Goal: Task Accomplishment & Management: Manage account settings

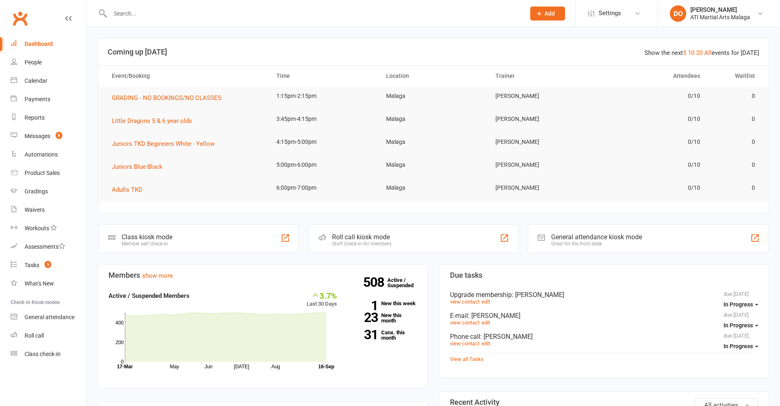
click at [284, 15] on input "text" at bounding box center [314, 13] width 412 height 11
paste input "[PERSON_NAME] <[EMAIL_ADDRESS][DOMAIN_NAME]>"
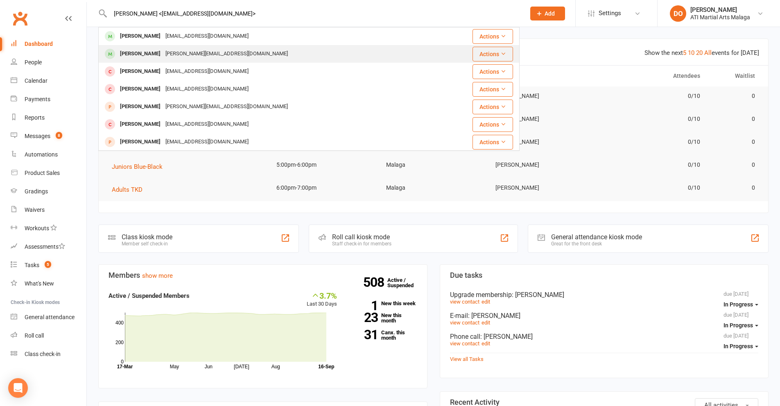
type input "[PERSON_NAME] <[EMAIL_ADDRESS][DOMAIN_NAME]>"
click at [175, 53] on div "[PERSON_NAME][EMAIL_ADDRESS][DOMAIN_NAME]" at bounding box center [226, 54] width 127 height 12
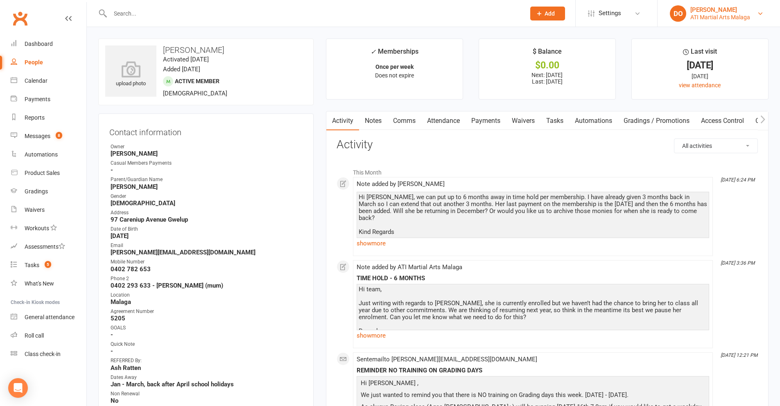
click at [713, 15] on div "ATI Martial Arts Malaga" at bounding box center [720, 17] width 60 height 7
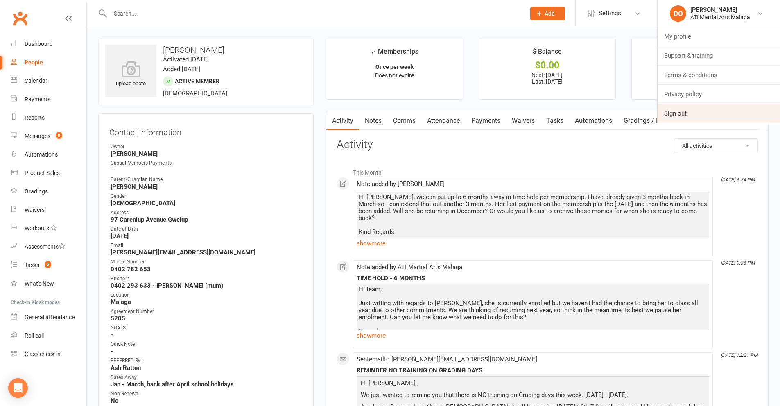
click at [697, 115] on link "Sign out" at bounding box center [718, 113] width 122 height 19
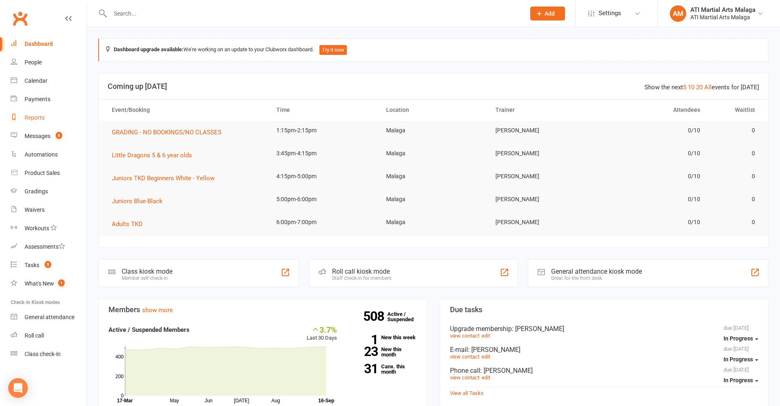
click at [37, 116] on div "Reports" at bounding box center [35, 117] width 20 height 7
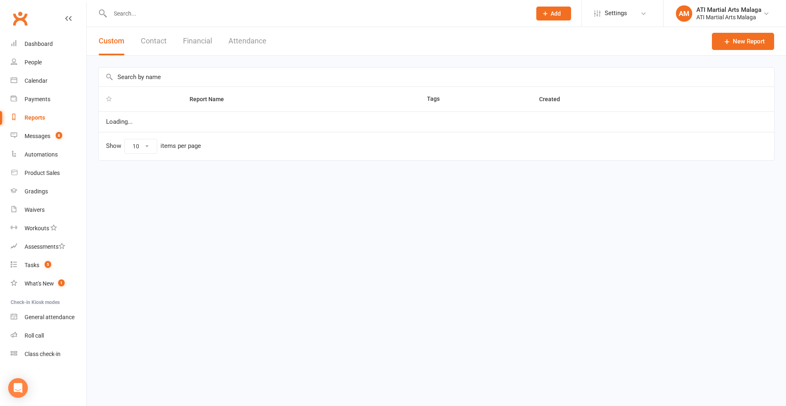
select select "100"
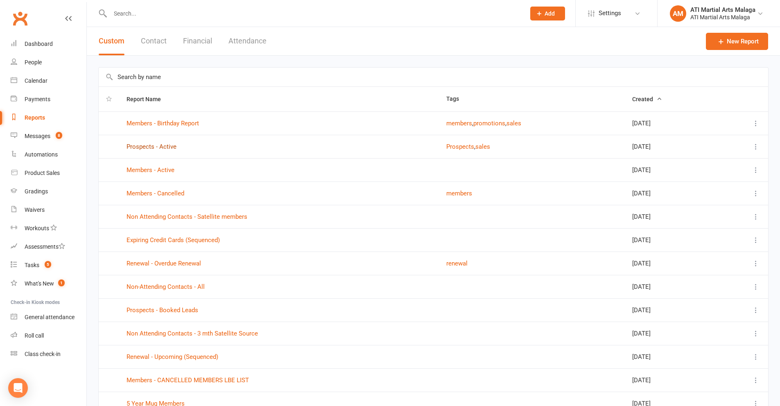
click at [160, 145] on link "Prospects - Active" at bounding box center [151, 146] width 50 height 7
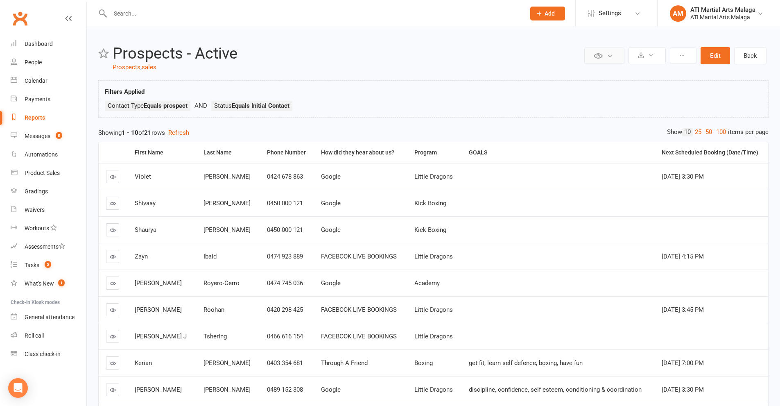
click at [610, 58] on icon at bounding box center [610, 56] width 6 height 6
click at [653, 57] on icon at bounding box center [651, 55] width 6 height 6
click at [625, 94] on link "Schedule recurring exports" at bounding box center [622, 91] width 86 height 16
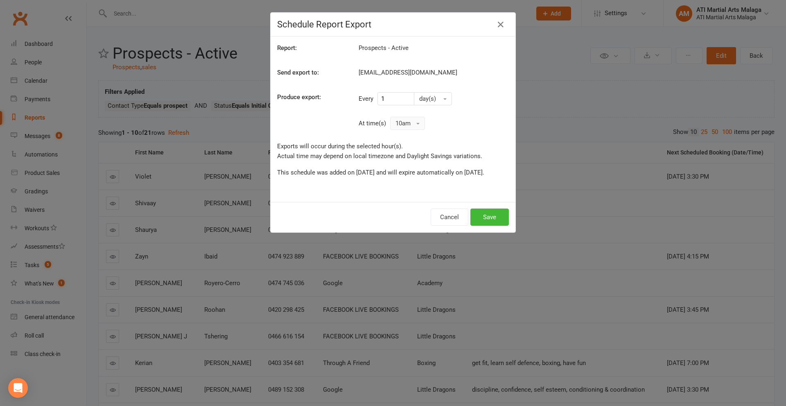
click at [416, 121] on button "10am" at bounding box center [407, 123] width 35 height 13
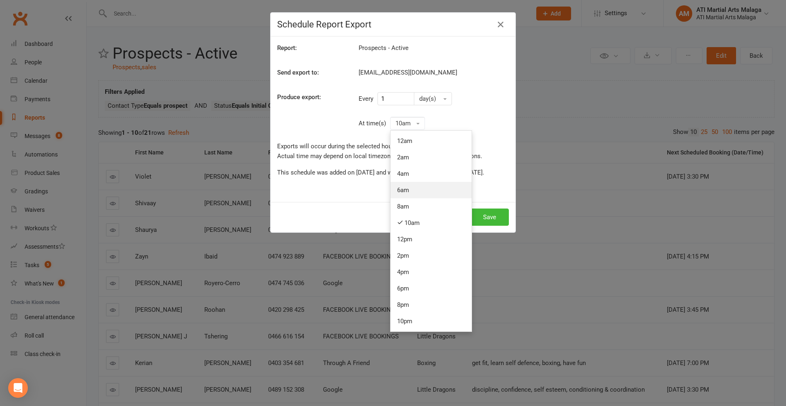
click at [401, 192] on link "6am" at bounding box center [430, 190] width 81 height 16
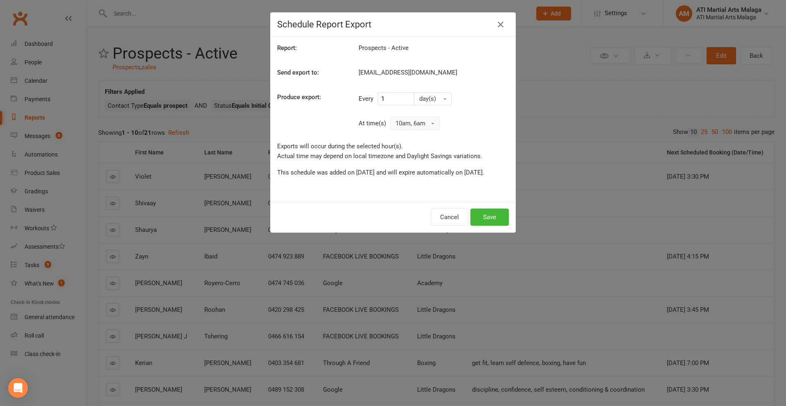
click at [432, 123] on span at bounding box center [432, 124] width 3 height 2
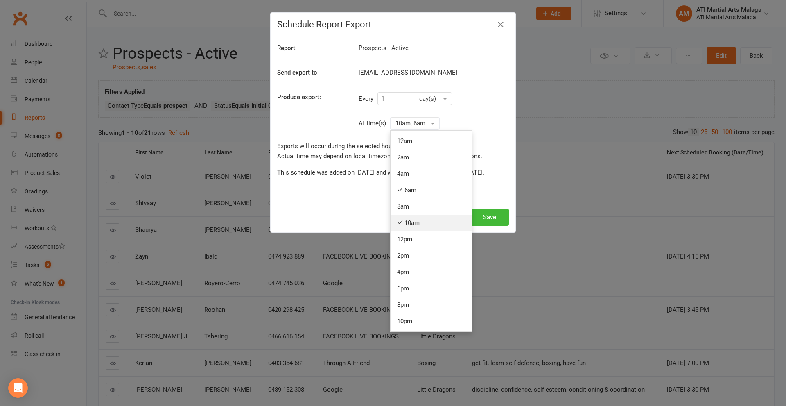
click at [410, 221] on link "10am" at bounding box center [430, 222] width 81 height 16
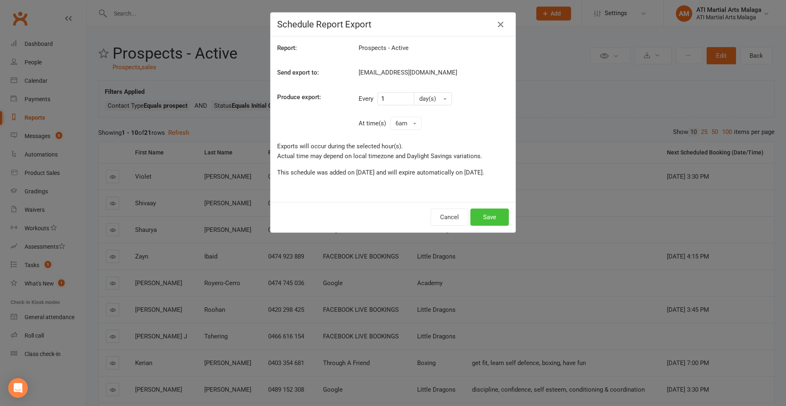
click at [487, 225] on button "Save" at bounding box center [489, 216] width 38 height 17
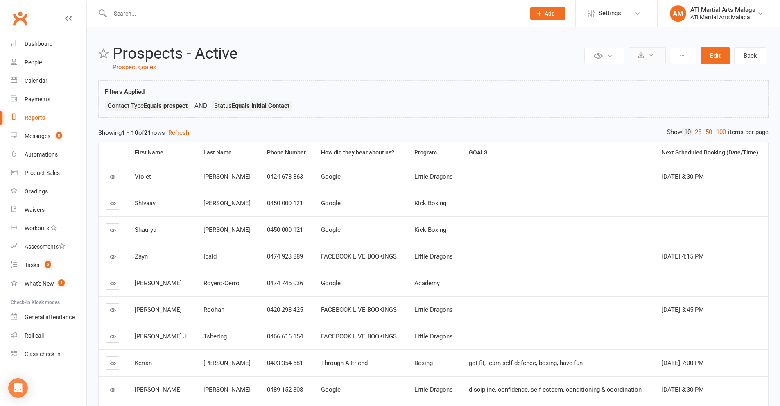
click at [649, 56] on icon at bounding box center [651, 55] width 6 height 6
click at [605, 76] on link "Export to CSV" at bounding box center [622, 75] width 86 height 16
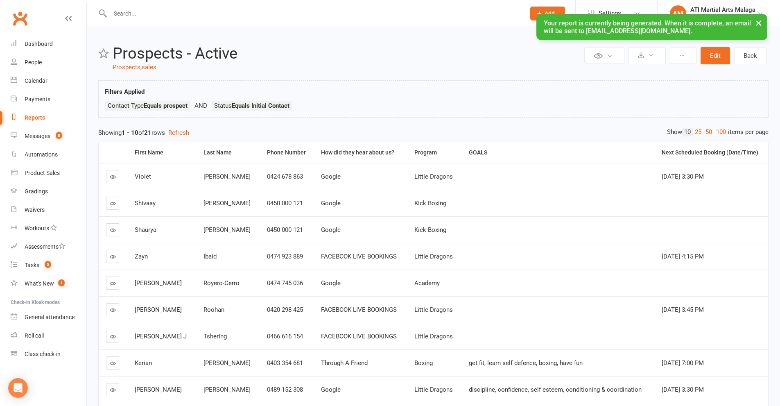
click at [758, 25] on button "×" at bounding box center [758, 23] width 15 height 18
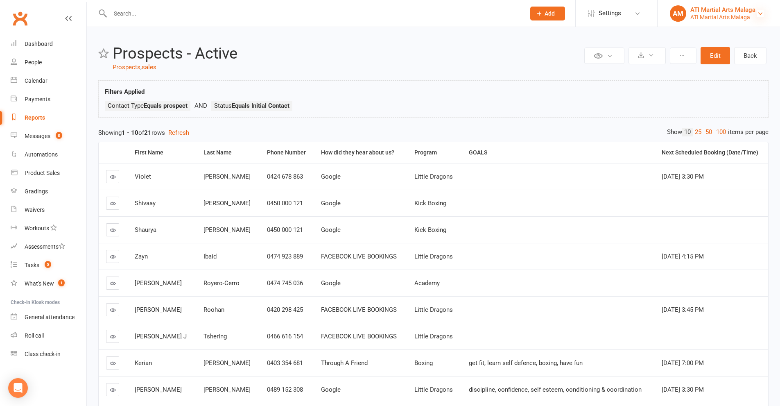
click at [758, 14] on icon at bounding box center [760, 13] width 7 height 7
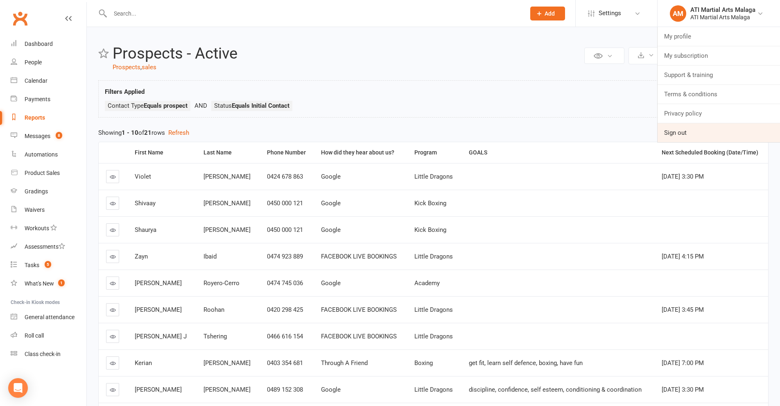
click at [696, 130] on link "Sign out" at bounding box center [718, 132] width 122 height 19
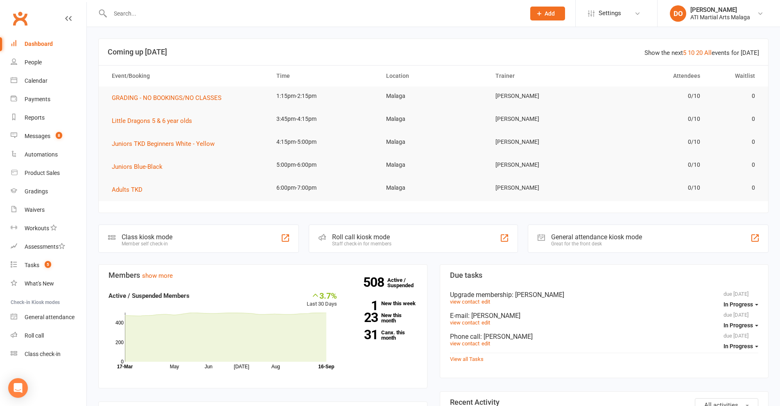
click at [342, 15] on input "text" at bounding box center [314, 13] width 412 height 11
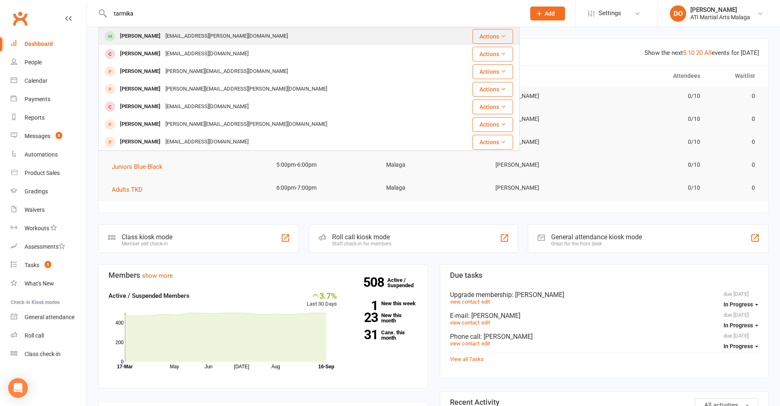
type input "tarmika"
click at [237, 36] on div "gadisa.balcha@communities.wa.gov.au" at bounding box center [226, 36] width 127 height 12
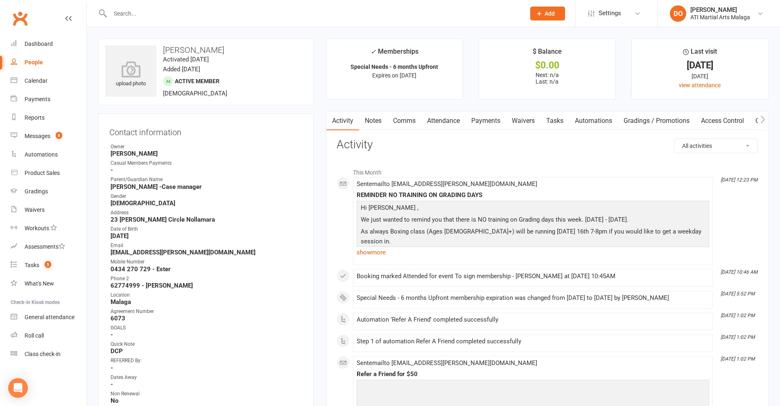
click at [147, 16] on input "text" at bounding box center [314, 13] width 412 height 11
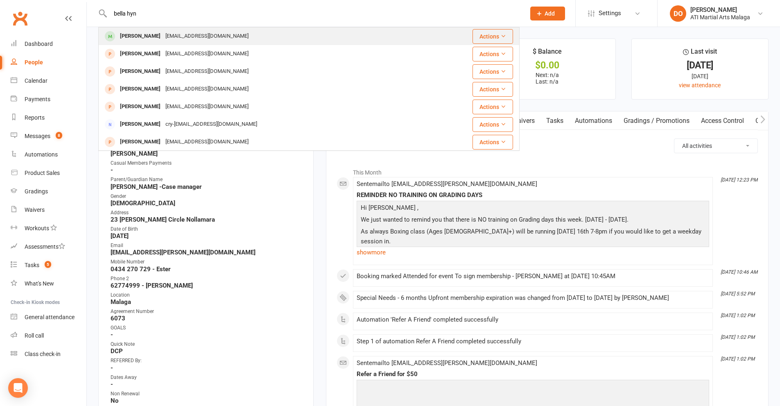
type input "bella hyn"
click at [163, 40] on div "xn3110@gmail.com" at bounding box center [207, 36] width 88 height 12
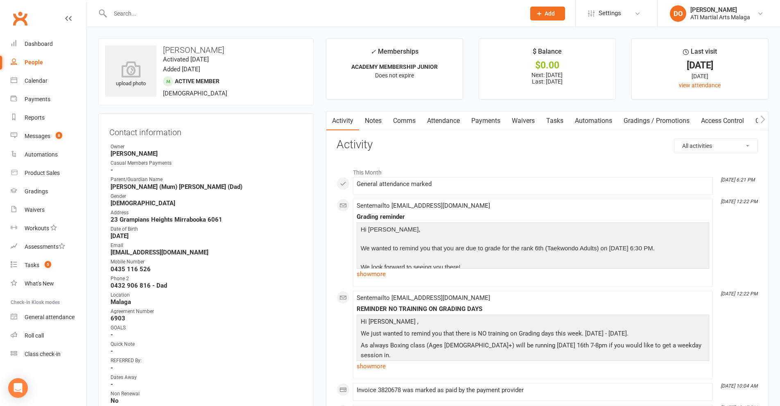
click at [490, 121] on link "Payments" at bounding box center [485, 120] width 41 height 19
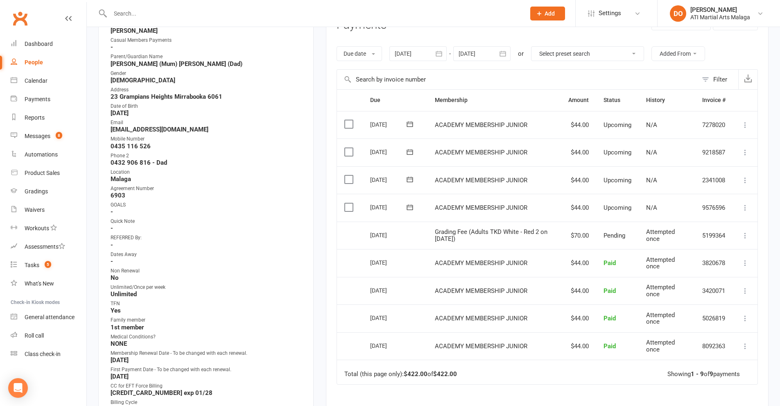
scroll to position [41, 0]
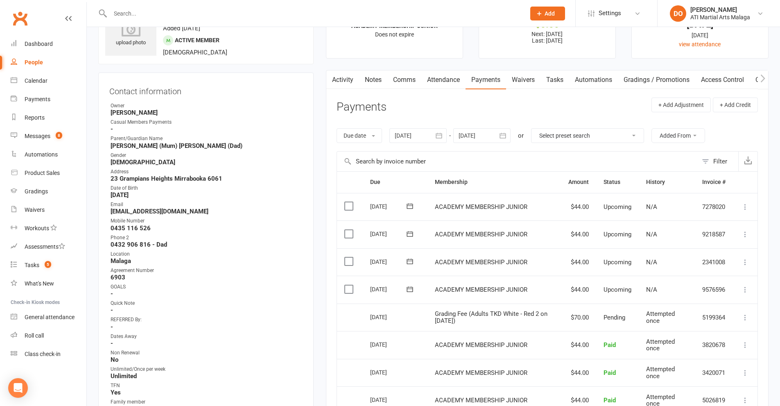
click at [506, 136] on icon "button" at bounding box center [502, 135] width 8 height 8
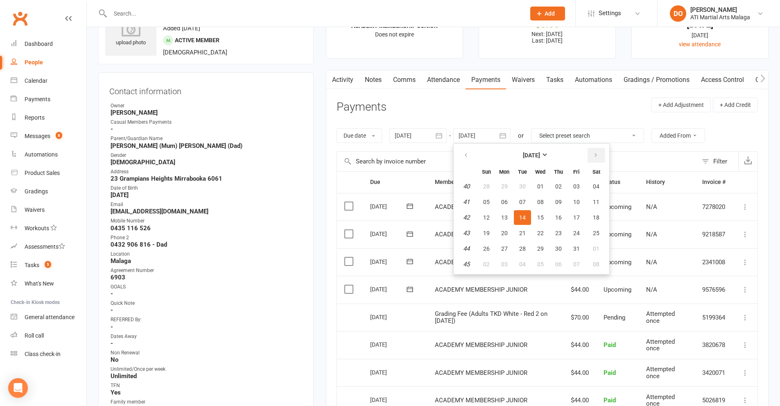
click at [597, 159] on button "button" at bounding box center [596, 155] width 18 height 15
click at [565, 205] on button "11" at bounding box center [558, 201] width 17 height 15
type input "11 Dec 2025"
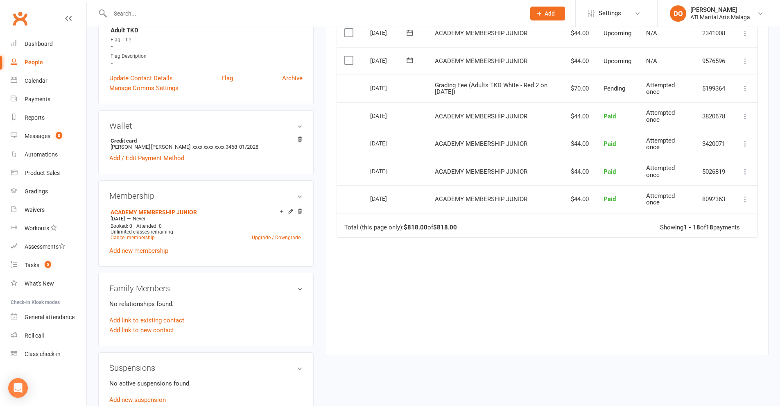
scroll to position [532, 0]
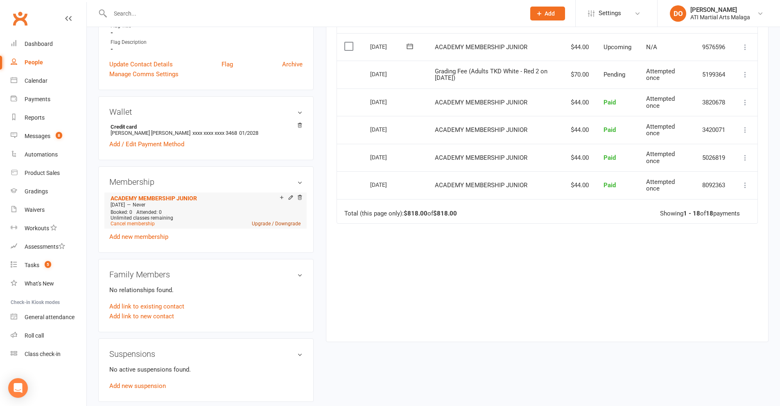
click at [275, 223] on link "Upgrade / Downgrade" at bounding box center [276, 224] width 49 height 6
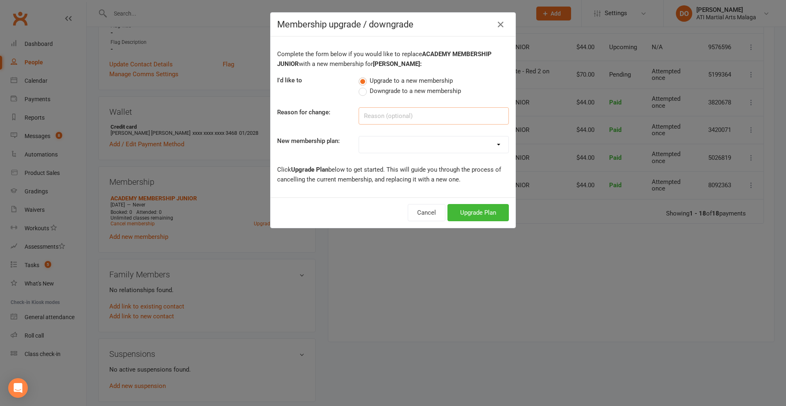
click at [390, 117] on input at bounding box center [434, 115] width 150 height 17
type input "renewing new price"
click at [416, 147] on select "Little Dragon 12mth Little Dragon 6mth Junior 12mth - Limited 3 days Junior 6mt…" at bounding box center [433, 144] width 149 height 16
select select "21"
click at [359, 136] on select "Little Dragon 12mth Little Dragon 6mth Junior 12mth - Limited 3 days Junior 6mt…" at bounding box center [433, 144] width 149 height 16
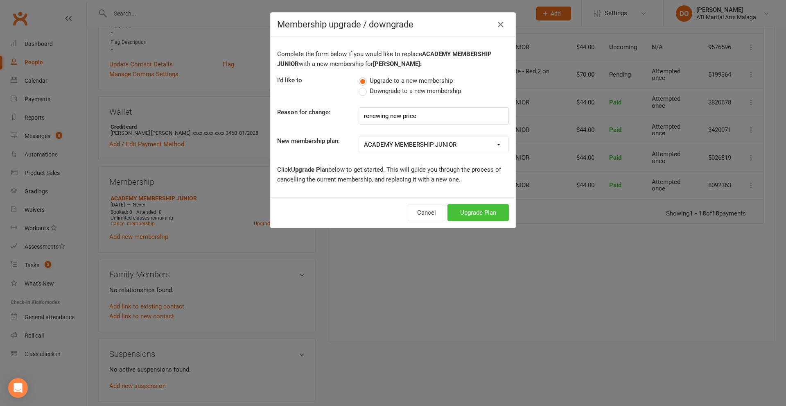
click at [467, 213] on button "Upgrade Plan" at bounding box center [477, 212] width 61 height 17
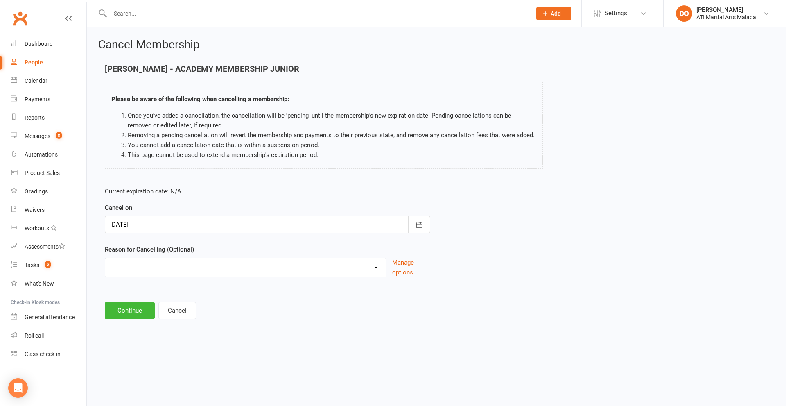
click at [239, 226] on div at bounding box center [267, 224] width 325 height 17
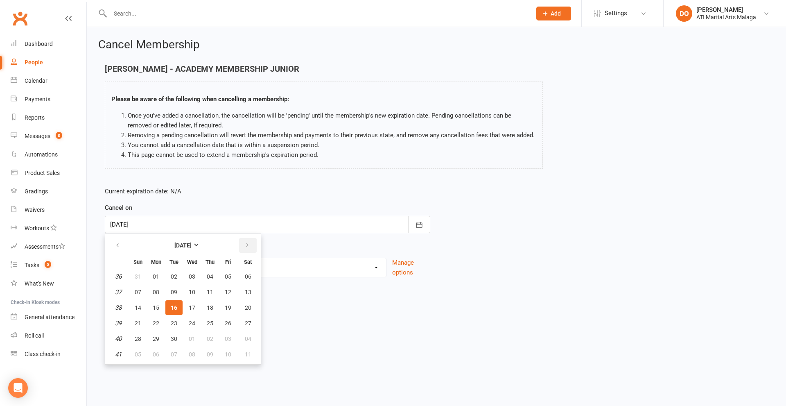
click at [247, 246] on icon "button" at bounding box center [247, 245] width 6 height 7
click at [174, 310] on span "14" at bounding box center [174, 307] width 7 height 7
type input "14 Oct 2025"
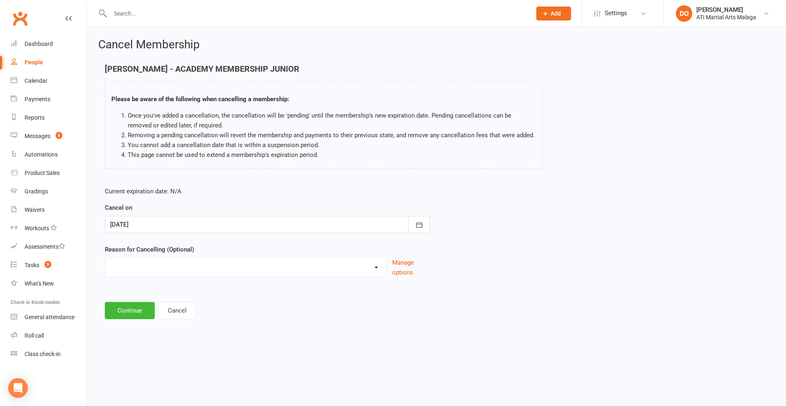
click at [196, 271] on select "Cancellation NOT APPROVED Holiday Injury Lost interest Renewing to new price Up…" at bounding box center [245, 266] width 281 height 16
select select "4"
click at [105, 258] on select "Cancellation NOT APPROVED Holiday Injury Lost interest Renewing to new price Up…" at bounding box center [245, 266] width 281 height 16
click at [129, 310] on button "Continue" at bounding box center [130, 310] width 50 height 17
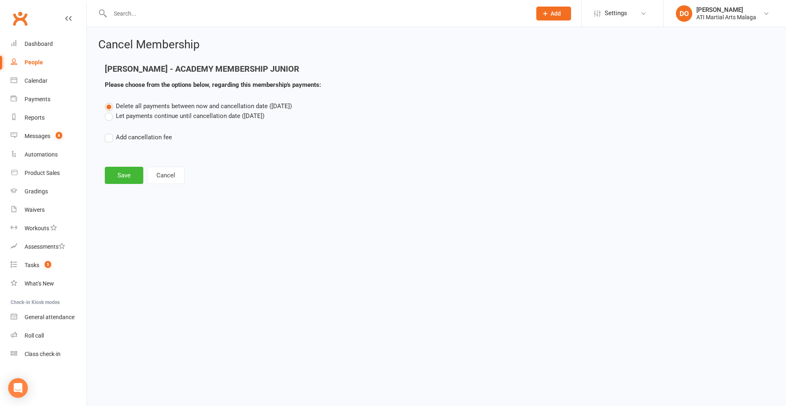
click at [110, 118] on label "Let payments continue until cancellation date (Oct 14, 2025)" at bounding box center [185, 116] width 160 height 10
click at [110, 111] on input "Let payments continue until cancellation date (Oct 14, 2025)" at bounding box center [107, 111] width 5 height 0
click at [123, 177] on button "Save" at bounding box center [124, 175] width 38 height 17
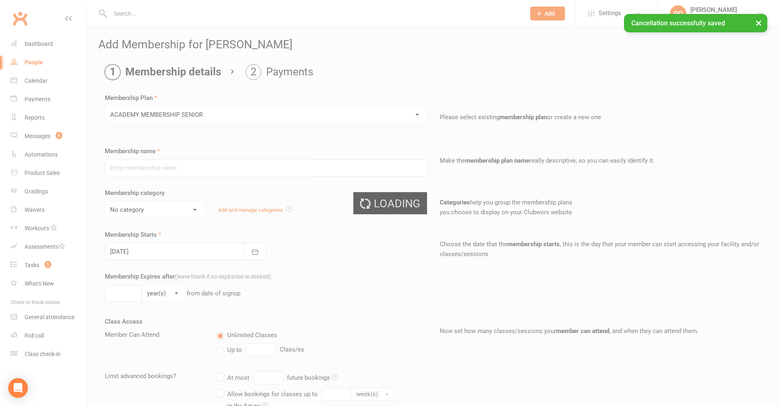
type input "ACADEMY MEMBERSHIP SENIOR"
type input "0"
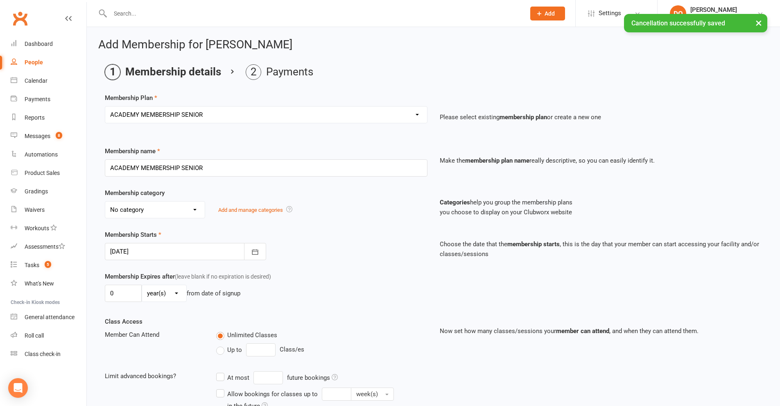
click at [153, 210] on select "No category ACADEMY - JUNIOR ACADEMY - SENIOR A-TKD BJJ BOXING Cancellation Car…" at bounding box center [154, 209] width 99 height 16
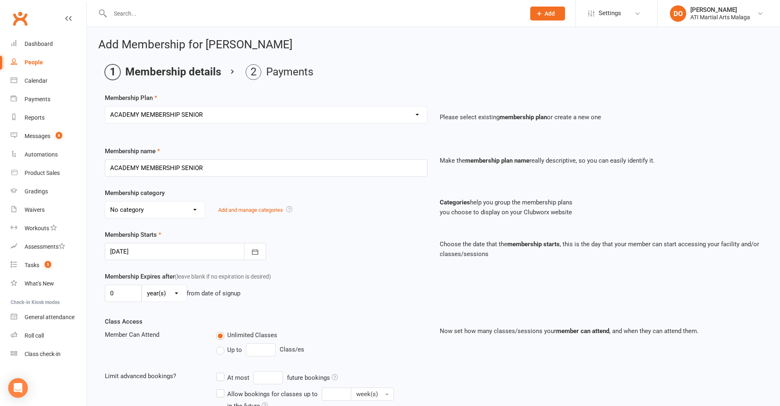
select select "2"
click at [105, 201] on select "No category ACADEMY - JUNIOR ACADEMY - SENIOR A-TKD BJJ BOXING Cancellation Car…" at bounding box center [154, 209] width 99 height 16
click at [158, 250] on div at bounding box center [185, 251] width 161 height 17
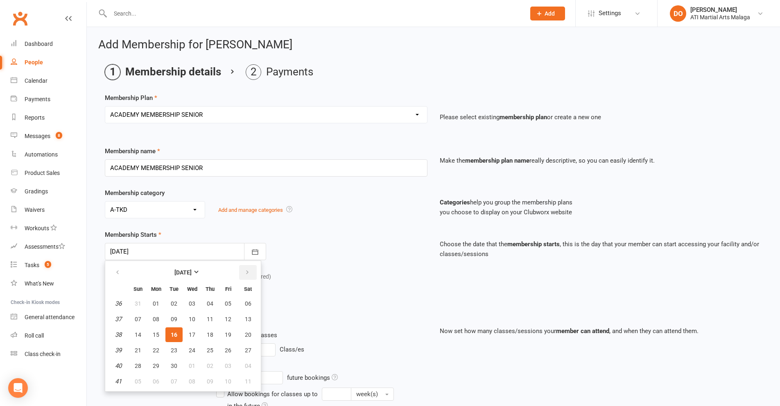
click at [249, 268] on button "button" at bounding box center [248, 272] width 18 height 15
click at [175, 332] on span "14" at bounding box center [174, 334] width 7 height 7
type input "14 Oct 2025"
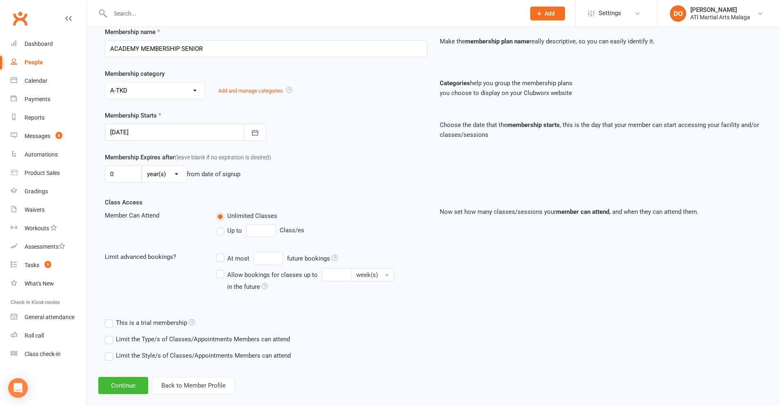
scroll to position [131, 0]
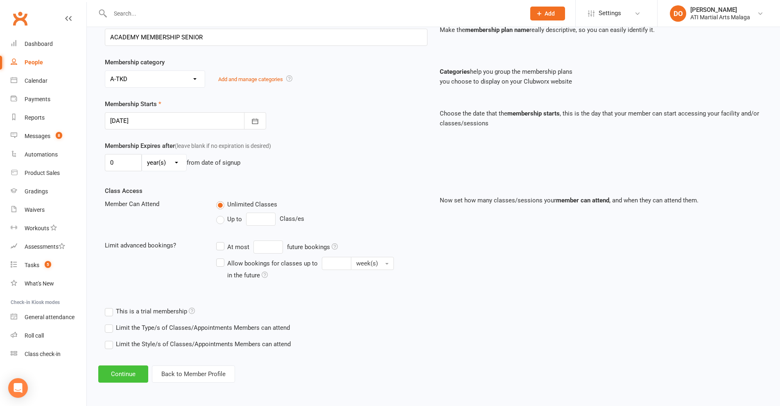
click at [135, 367] on button "Continue" at bounding box center [123, 373] width 50 height 17
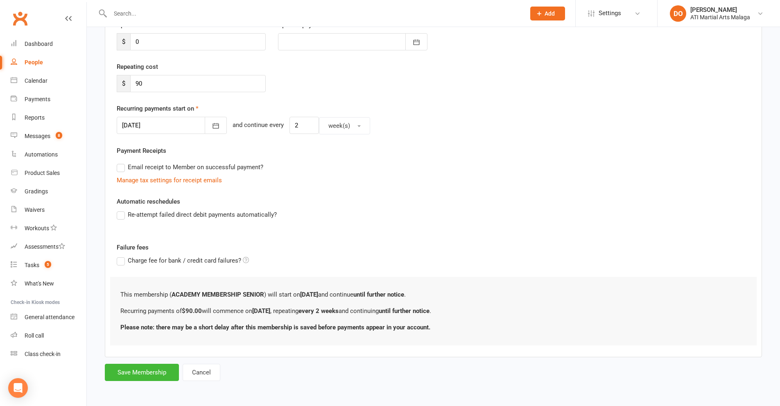
scroll to position [0, 0]
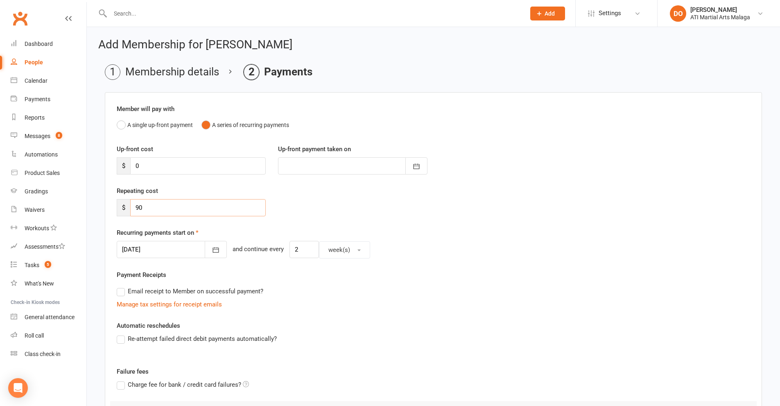
drag, startPoint x: 148, startPoint y: 209, endPoint x: 104, endPoint y: 208, distance: 44.6
click at [104, 208] on main "Membership details Payments Member will pay with A single up-front payment A se…" at bounding box center [433, 284] width 670 height 440
type input "45.00"
click at [212, 253] on icon "button" at bounding box center [216, 250] width 8 height 8
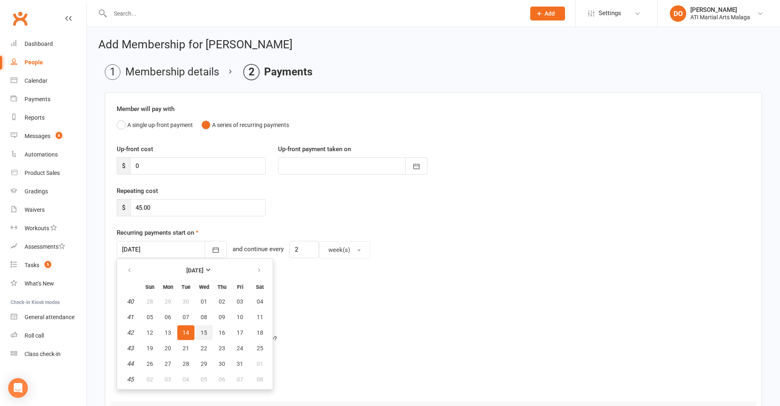
click at [204, 334] on span "15" at bounding box center [204, 332] width 7 height 7
type input "15 Oct 2025"
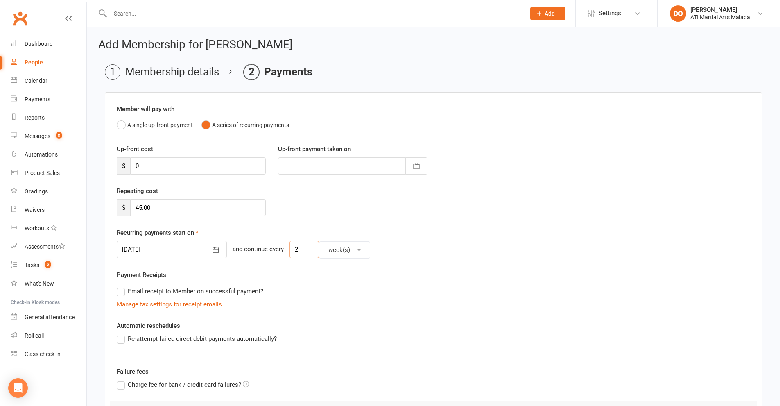
drag, startPoint x: 293, startPoint y: 250, endPoint x: 271, endPoint y: 255, distance: 22.2
click at [271, 255] on div "15 Oct 2025 October 2025 Sun Mon Tue Wed Thu Fri Sat 40 28 29 30 01 02 03 04 41…" at bounding box center [433, 250] width 633 height 18
type input "1"
click at [321, 293] on div "Email receipt to Member on successful payment?" at bounding box center [430, 291] width 640 height 16
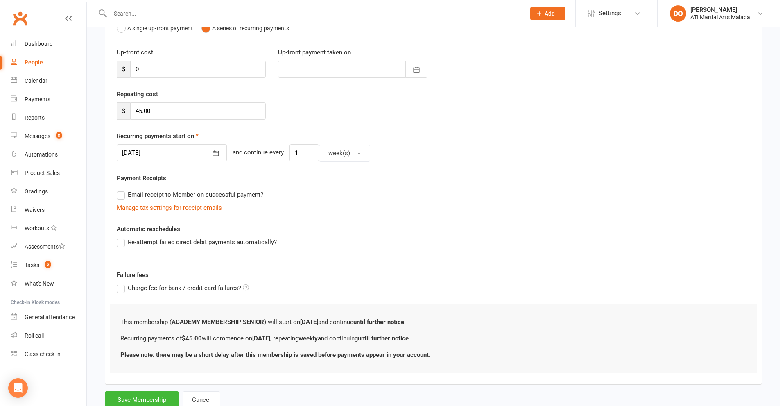
scroll to position [124, 0]
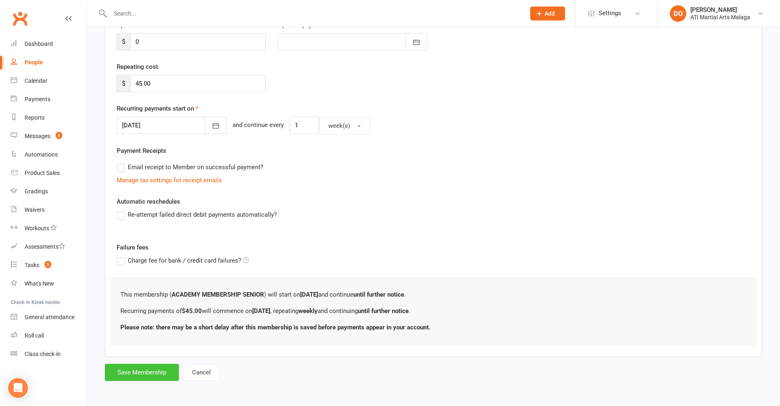
click at [149, 373] on button "Save Membership" at bounding box center [142, 371] width 74 height 17
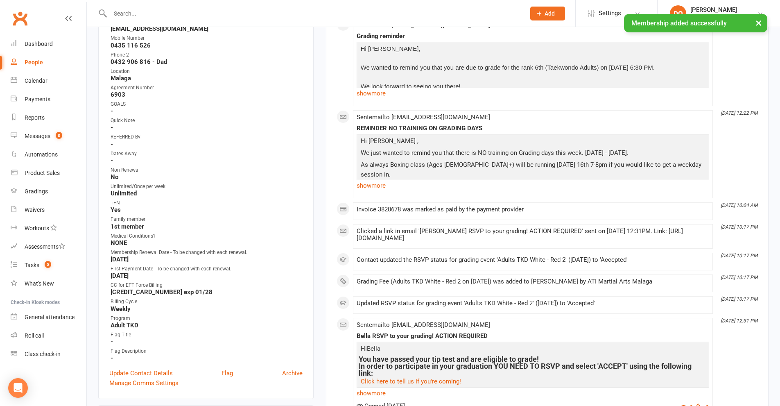
scroll to position [409, 0]
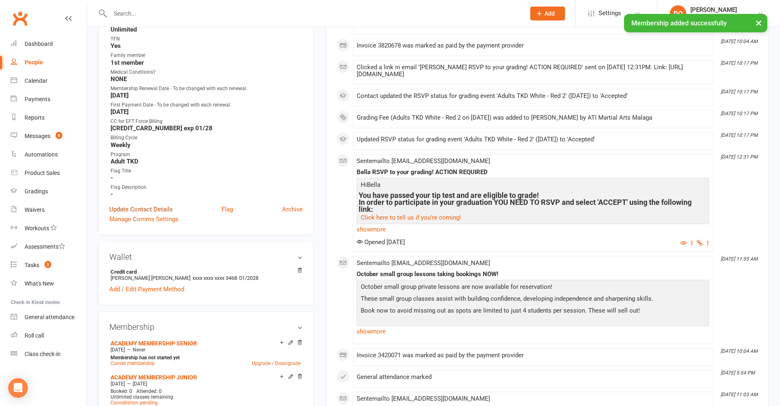
click at [126, 210] on link "Update Contact Details" at bounding box center [140, 209] width 63 height 10
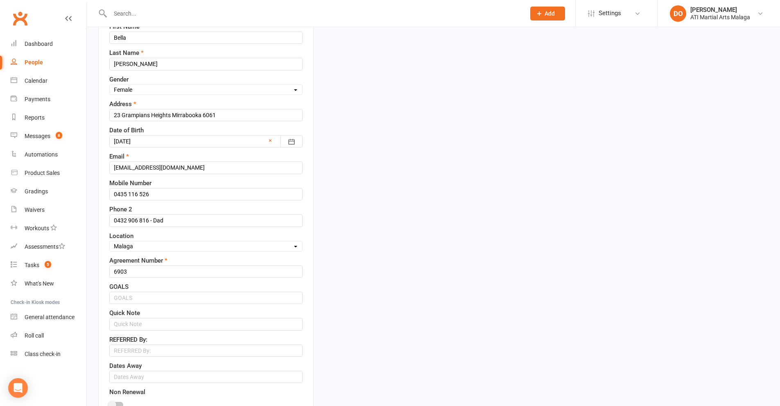
scroll to position [243, 0]
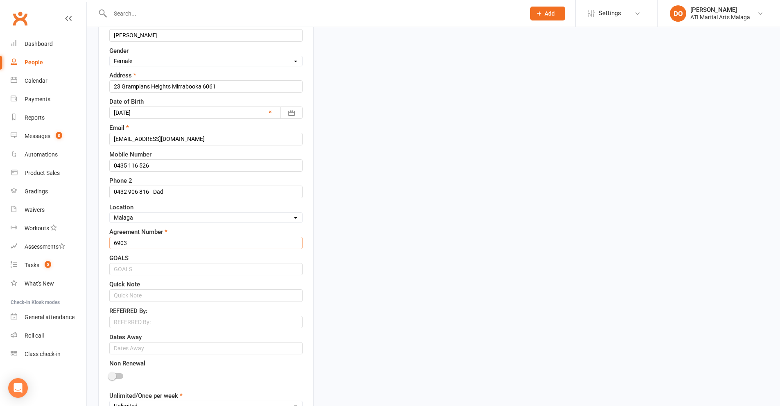
drag, startPoint x: 135, startPoint y: 244, endPoint x: 89, endPoint y: 243, distance: 45.5
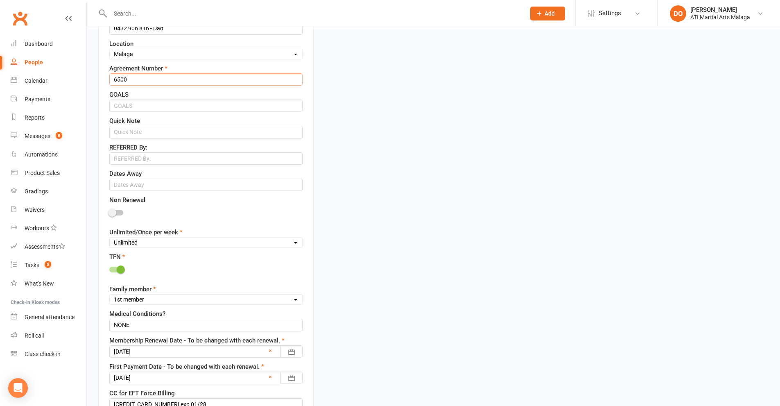
scroll to position [448, 0]
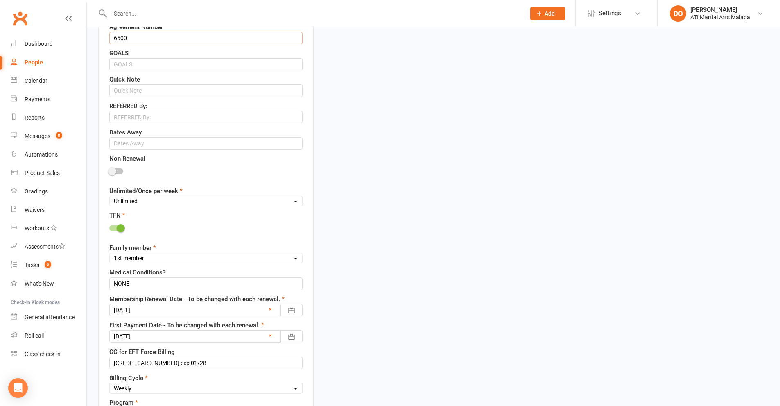
type input "6500"
click at [228, 313] on div at bounding box center [205, 310] width 193 height 12
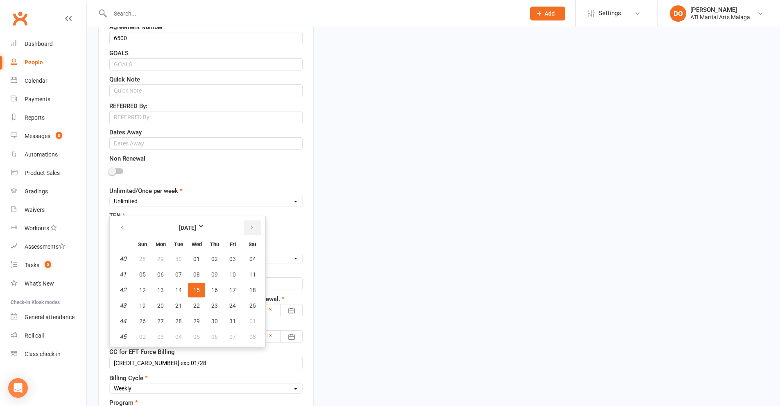
click at [253, 235] on button "button" at bounding box center [253, 227] width 18 height 15
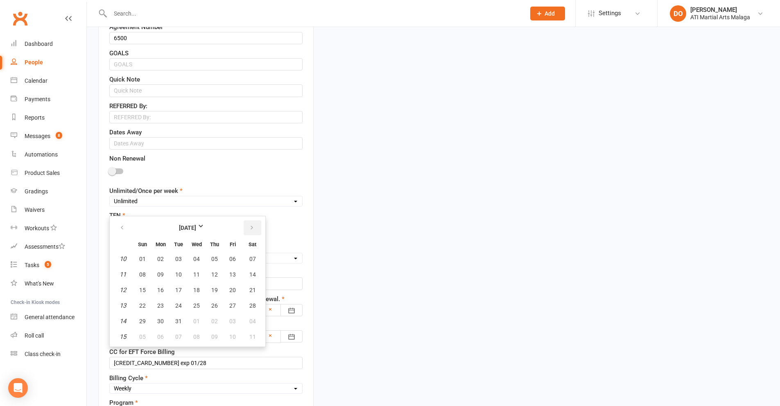
click at [253, 235] on button "button" at bounding box center [253, 227] width 18 height 15
click at [146, 323] on button "26" at bounding box center [142, 320] width 17 height 15
type input "26 Apr 2026"
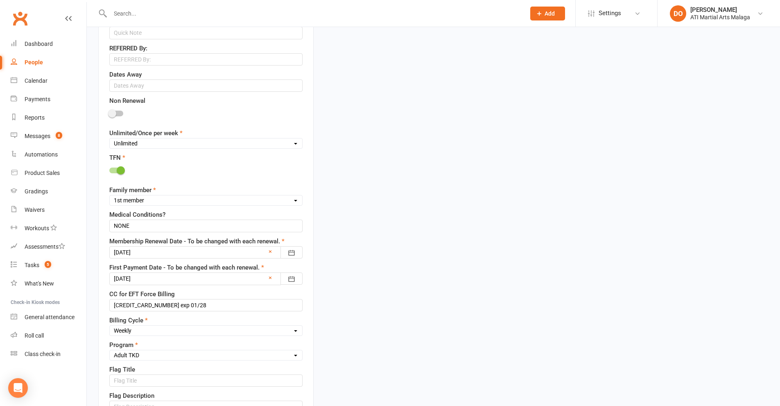
scroll to position [571, 0]
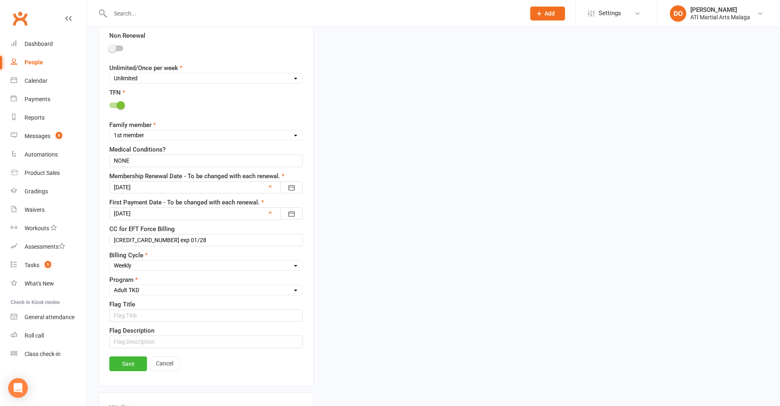
click at [158, 214] on div at bounding box center [205, 213] width 193 height 12
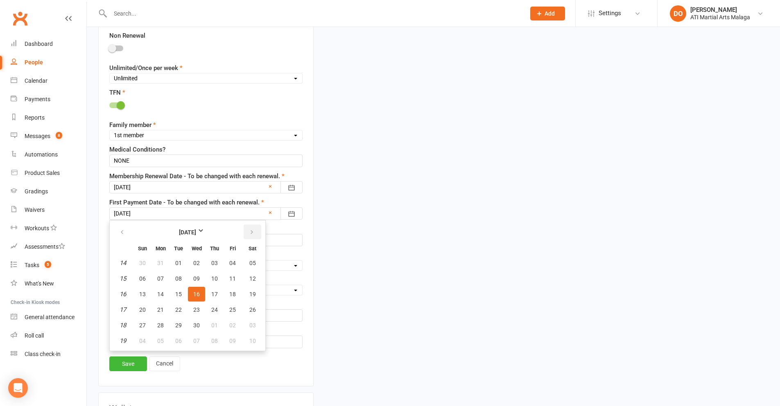
click at [253, 233] on icon "button" at bounding box center [252, 232] width 6 height 7
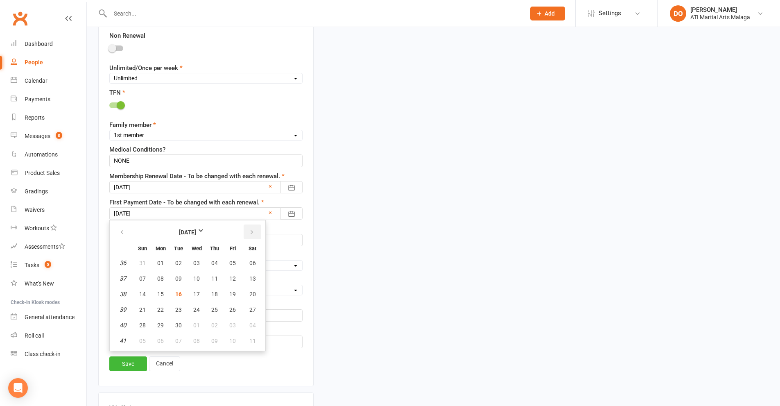
click at [253, 233] on icon "button" at bounding box center [252, 232] width 6 height 7
click at [199, 295] on button "15" at bounding box center [196, 293] width 17 height 15
type input "15 Oct 2025"
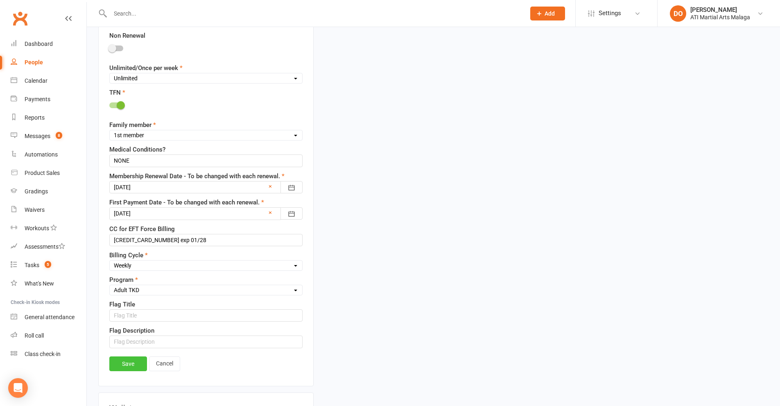
click at [137, 367] on link "Save" at bounding box center [128, 363] width 38 height 15
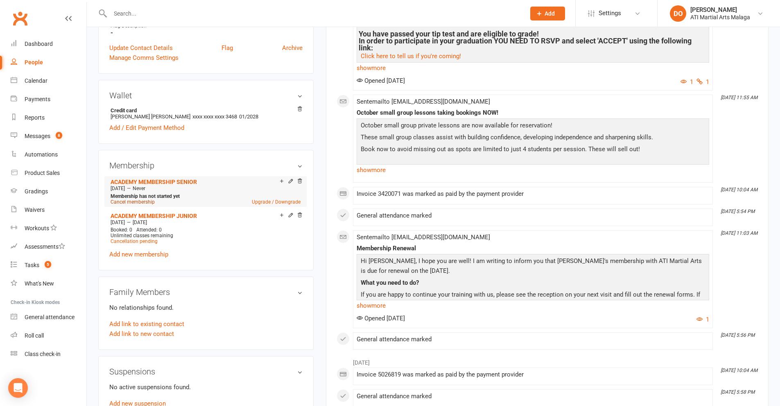
click at [149, 203] on link "Cancel membership" at bounding box center [132, 202] width 44 height 6
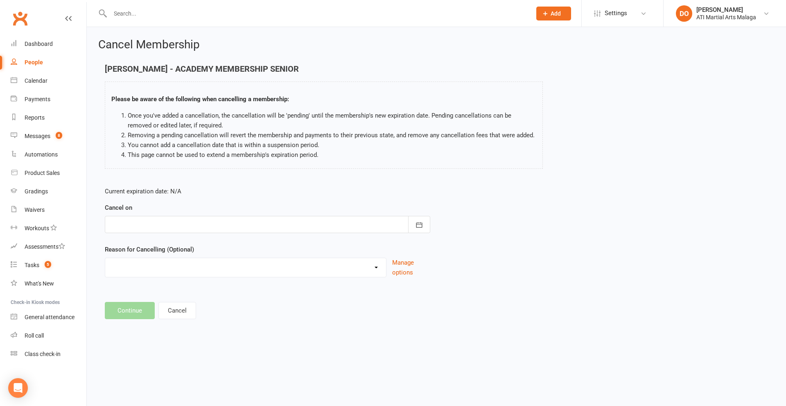
click at [257, 228] on div at bounding box center [267, 224] width 325 height 17
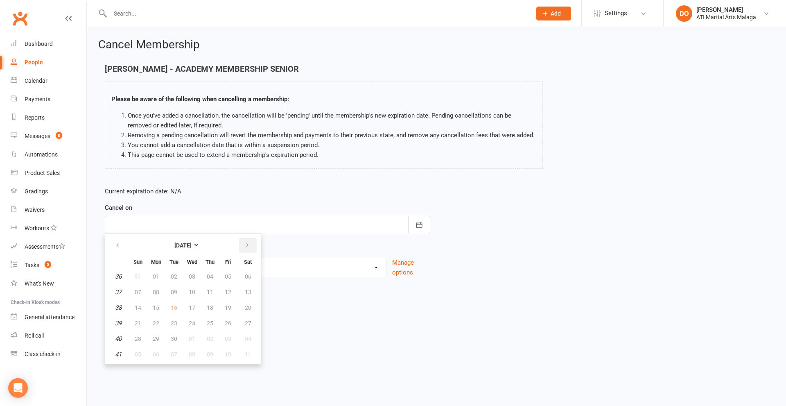
click at [248, 247] on icon "button" at bounding box center [247, 245] width 6 height 7
click at [249, 247] on icon "button" at bounding box center [247, 245] width 6 height 7
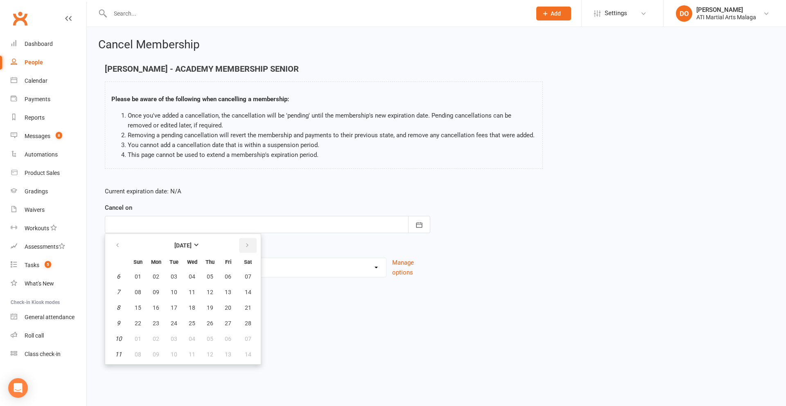
click at [249, 247] on icon "button" at bounding box center [247, 245] width 6 height 7
click at [192, 307] on span "15" at bounding box center [192, 307] width 7 height 7
type input "15 Apr 2026"
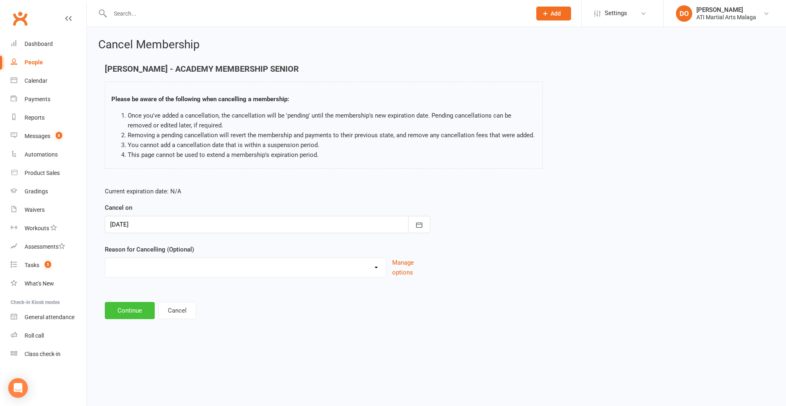
click at [139, 309] on button "Continue" at bounding box center [130, 310] width 50 height 17
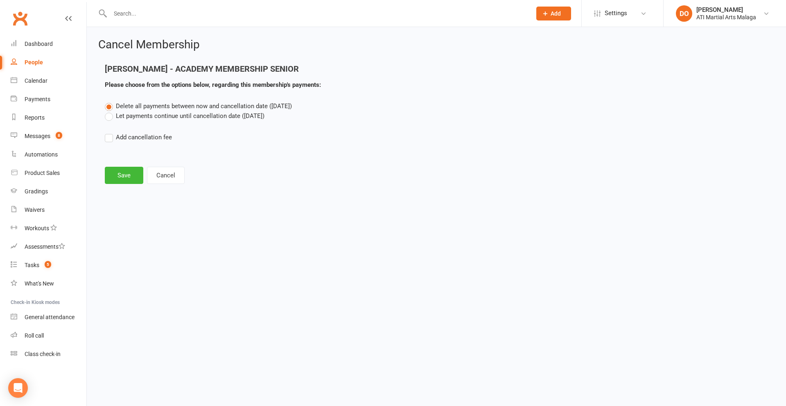
click at [110, 119] on label "Let payments continue until cancellation date (Apr 15, 2026)" at bounding box center [185, 116] width 160 height 10
click at [110, 111] on input "Let payments continue until cancellation date (Apr 15, 2026)" at bounding box center [107, 111] width 5 height 0
click at [124, 176] on button "Save" at bounding box center [124, 175] width 38 height 17
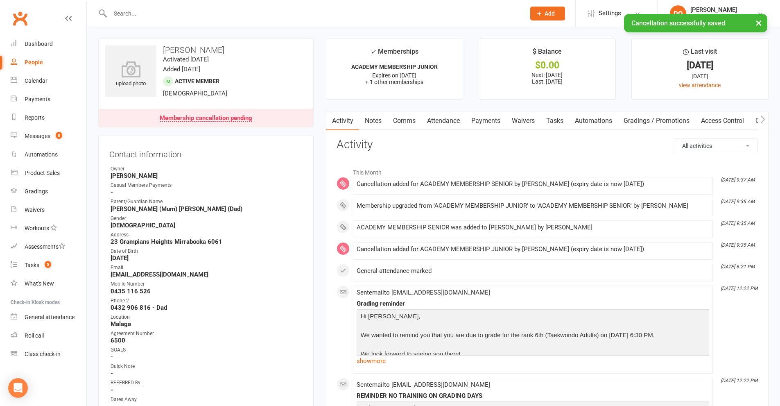
click at [484, 120] on link "Payments" at bounding box center [485, 120] width 41 height 19
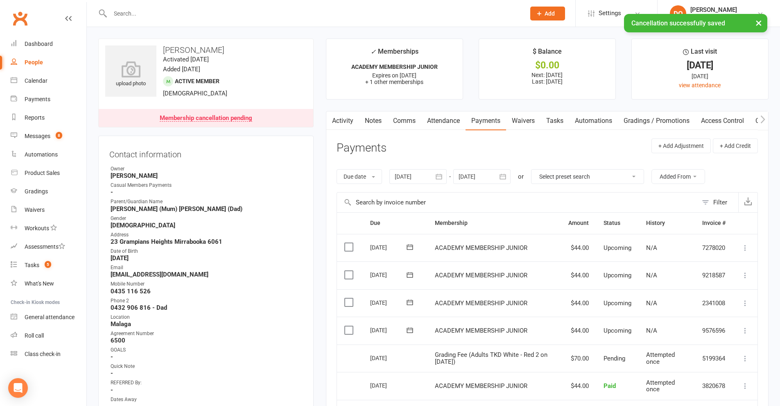
click at [503, 179] on icon "button" at bounding box center [502, 176] width 8 height 8
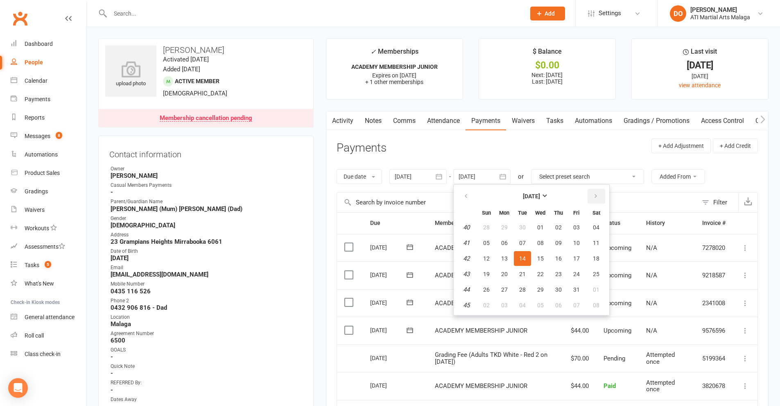
click at [595, 196] on icon "button" at bounding box center [596, 196] width 6 height 7
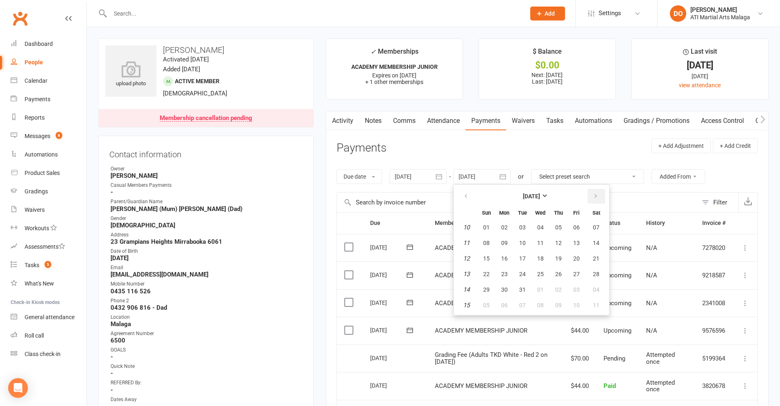
click at [595, 196] on icon "button" at bounding box center [596, 196] width 6 height 7
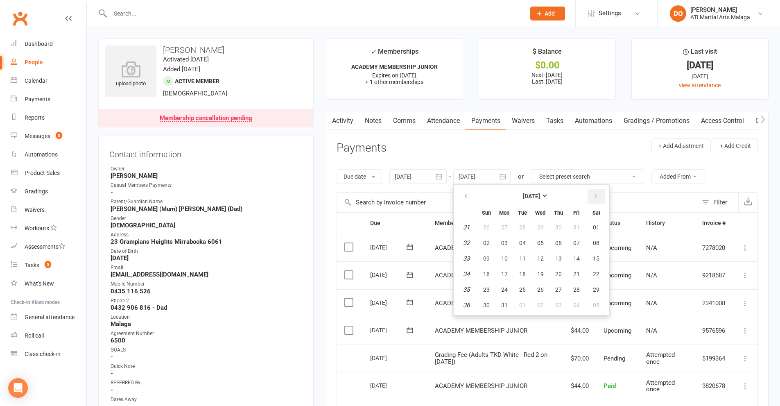
click at [595, 196] on icon "button" at bounding box center [596, 196] width 6 height 7
click at [471, 198] on button "button" at bounding box center [467, 196] width 18 height 15
click at [543, 291] on span "01" at bounding box center [540, 289] width 7 height 7
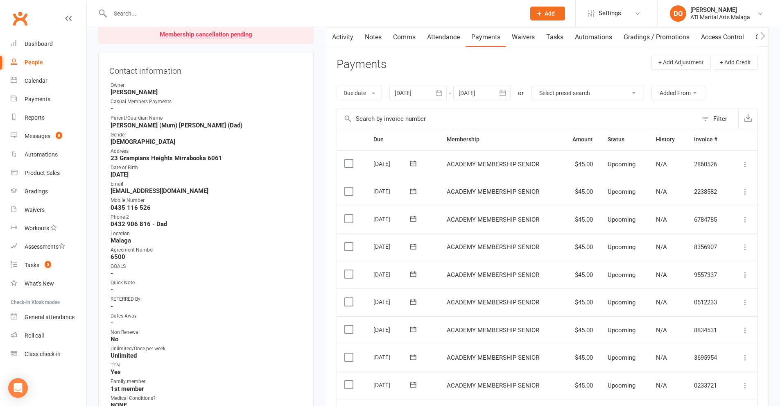
scroll to position [82, 0]
click at [503, 97] on icon "button" at bounding box center [502, 94] width 8 height 8
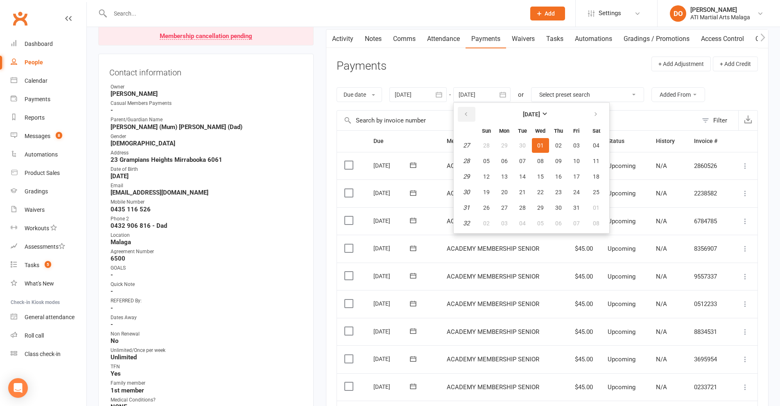
click at [467, 112] on icon "button" at bounding box center [466, 114] width 6 height 7
click at [503, 164] on span "04" at bounding box center [504, 161] width 7 height 7
type input "04 May 2026"
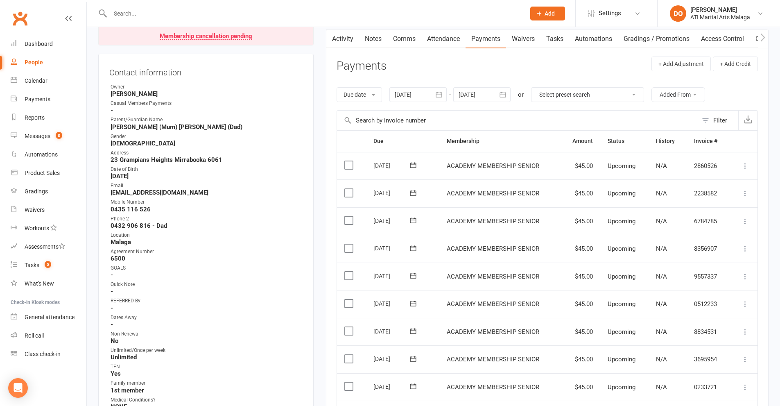
click at [443, 97] on icon "button" at bounding box center [439, 94] width 8 height 8
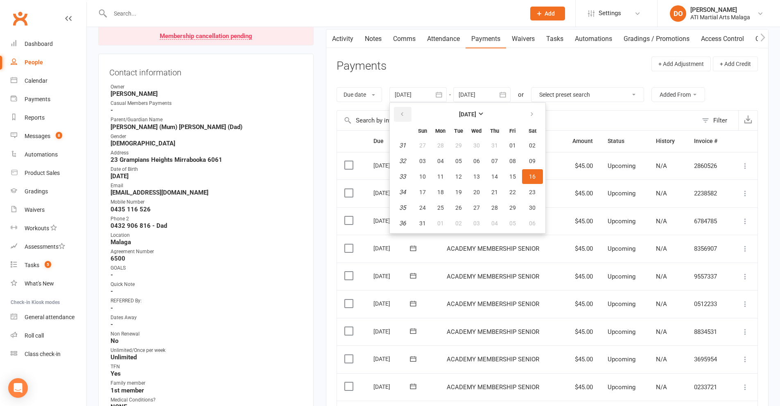
click at [400, 115] on icon "button" at bounding box center [402, 114] width 6 height 7
click at [447, 168] on button "09" at bounding box center [440, 160] width 17 height 15
type input "09 Jun 2025"
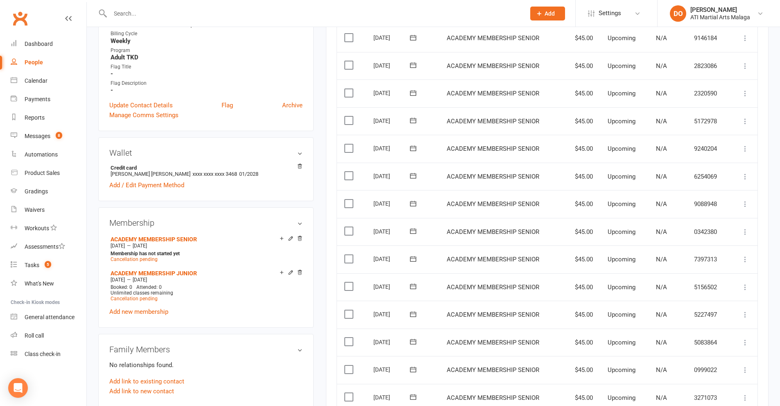
scroll to position [573, 0]
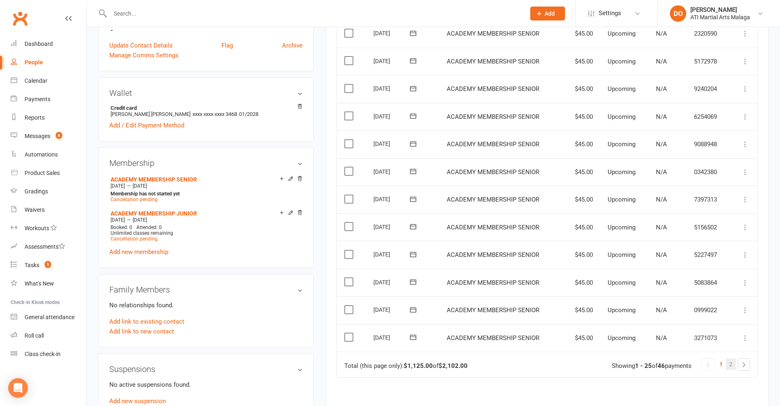
click at [731, 365] on span "2" at bounding box center [730, 363] width 3 height 11
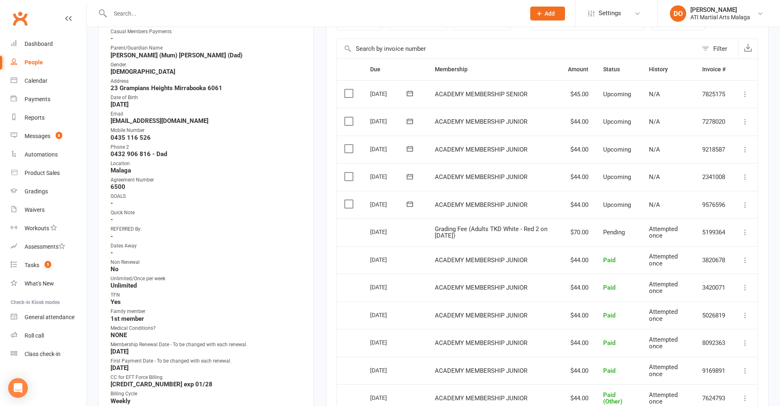
scroll to position [82, 0]
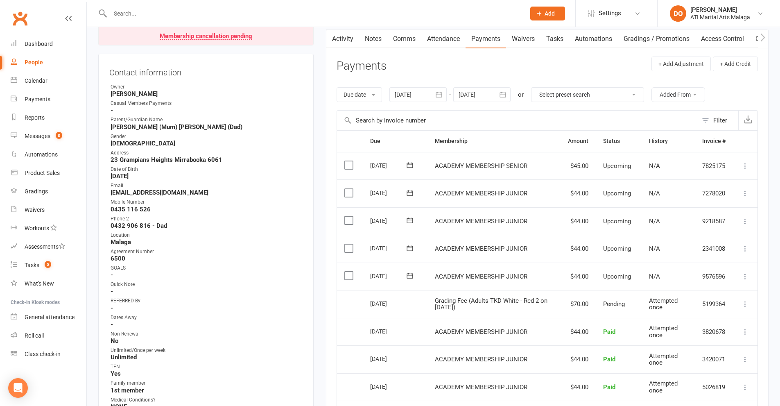
click at [506, 93] on icon "button" at bounding box center [502, 94] width 8 height 8
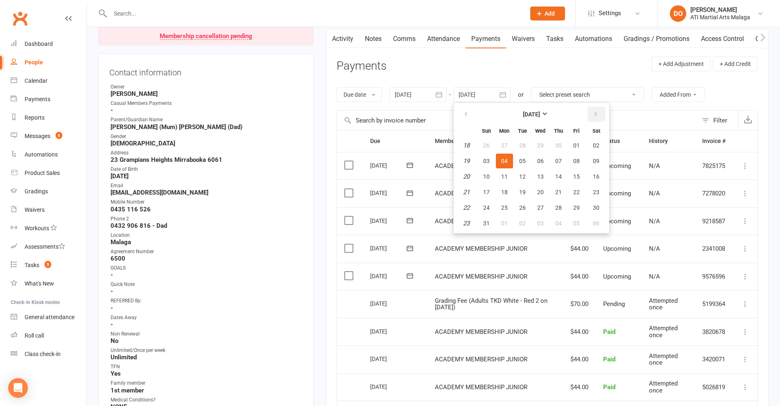
click at [597, 111] on icon "button" at bounding box center [596, 114] width 6 height 7
click at [580, 160] on span "10" at bounding box center [576, 161] width 7 height 7
type input "10 Jul 2026"
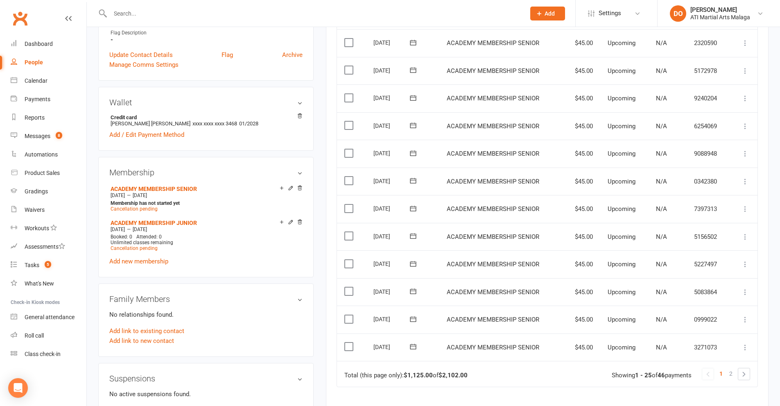
scroll to position [573, 0]
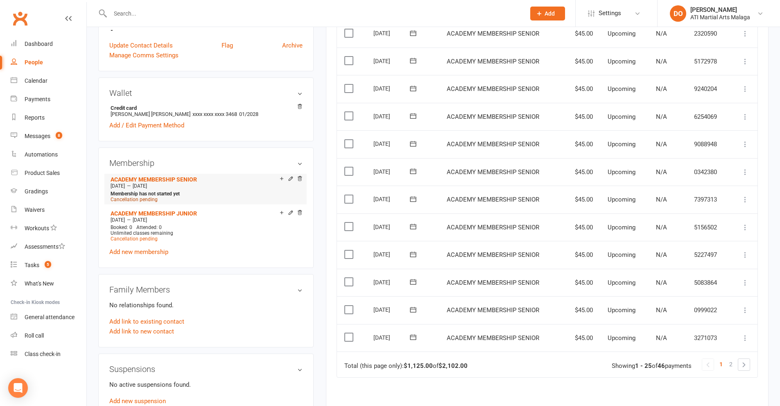
click at [143, 200] on span "Cancellation pending" at bounding box center [133, 199] width 47 height 6
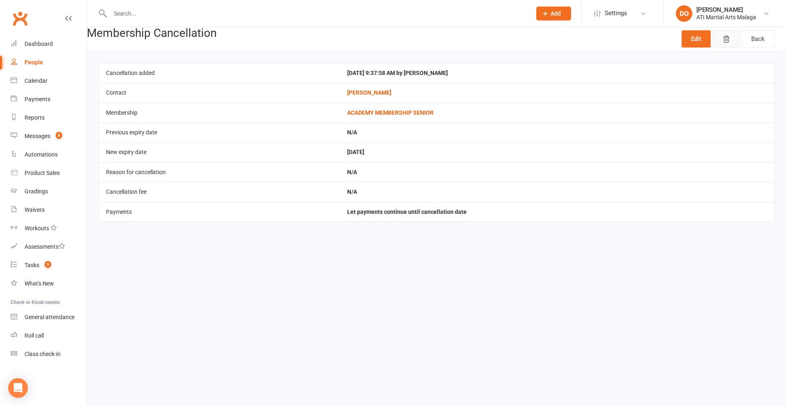
click at [726, 42] on icon "button" at bounding box center [726, 39] width 8 height 8
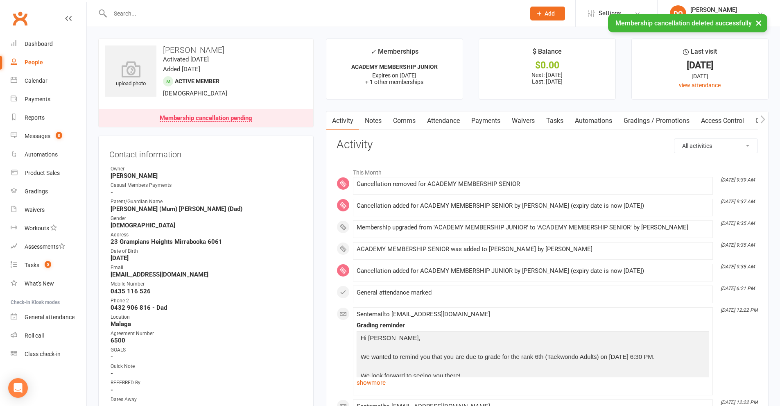
click at [491, 120] on link "Payments" at bounding box center [485, 120] width 41 height 19
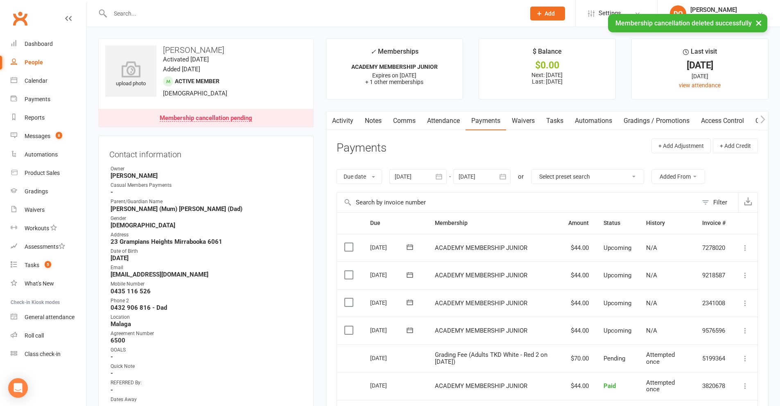
click at [510, 177] on button "button" at bounding box center [503, 176] width 15 height 15
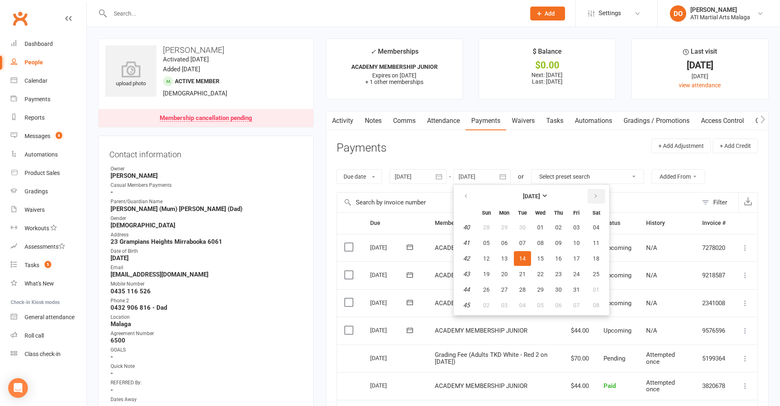
click at [598, 195] on icon "button" at bounding box center [596, 196] width 6 height 7
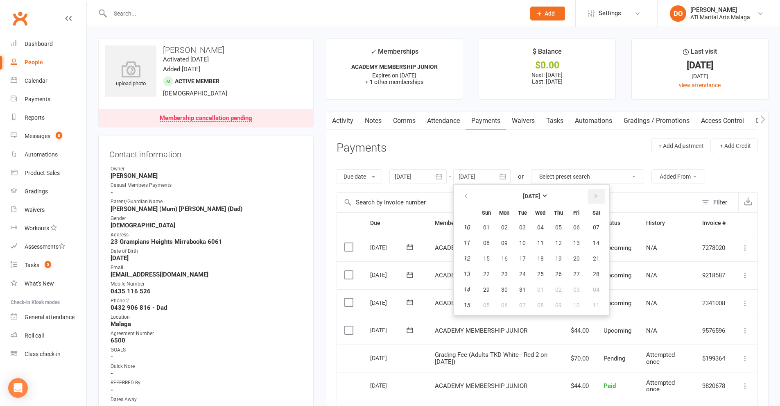
click at [598, 195] on icon "button" at bounding box center [596, 196] width 6 height 7
click at [582, 241] on button "10" at bounding box center [576, 242] width 17 height 15
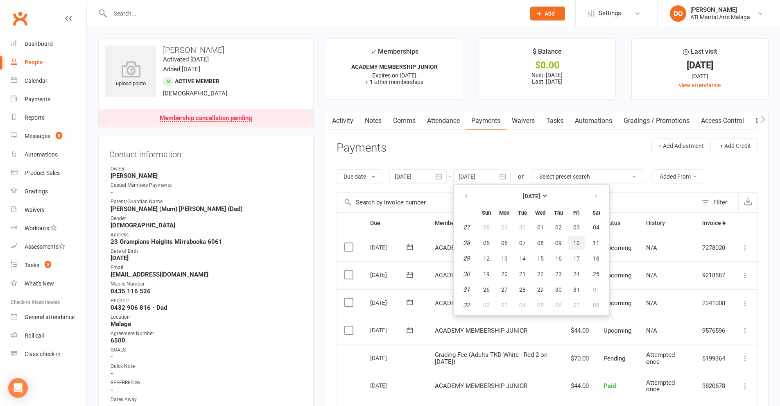
type input "10 Jul 2026"
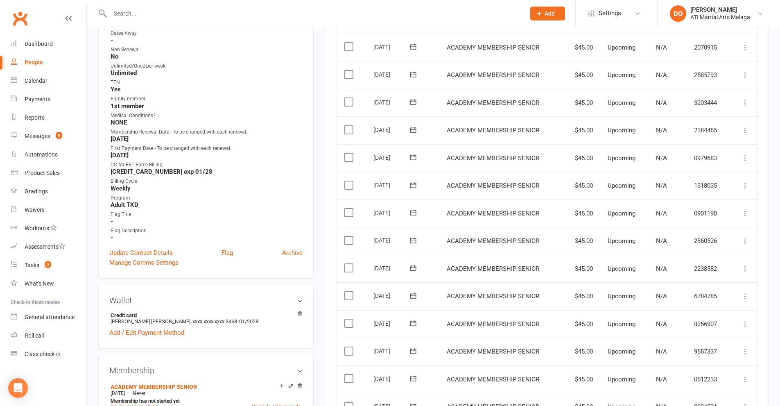
scroll to position [368, 0]
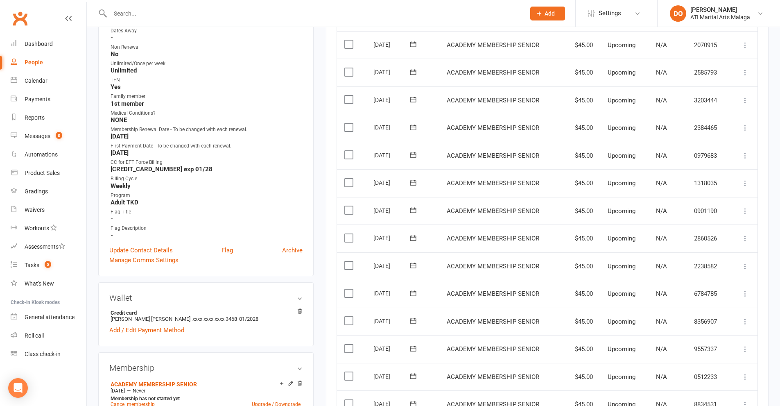
click at [352, 211] on label at bounding box center [349, 210] width 11 height 8
click at [350, 206] on input "checkbox" at bounding box center [346, 206] width 5 height 0
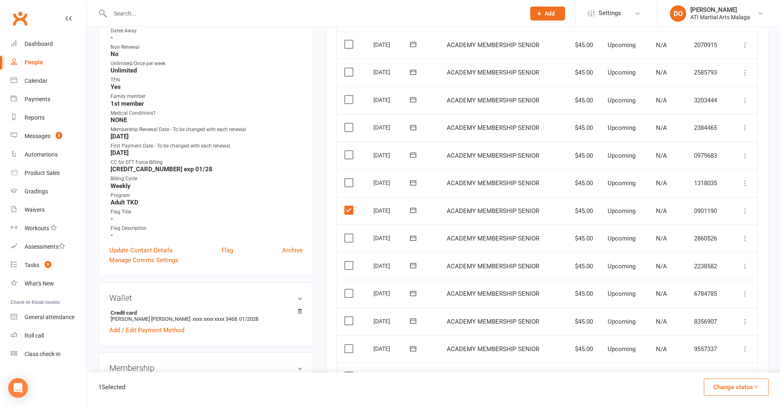
click at [350, 183] on label at bounding box center [349, 182] width 11 height 8
click at [350, 178] on input "checkbox" at bounding box center [346, 178] width 5 height 0
click at [349, 156] on label at bounding box center [349, 155] width 11 height 8
click at [349, 151] on input "checkbox" at bounding box center [346, 151] width 5 height 0
click at [347, 128] on label at bounding box center [349, 127] width 11 height 8
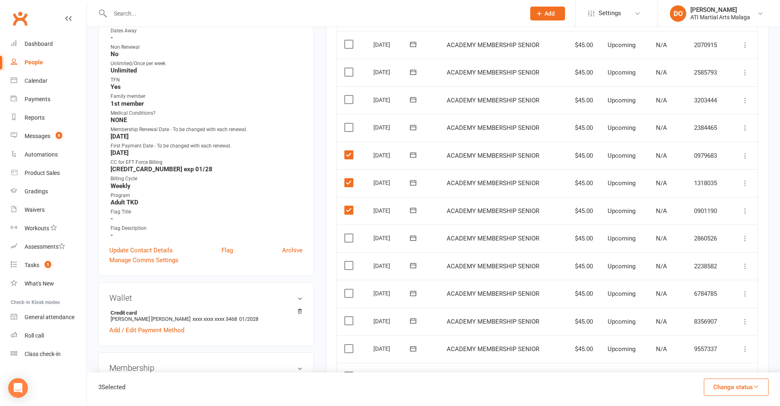
click at [347, 123] on input "checkbox" at bounding box center [346, 123] width 5 height 0
click at [348, 100] on label at bounding box center [349, 99] width 11 height 8
click at [348, 95] on input "checkbox" at bounding box center [346, 95] width 5 height 0
click at [350, 71] on label at bounding box center [349, 72] width 11 height 8
click at [350, 68] on input "checkbox" at bounding box center [346, 68] width 5 height 0
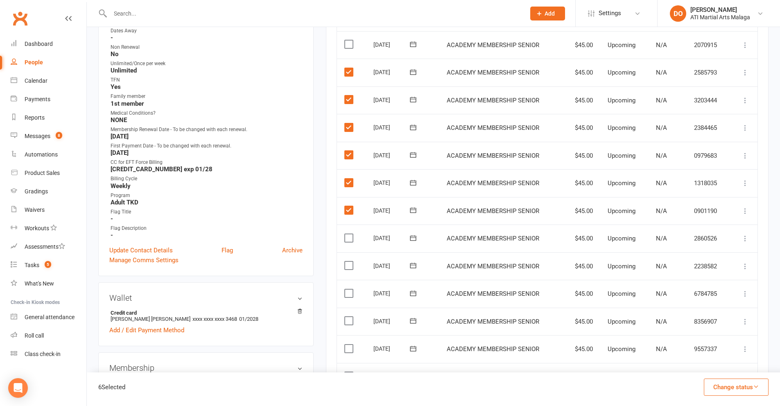
click at [348, 47] on label at bounding box center [349, 44] width 11 height 8
click at [348, 40] on input "checkbox" at bounding box center [346, 40] width 5 height 0
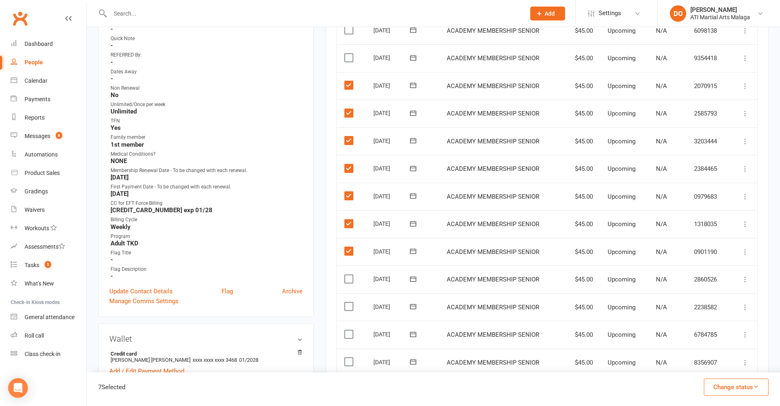
click at [348, 59] on label at bounding box center [349, 58] width 11 height 8
click at [348, 54] on input "checkbox" at bounding box center [346, 54] width 5 height 0
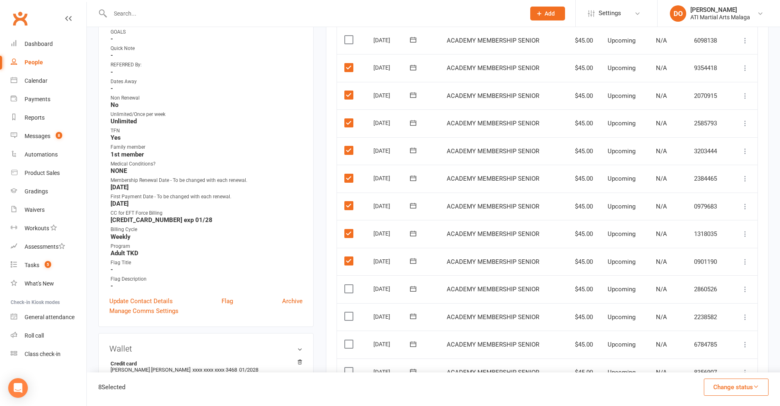
scroll to position [286, 0]
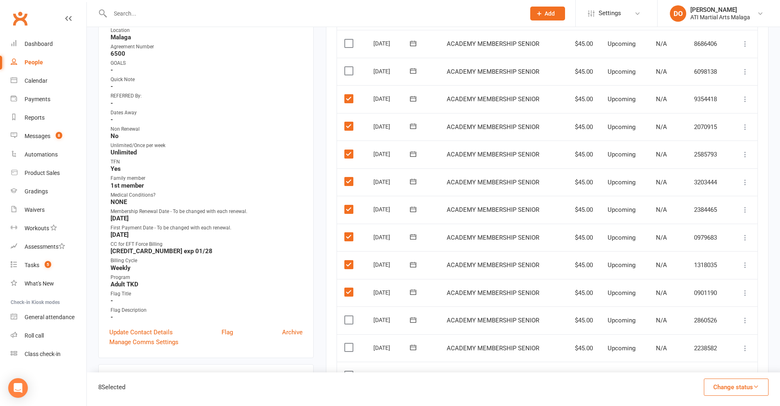
click at [350, 289] on label at bounding box center [349, 292] width 11 height 8
click at [350, 288] on input "checkbox" at bounding box center [346, 288] width 5 height 0
click at [350, 293] on label at bounding box center [349, 292] width 11 height 8
click at [350, 288] on input "checkbox" at bounding box center [346, 288] width 5 height 0
click at [708, 386] on button "Change status" at bounding box center [736, 386] width 65 height 17
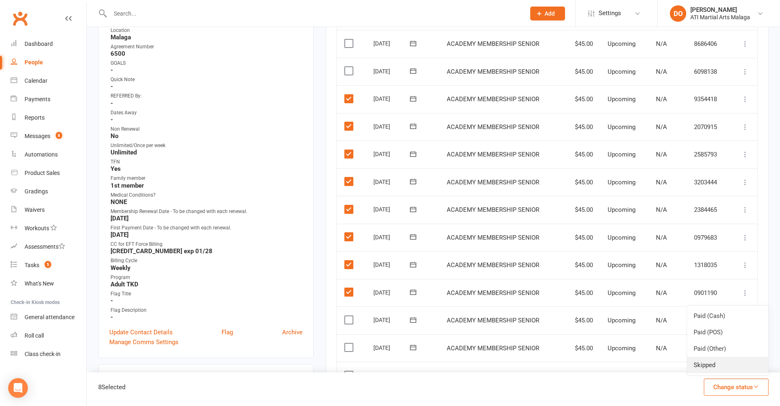
click at [710, 363] on link "Skipped" at bounding box center [727, 364] width 81 height 16
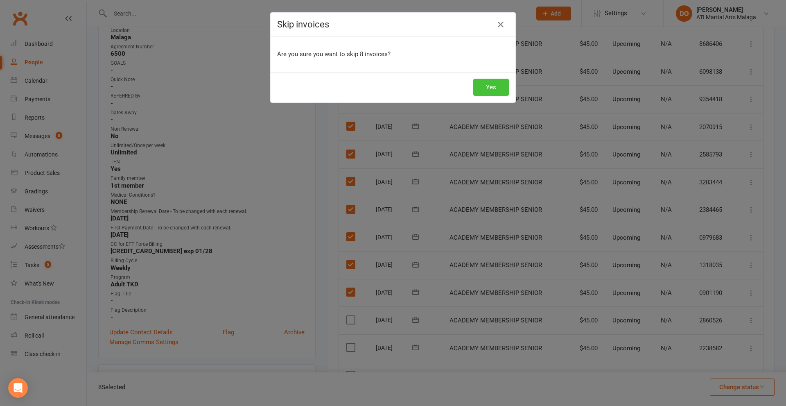
click at [493, 87] on button "Yes" at bounding box center [491, 87] width 36 height 17
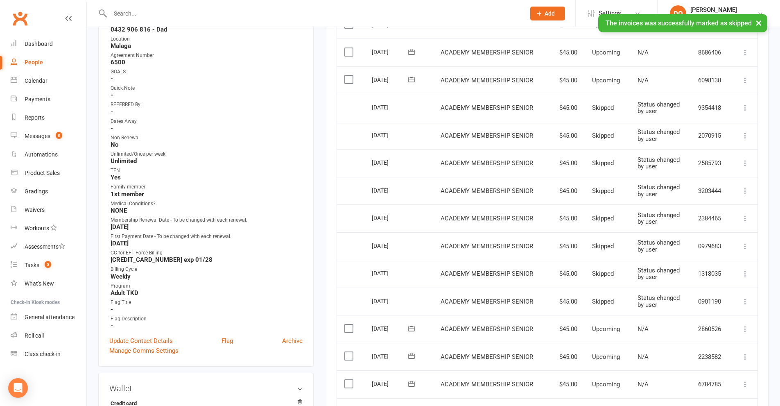
scroll to position [327, 0]
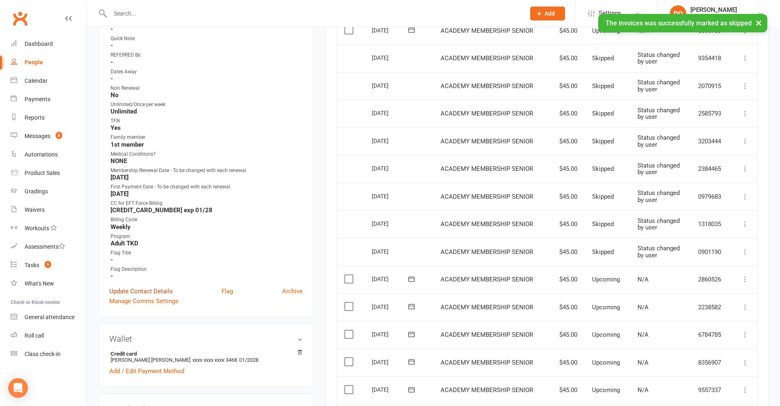
click at [141, 289] on link "Update Contact Details" at bounding box center [140, 291] width 63 height 10
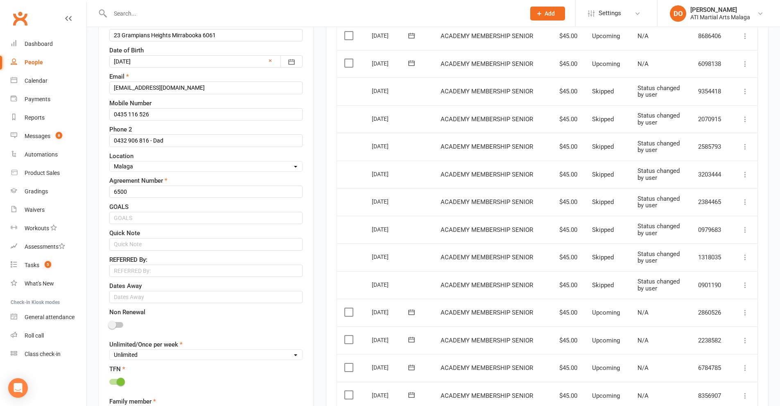
scroll to position [366, 0]
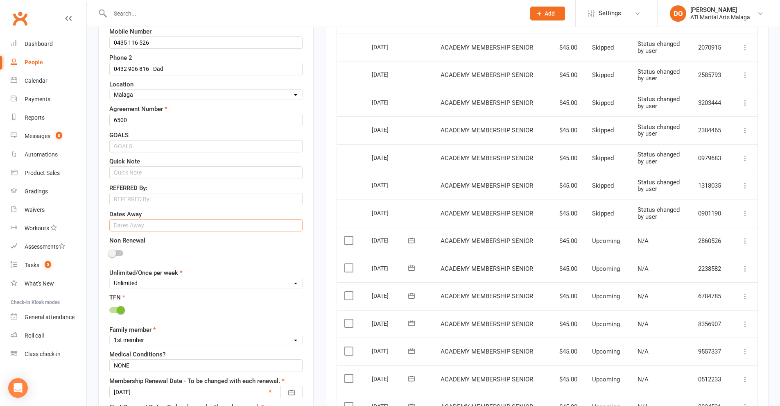
click at [139, 227] on input "text" at bounding box center [205, 225] width 193 height 12
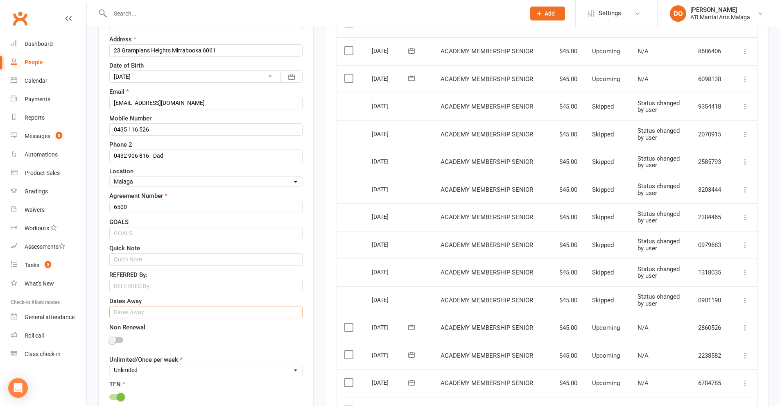
scroll to position [202, 0]
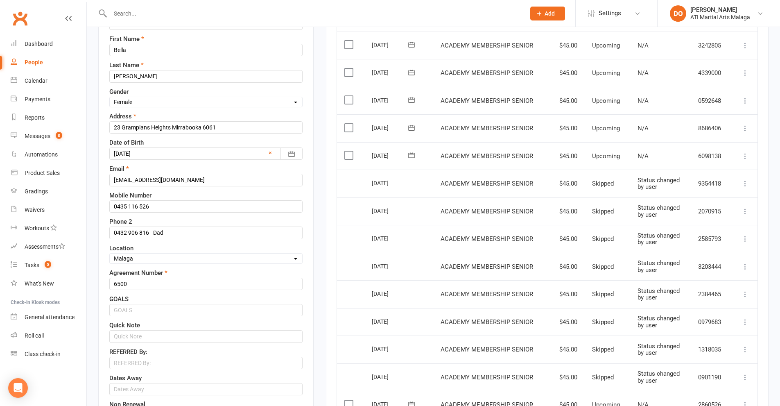
click at [746, 183] on icon at bounding box center [745, 183] width 8 height 8
click at [716, 248] on link "Change to upcoming" at bounding box center [708, 248] width 81 height 16
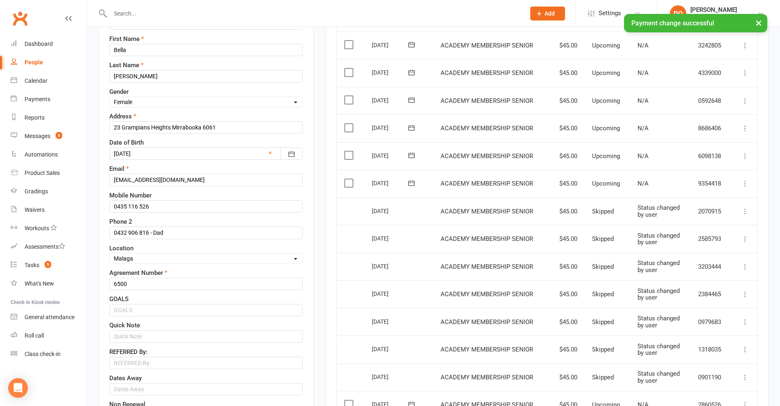
click at [742, 212] on icon at bounding box center [745, 211] width 8 height 8
click at [706, 275] on link "Change to upcoming" at bounding box center [708, 276] width 81 height 16
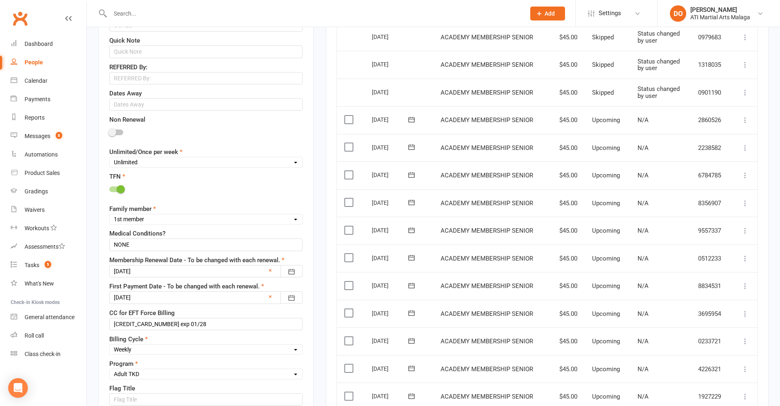
scroll to position [571, 0]
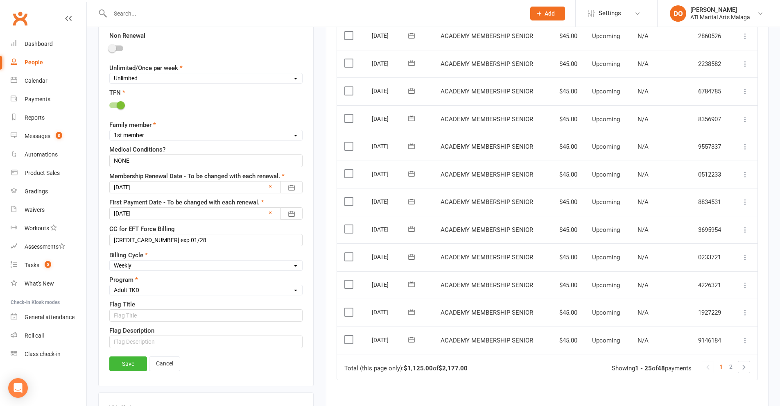
click at [241, 189] on div at bounding box center [205, 187] width 193 height 12
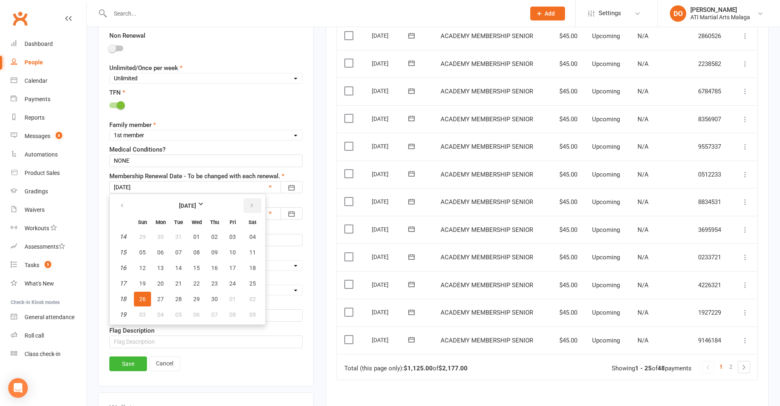
click at [257, 205] on button "button" at bounding box center [253, 205] width 18 height 15
click at [177, 299] on span "26" at bounding box center [178, 298] width 7 height 7
type input "26 May 2026"
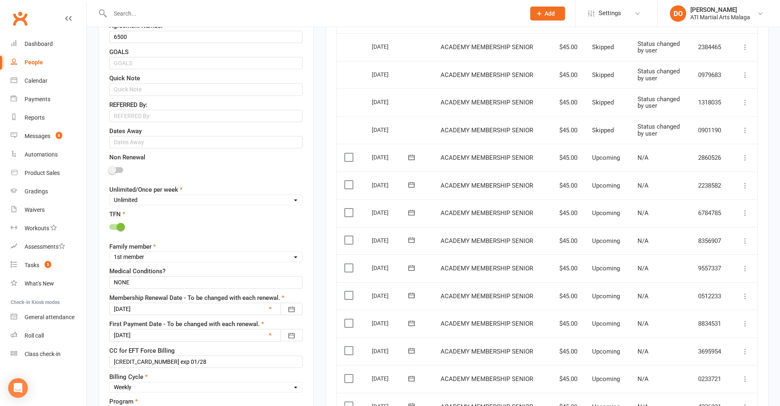
scroll to position [448, 0]
click at [146, 142] on input "text" at bounding box center [205, 143] width 193 height 12
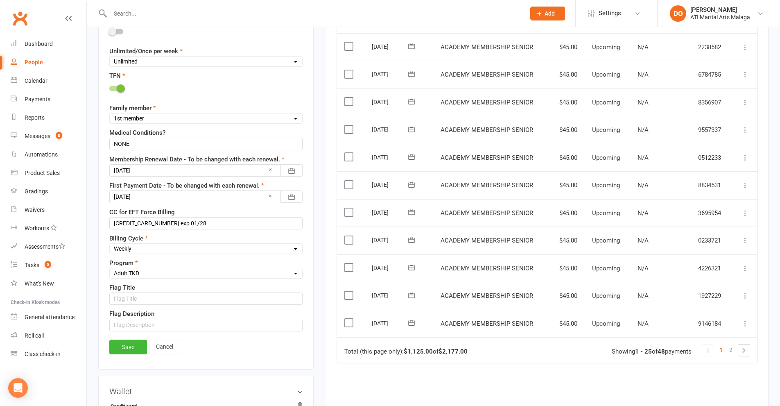
scroll to position [611, 0]
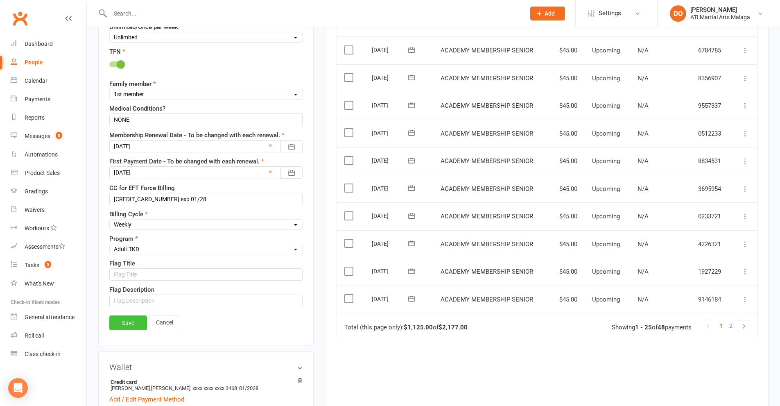
type input "15.12.25 to 15.02.26 Overseas"
click at [138, 323] on link "Save" at bounding box center [128, 322] width 38 height 15
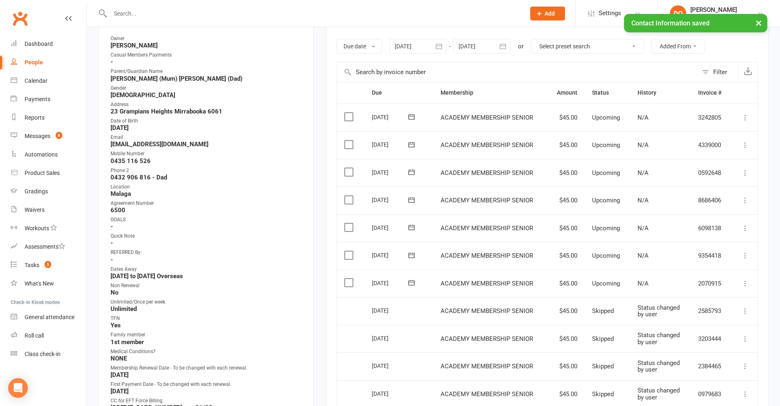
scroll to position [38, 0]
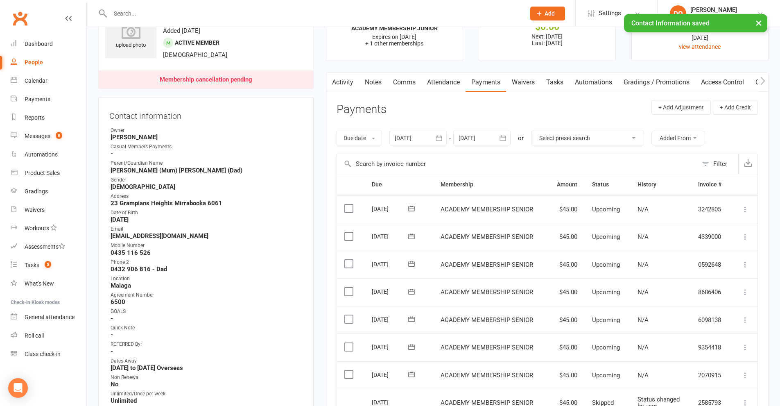
click at [373, 83] on link "Notes" at bounding box center [373, 82] width 28 height 19
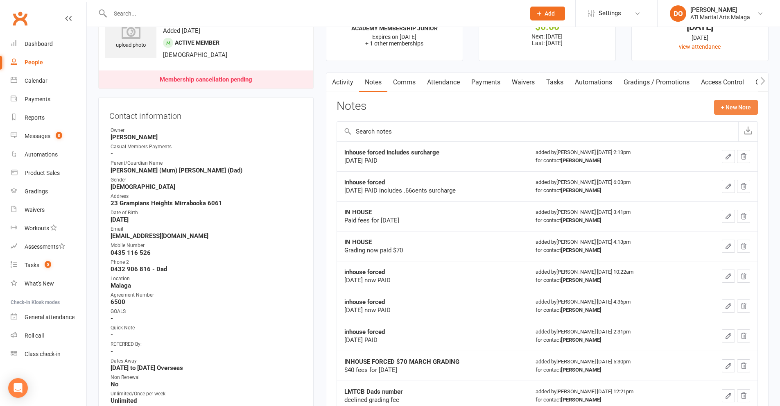
click at [731, 107] on button "+ New Note" at bounding box center [736, 107] width 44 height 15
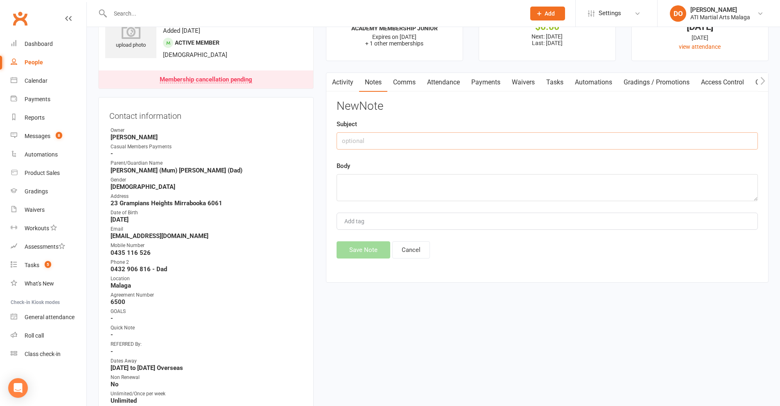
drag, startPoint x: 443, startPoint y: 139, endPoint x: 454, endPoint y: 142, distance: 11.9
click at [443, 139] on input "text" at bounding box center [546, 140] width 421 height 17
type input "2 months time hold (6 weeks - 2 weeks removed for christmas)"
click at [459, 180] on textarea at bounding box center [546, 187] width 421 height 27
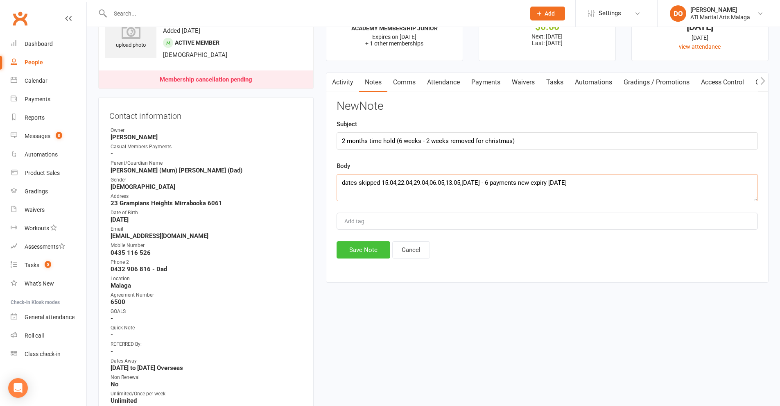
type textarea "dates skipped 15.04,22.04,29.04,06.05,13.05,20.05.26 - 6 payments new expiry 26…"
click at [372, 253] on button "Save Note" at bounding box center [363, 249] width 54 height 17
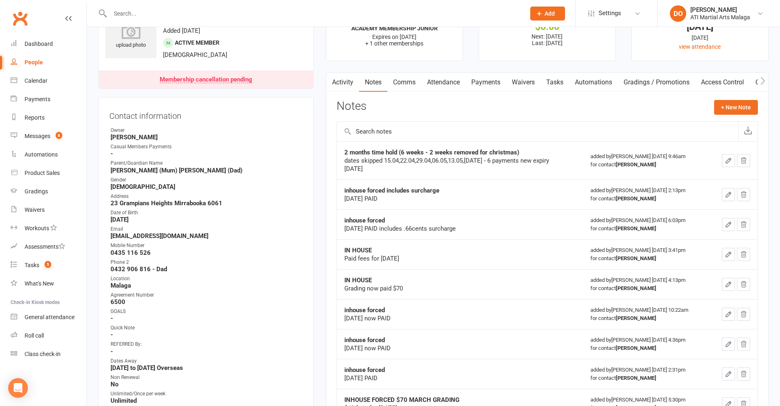
drag, startPoint x: 361, startPoint y: 20, endPoint x: 360, endPoint y: 16, distance: 4.4
click at [361, 20] on div at bounding box center [308, 13] width 421 height 27
click at [360, 16] on input "text" at bounding box center [314, 13] width 412 height 11
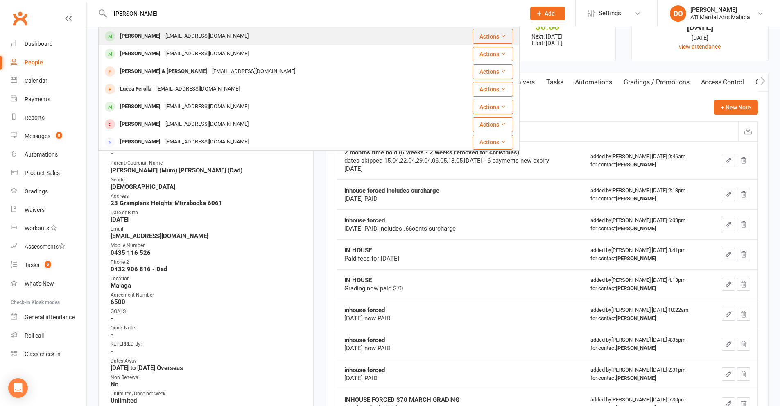
type input "luca zerella"
click at [247, 33] on div "Luca Zerella dzerella@outlook.com" at bounding box center [273, 36] width 349 height 17
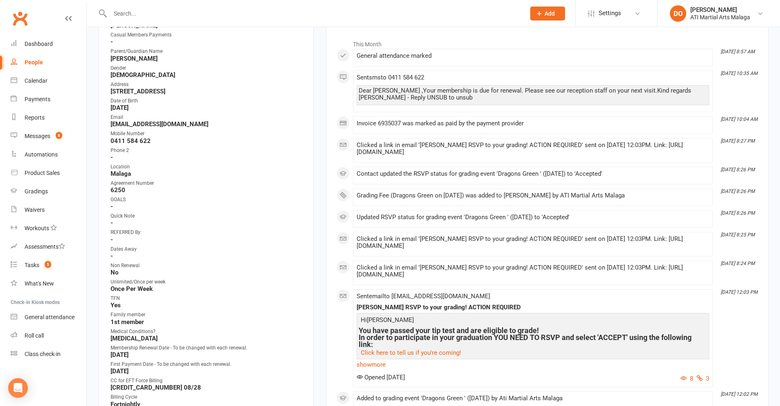
scroll to position [82, 0]
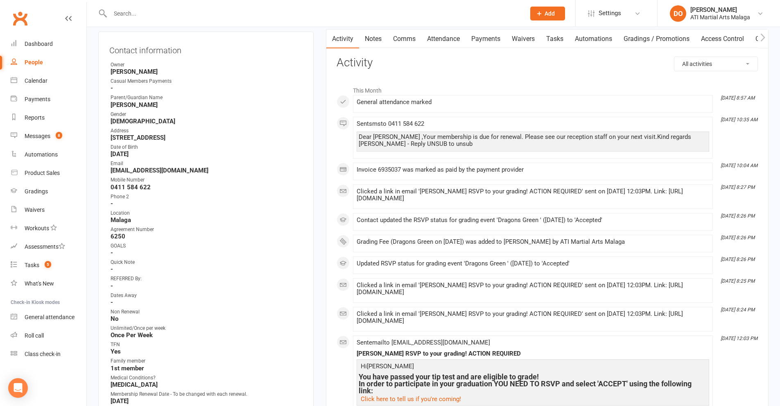
click at [492, 41] on link "Payments" at bounding box center [485, 38] width 41 height 19
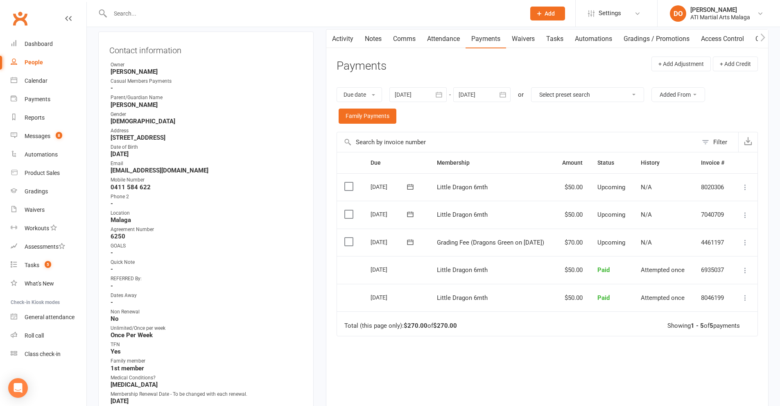
click at [377, 16] on input "text" at bounding box center [314, 13] width 412 height 11
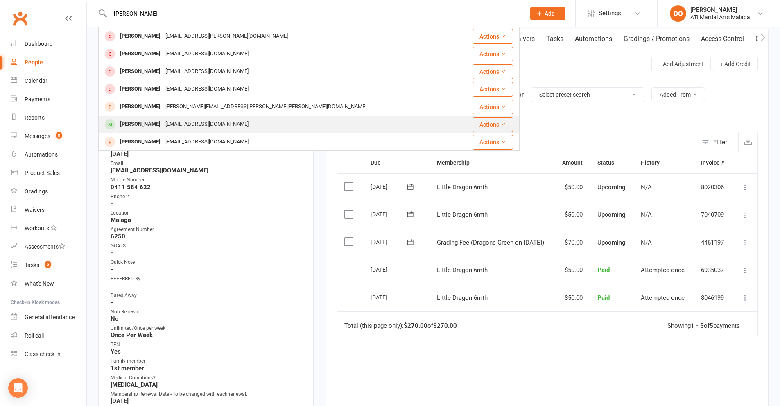
type input "braxton"
click at [187, 125] on div "alanburnell773@gmail.com" at bounding box center [207, 124] width 88 height 12
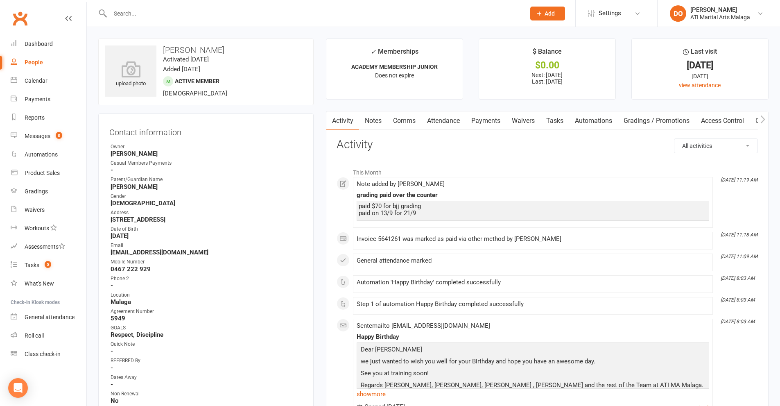
click at [371, 123] on link "Notes" at bounding box center [373, 120] width 28 height 19
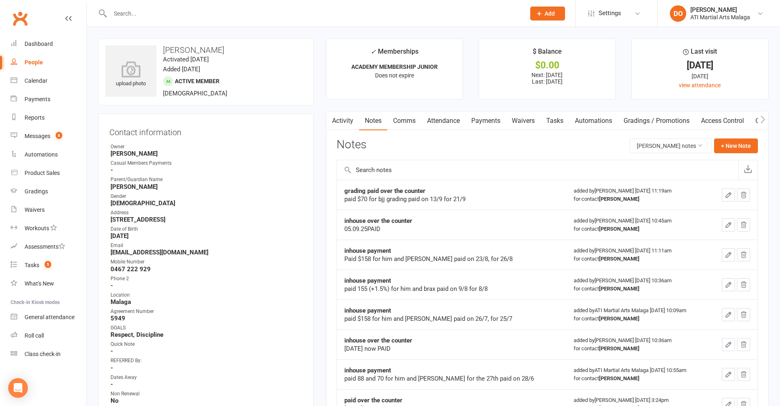
click at [386, 15] on input "text" at bounding box center [314, 13] width 412 height 11
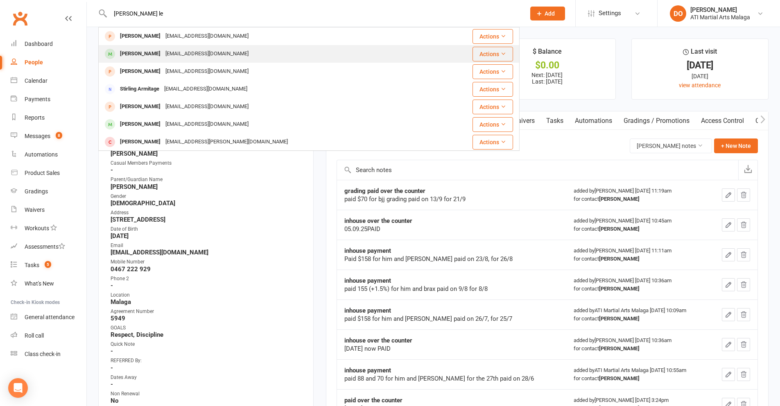
type input "stirling le"
click at [251, 59] on div "Stirling Leslie fairlie.pitman8@gmail.com" at bounding box center [268, 53] width 339 height 17
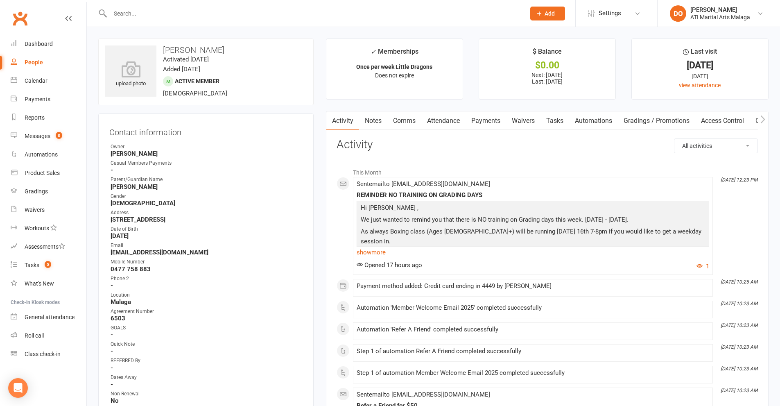
click at [492, 118] on link "Payments" at bounding box center [485, 120] width 41 height 19
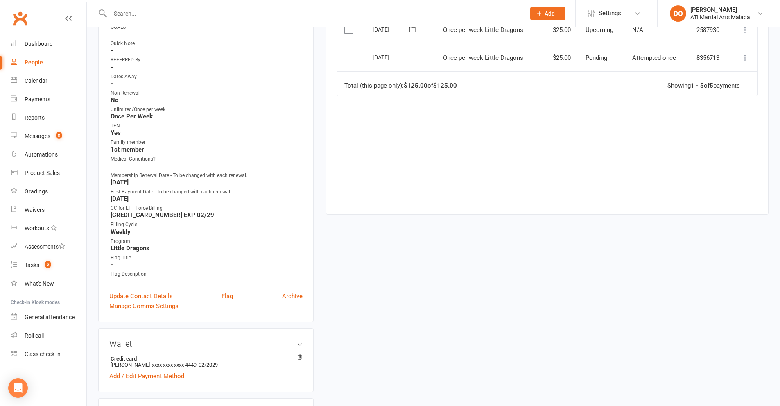
scroll to position [286, 0]
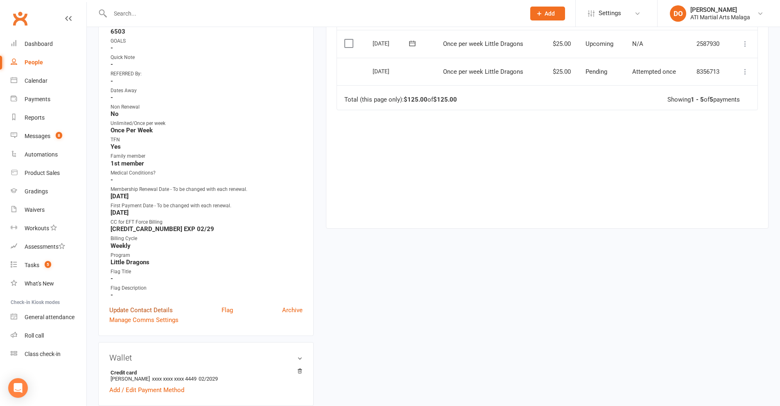
click at [169, 308] on link "Update Contact Details" at bounding box center [140, 310] width 63 height 10
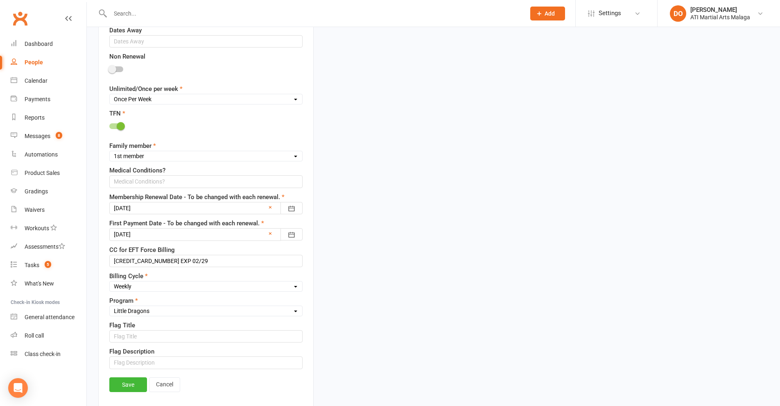
scroll to position [530, 0]
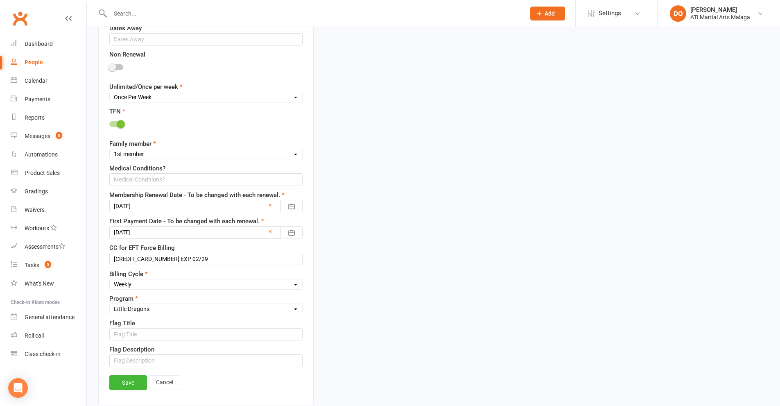
click at [169, 232] on div at bounding box center [205, 232] width 193 height 12
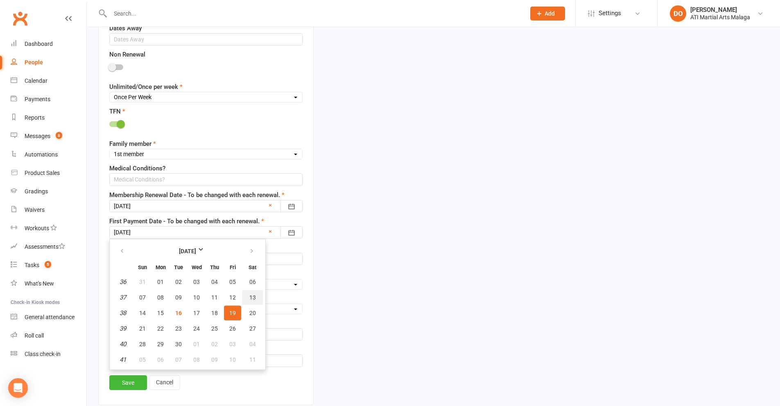
click at [255, 297] on button "13" at bounding box center [252, 297] width 21 height 15
type input "13 Sep 2025"
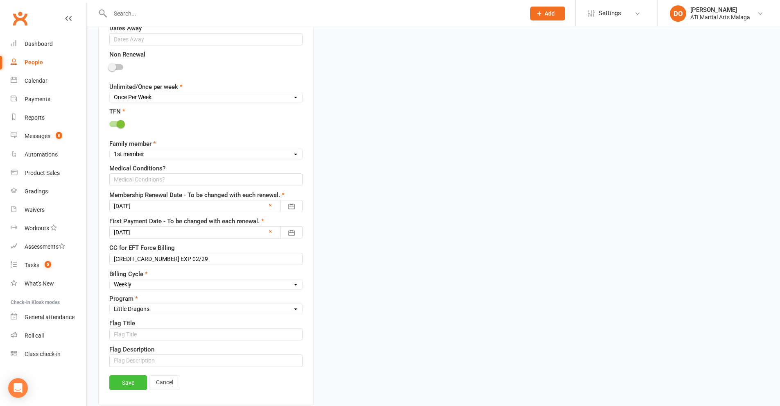
click at [130, 380] on link "Save" at bounding box center [128, 382] width 38 height 15
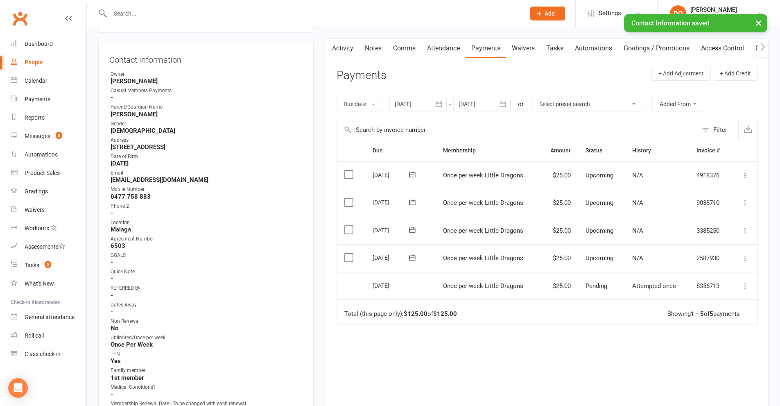
scroll to position [0, 0]
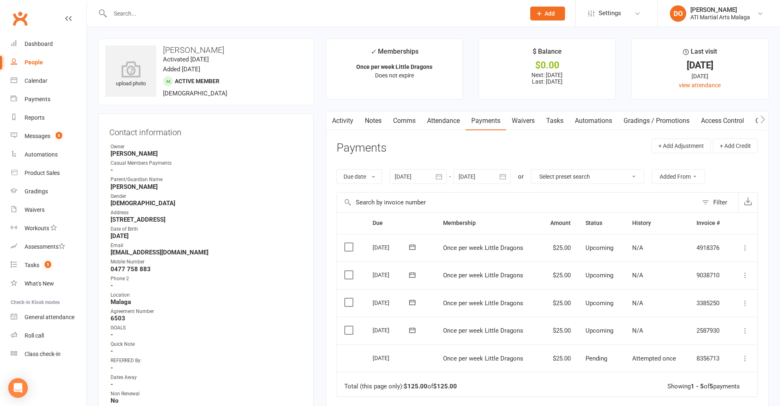
click at [372, 14] on input "text" at bounding box center [314, 13] width 412 height 11
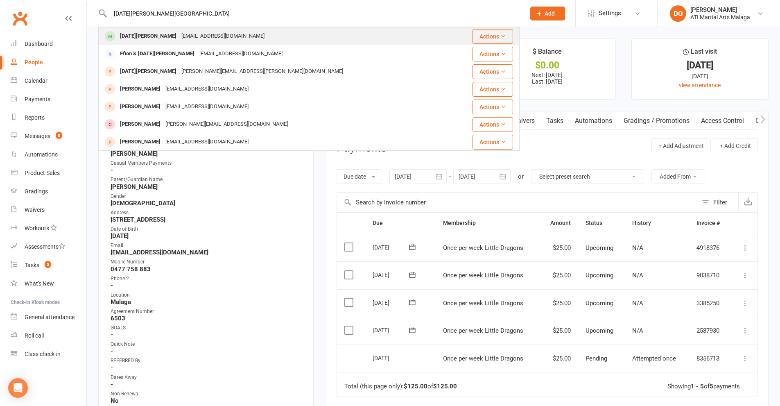
type input "lucia eua"
click at [225, 38] on div "may.nguyenn@yahoo.com.au" at bounding box center [223, 36] width 88 height 12
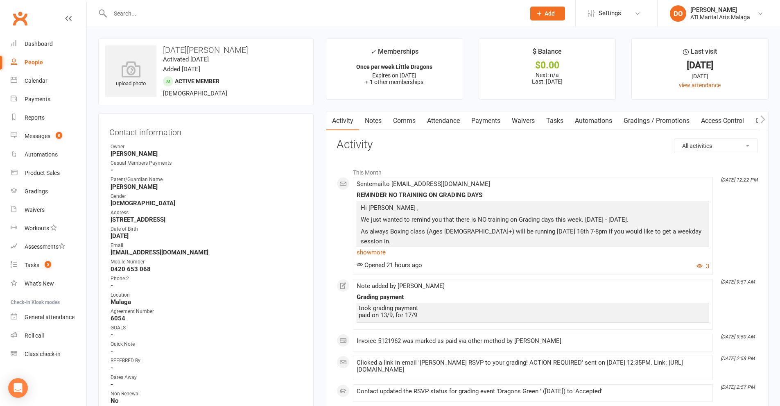
click at [481, 118] on link "Payments" at bounding box center [485, 120] width 41 height 19
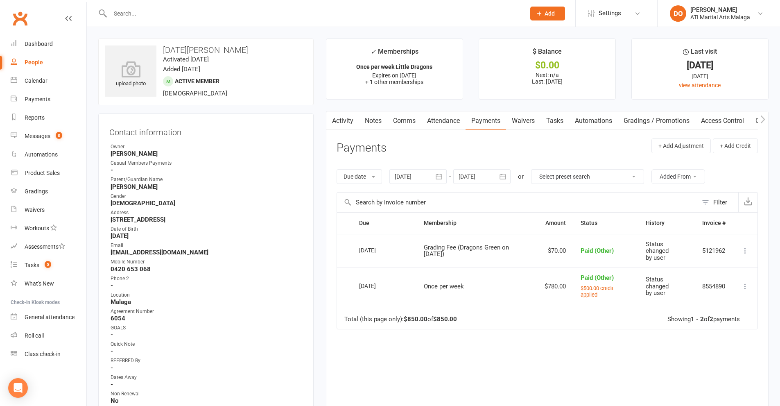
click at [372, 115] on link "Notes" at bounding box center [373, 120] width 28 height 19
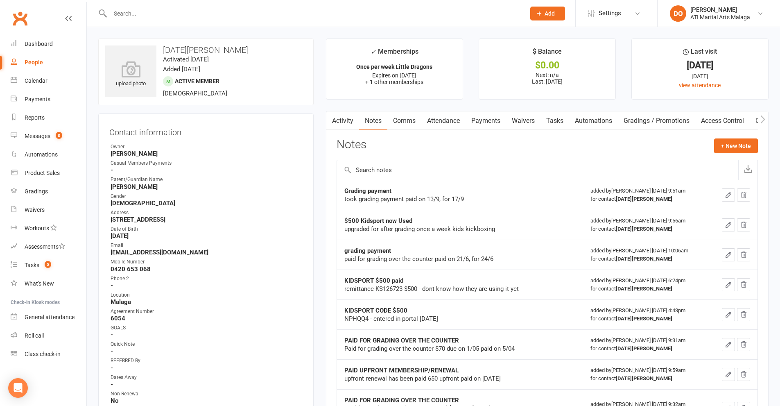
drag, startPoint x: 379, startPoint y: 12, endPoint x: 390, endPoint y: 17, distance: 12.3
click at [384, 14] on input "text" at bounding box center [314, 13] width 412 height 11
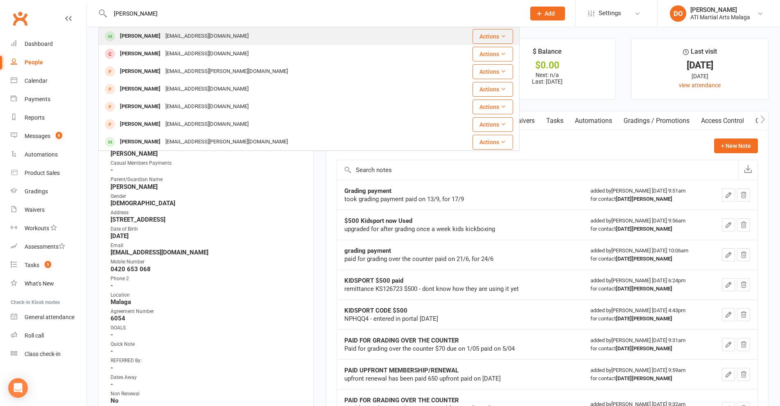
type input "matteo ba"
click at [257, 39] on div "Matteo Barzasi samcgill94@gmail.com" at bounding box center [268, 36] width 338 height 17
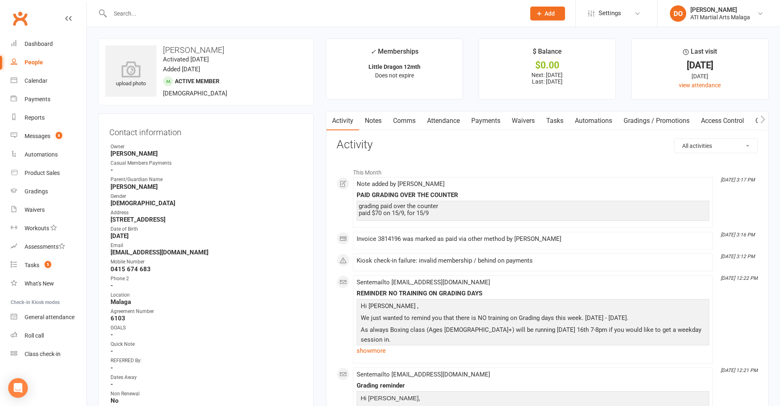
click at [390, 20] on div at bounding box center [308, 13] width 421 height 27
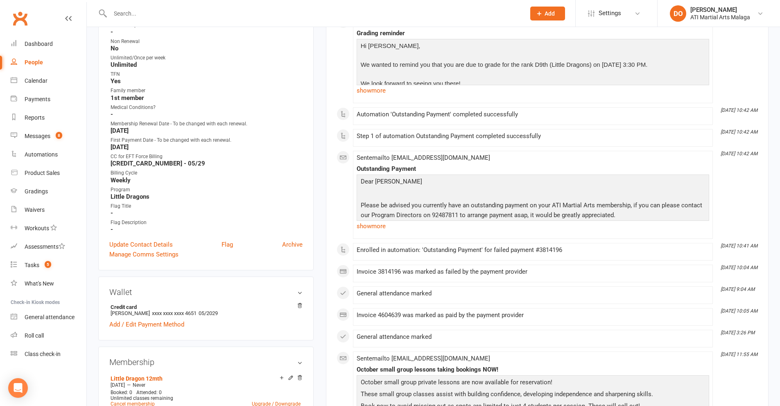
scroll to position [355, 0]
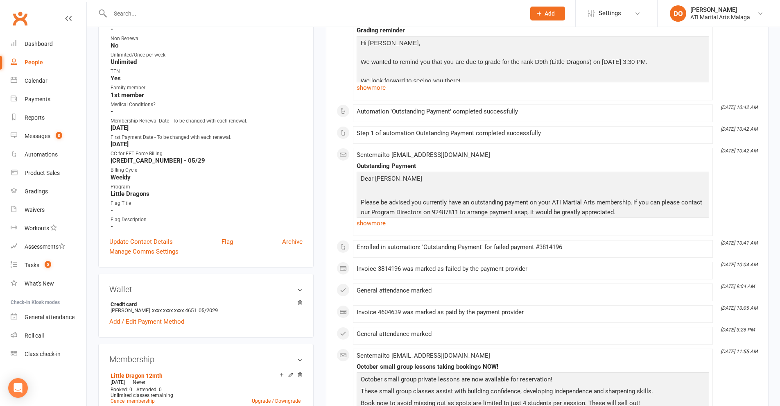
click at [372, 14] on input "text" at bounding box center [314, 13] width 412 height 11
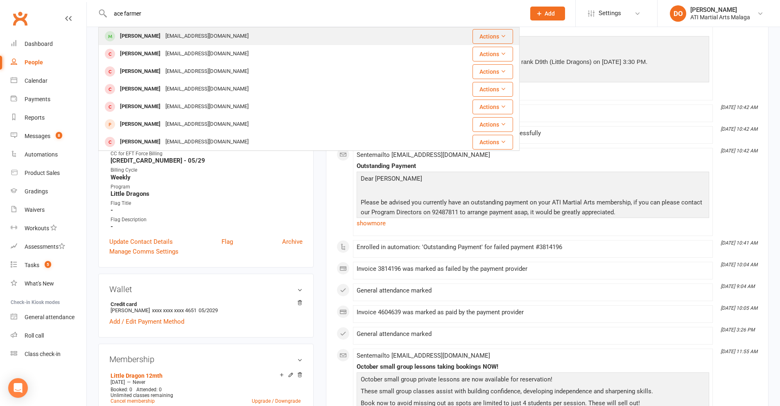
type input "ace farmer"
click at [261, 39] on div "Ace Farmer shellz1988@hotmail.com" at bounding box center [268, 36] width 339 height 17
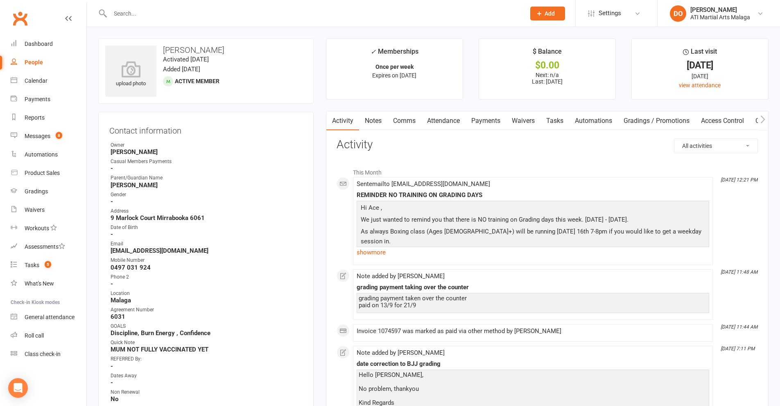
click at [488, 123] on link "Payments" at bounding box center [485, 120] width 41 height 19
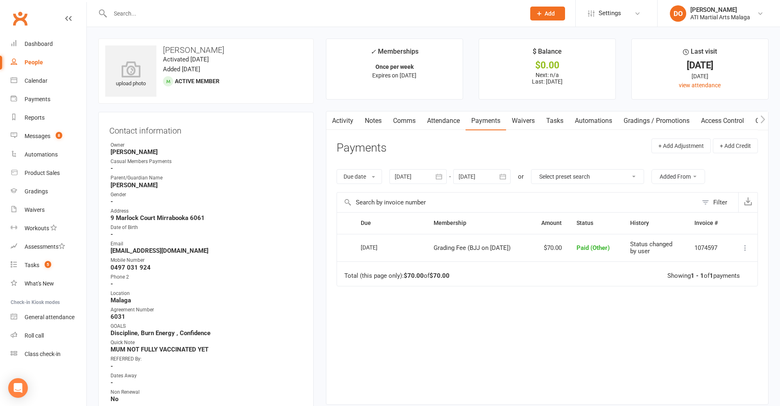
click at [474, 23] on div at bounding box center [308, 13] width 421 height 27
click at [476, 14] on input "text" at bounding box center [314, 13] width 412 height 11
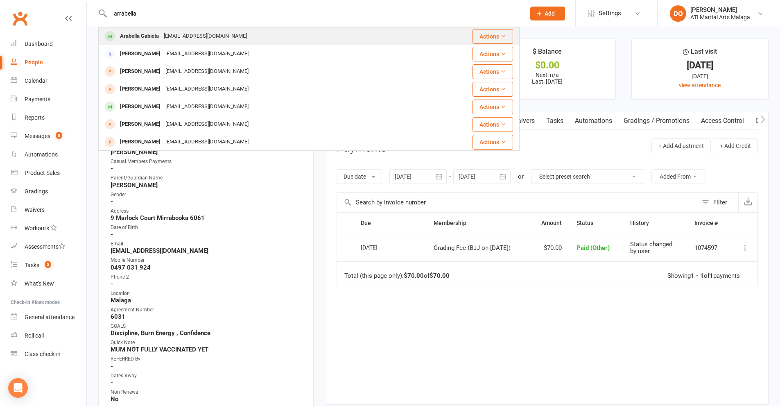
type input "arrabella"
click at [218, 34] on div "leylani7383@gmail.com" at bounding box center [205, 36] width 88 height 12
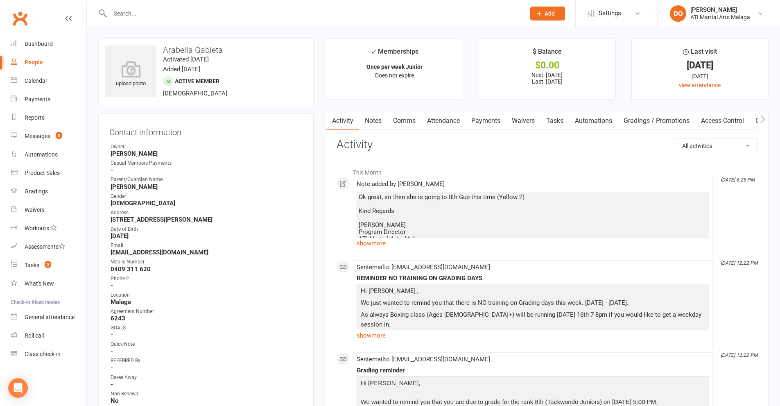
click at [478, 119] on link "Payments" at bounding box center [485, 120] width 41 height 19
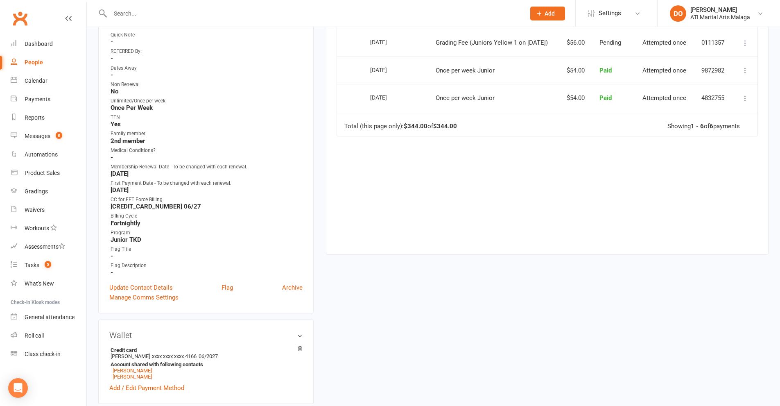
scroll to position [327, 0]
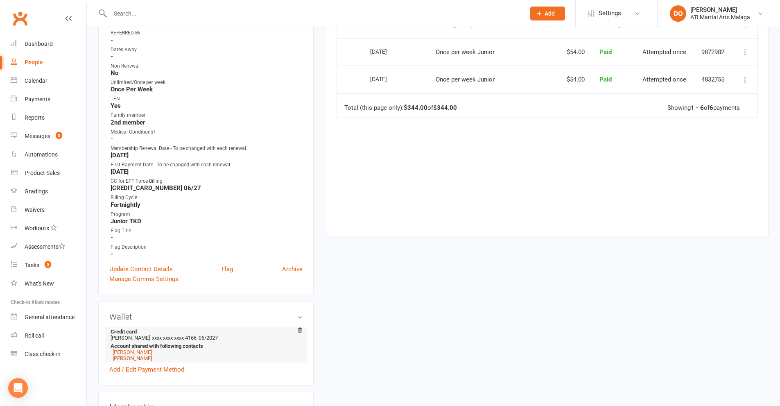
click at [139, 360] on link "Amanda Gabieta" at bounding box center [132, 358] width 39 height 6
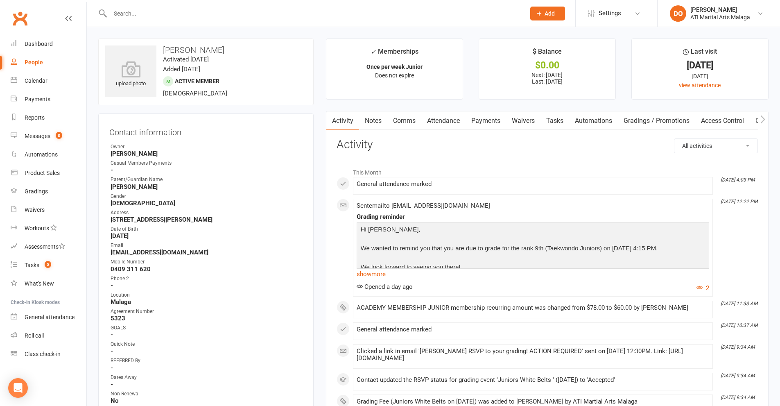
click at [487, 123] on link "Payments" at bounding box center [485, 120] width 41 height 19
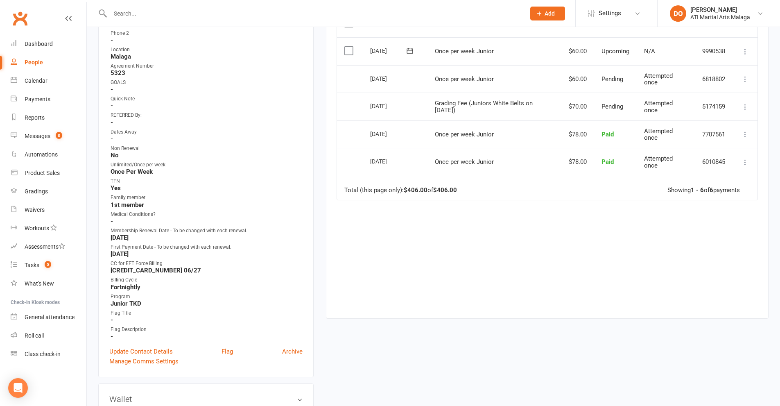
scroll to position [246, 0]
click at [149, 352] on link "Update Contact Details" at bounding box center [140, 351] width 63 height 10
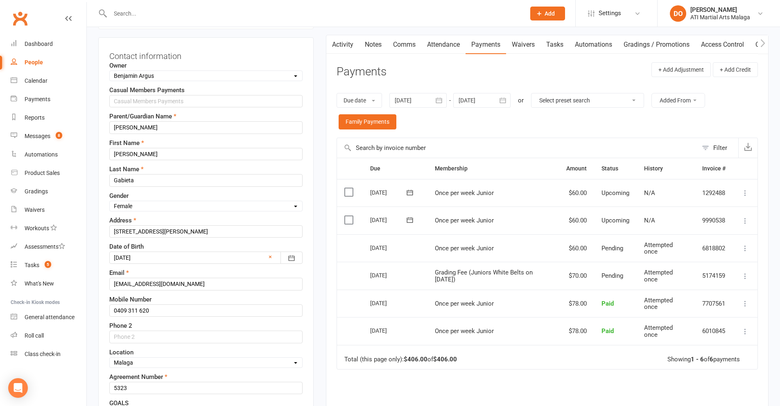
scroll to position [161, 0]
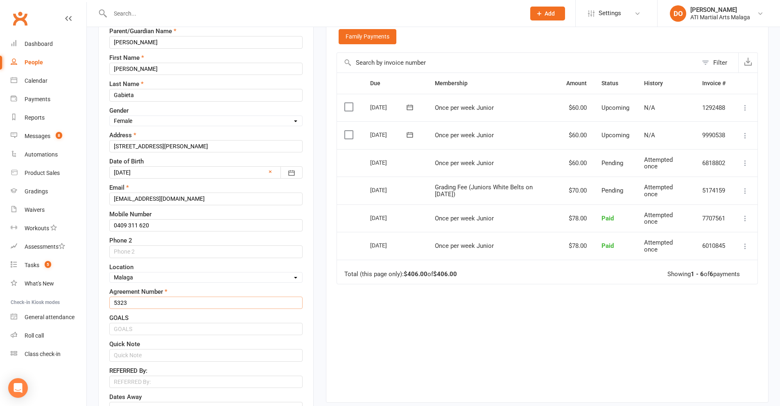
drag, startPoint x: 140, startPoint y: 304, endPoint x: 101, endPoint y: 311, distance: 38.7
click at [101, 311] on div "Contact information Owner Select Owner Rodney Lockyer Tony Curtis Benjamin Argu…" at bounding box center [205, 362] width 215 height 821
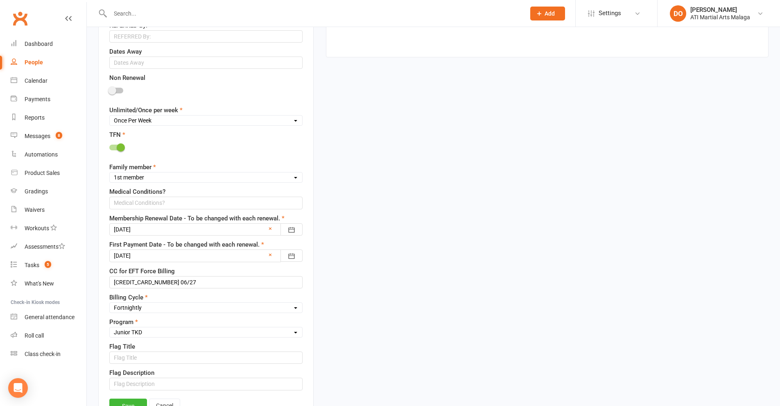
scroll to position [530, 0]
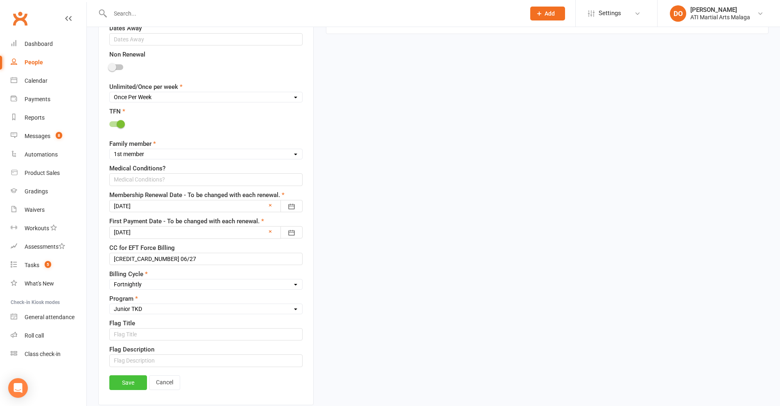
type input "6243"
click at [126, 386] on link "Save" at bounding box center [128, 382] width 38 height 15
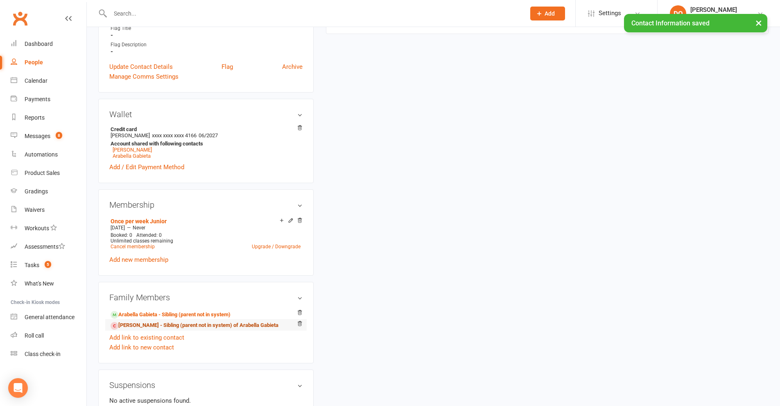
click at [139, 325] on link "Alfonso Gabieta - Sibling (parent not in system) of Arabella Gabieta" at bounding box center [194, 325] width 168 height 9
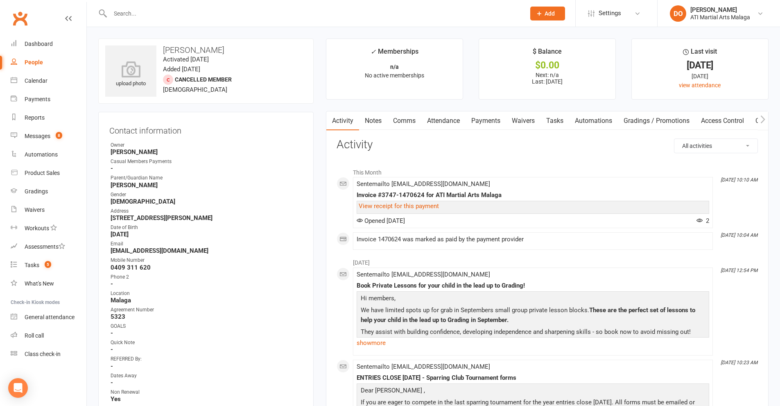
click at [481, 115] on link "Payments" at bounding box center [485, 120] width 41 height 19
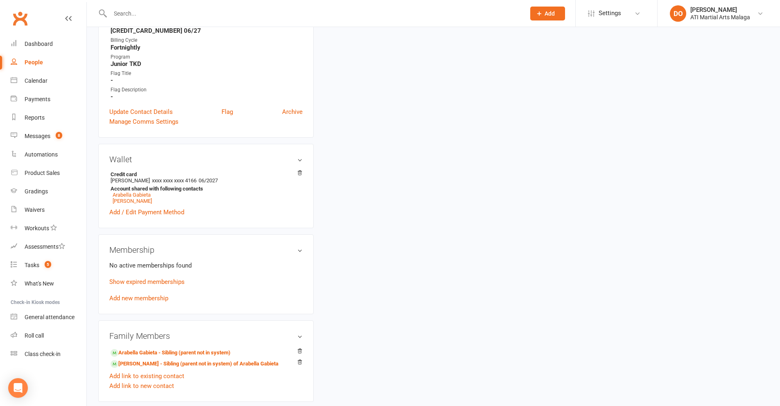
scroll to position [491, 0]
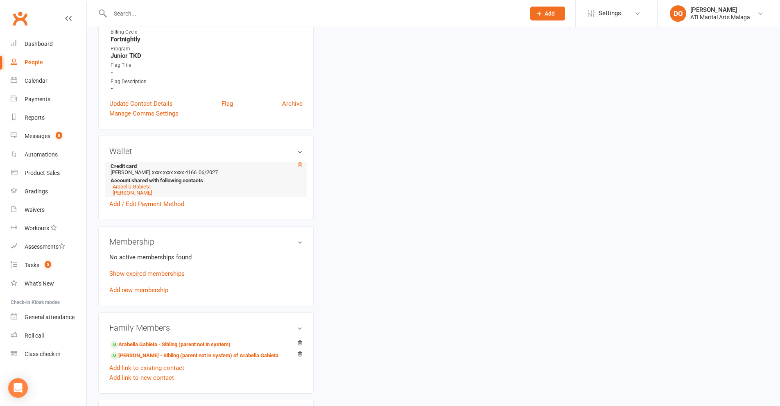
click at [298, 167] on icon at bounding box center [300, 164] width 4 height 5
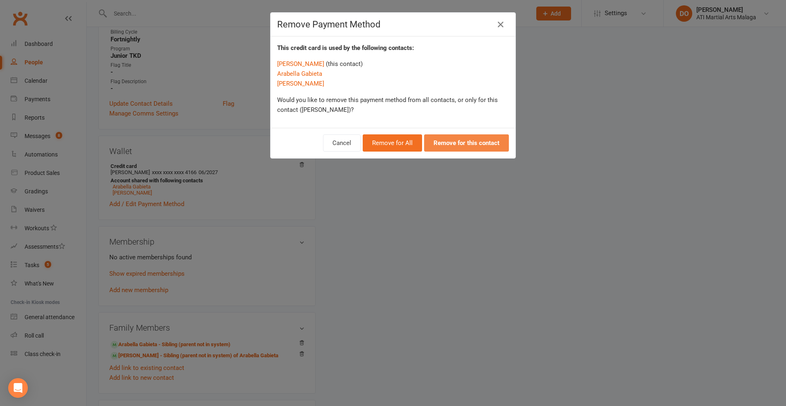
click at [462, 146] on strong "Remove for this contact" at bounding box center [466, 142] width 66 height 7
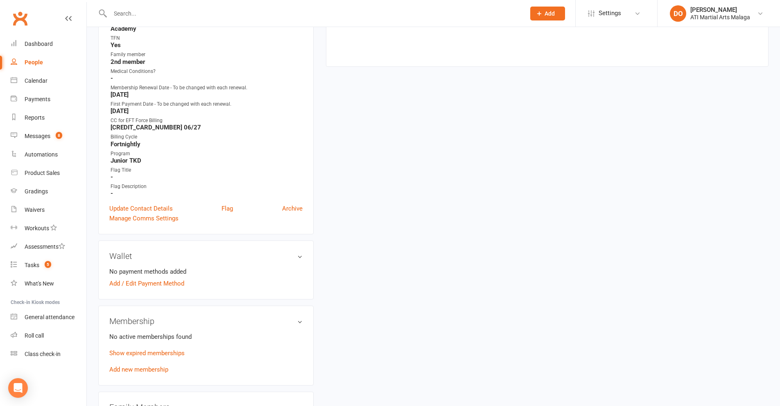
scroll to position [450, 0]
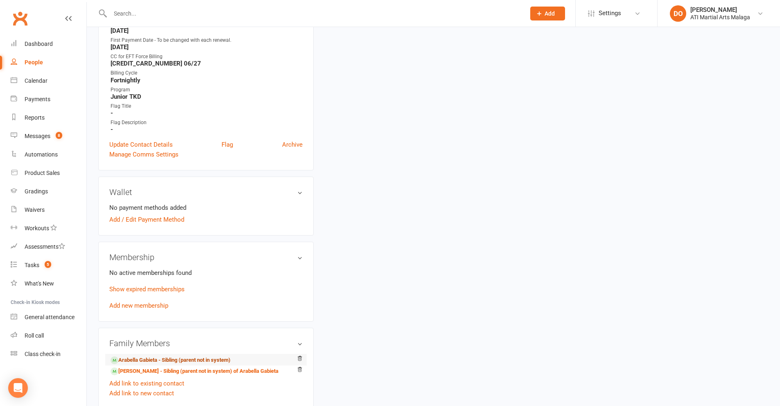
click at [187, 360] on link "Arabella Gabieta - Sibling (parent not in system)" at bounding box center [170, 360] width 120 height 9
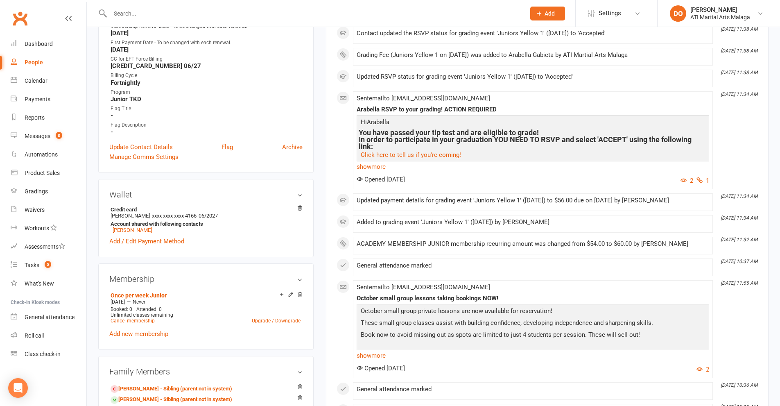
scroll to position [614, 0]
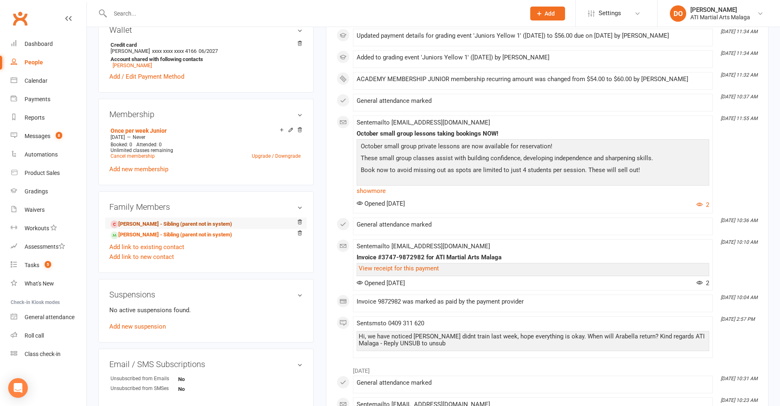
click at [192, 225] on link "Alfonso Gabieta - Sibling (parent not in system)" at bounding box center [171, 224] width 122 height 9
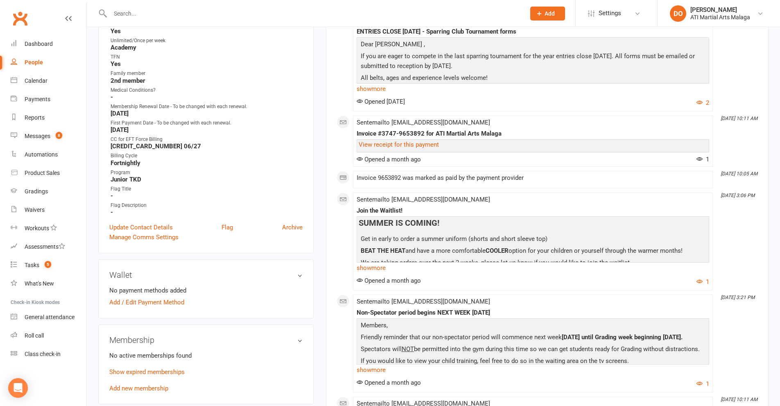
scroll to position [368, 0]
click at [157, 228] on link "Update Contact Details" at bounding box center [140, 226] width 63 height 10
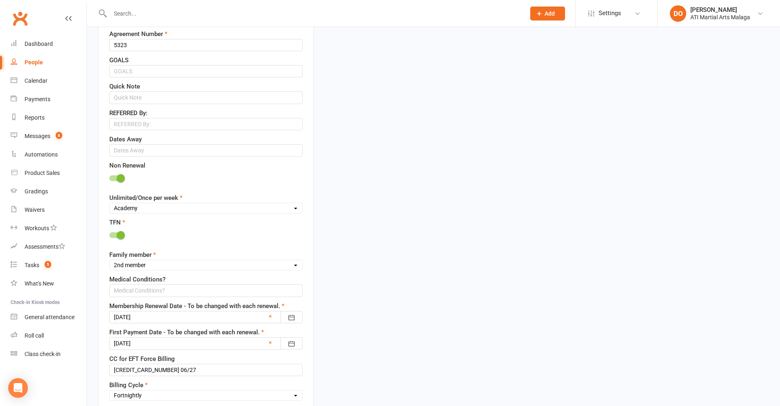
scroll to position [530, 0]
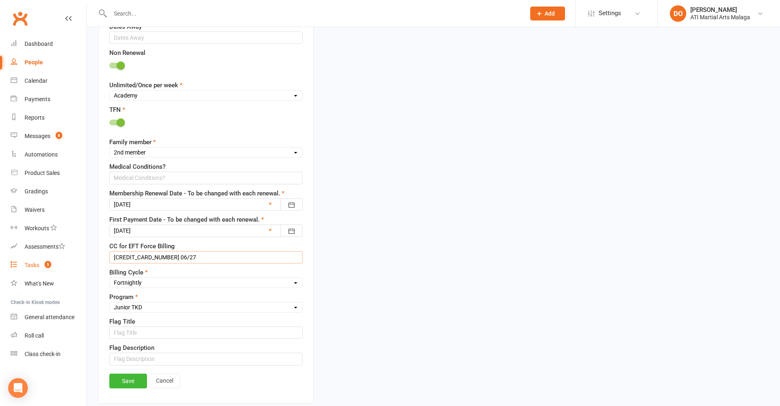
drag, startPoint x: 194, startPoint y: 258, endPoint x: 82, endPoint y: 258, distance: 112.1
click at [82, 258] on ui-view "Prospect Member Non-attending contact Class / event Appointment Grading event T…" at bounding box center [390, 223] width 780 height 1502
click at [129, 388] on link "Save" at bounding box center [128, 380] width 38 height 15
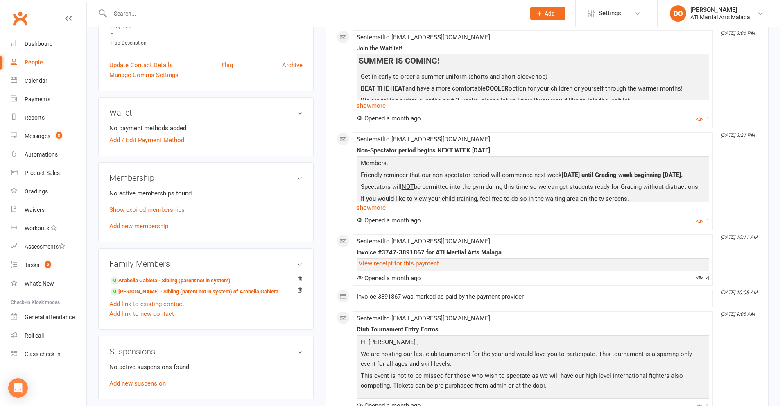
click at [268, 9] on input "text" at bounding box center [314, 13] width 412 height 11
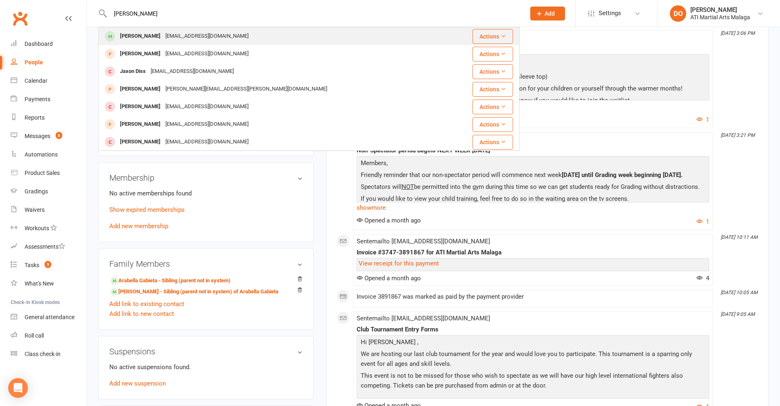
type input "jaxon white"
click at [169, 34] on div "kellyferns@hotmail.com" at bounding box center [207, 36] width 88 height 12
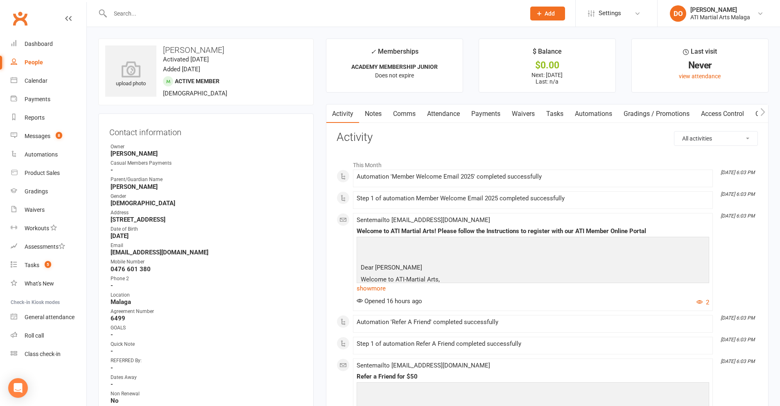
click at [483, 113] on link "Payments" at bounding box center [485, 113] width 41 height 19
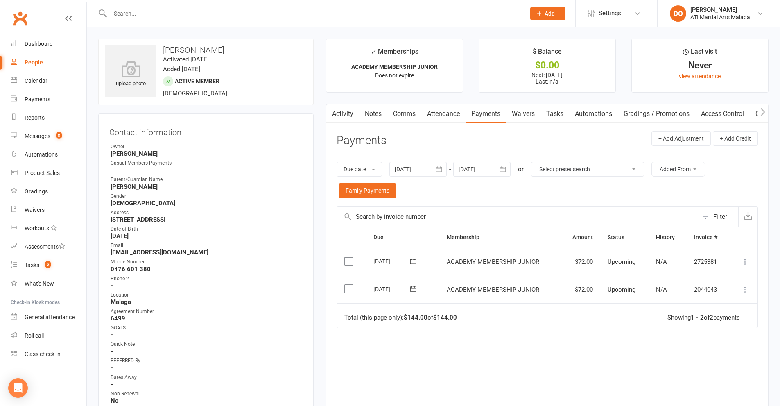
click at [510, 172] on button "button" at bounding box center [503, 169] width 15 height 15
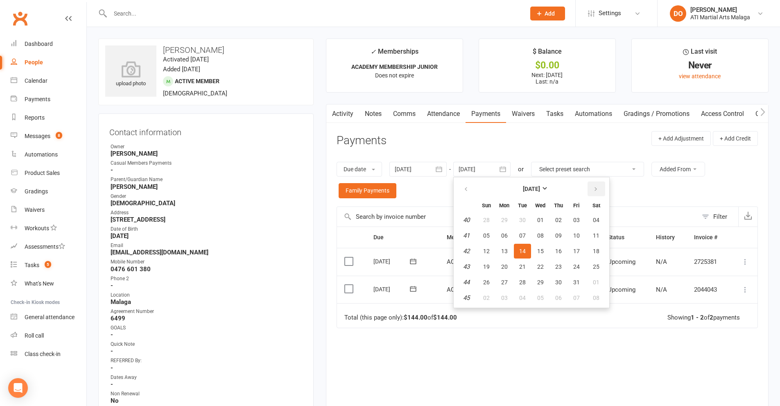
click at [591, 186] on button "button" at bounding box center [596, 188] width 18 height 15
click at [551, 233] on button "11" at bounding box center [558, 235] width 17 height 15
type input "11 Dec 2025"
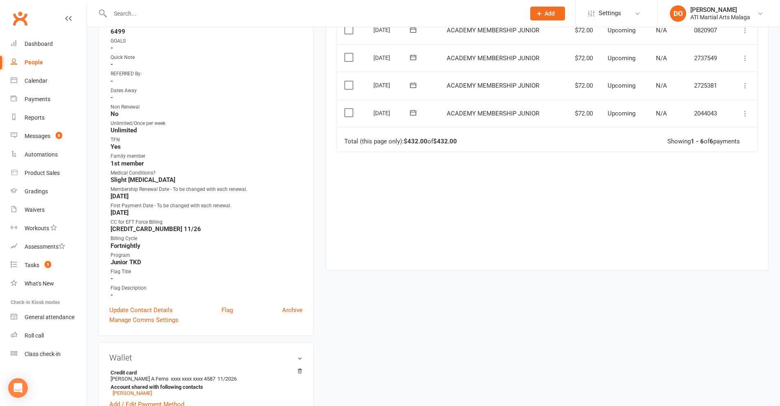
scroll to position [409, 0]
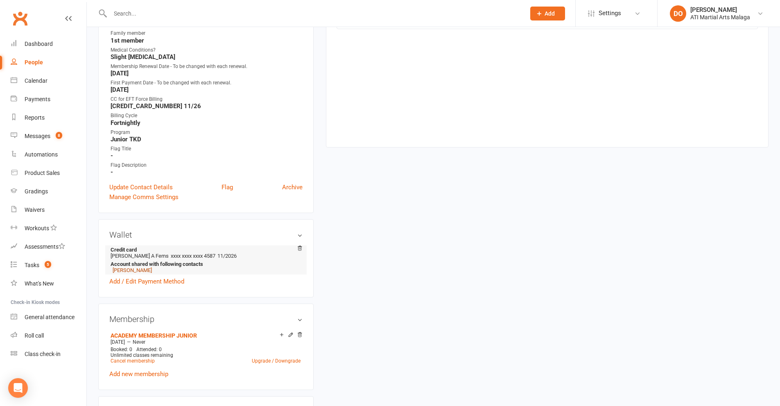
click at [129, 272] on link "Kobe White" at bounding box center [132, 270] width 39 height 6
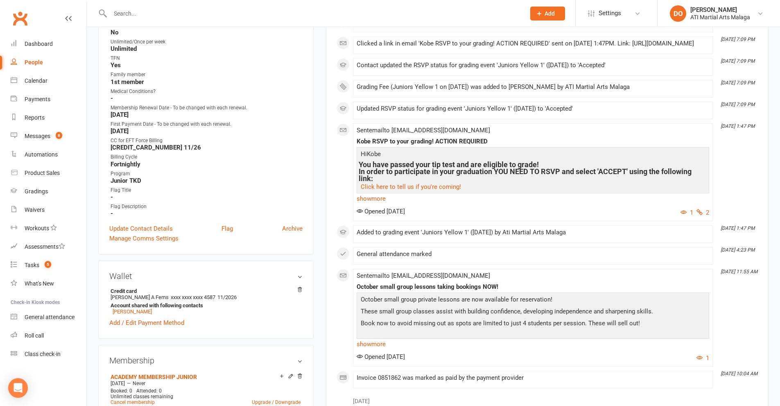
scroll to position [368, 0]
click at [135, 313] on link "Jaxon White" at bounding box center [132, 311] width 39 height 6
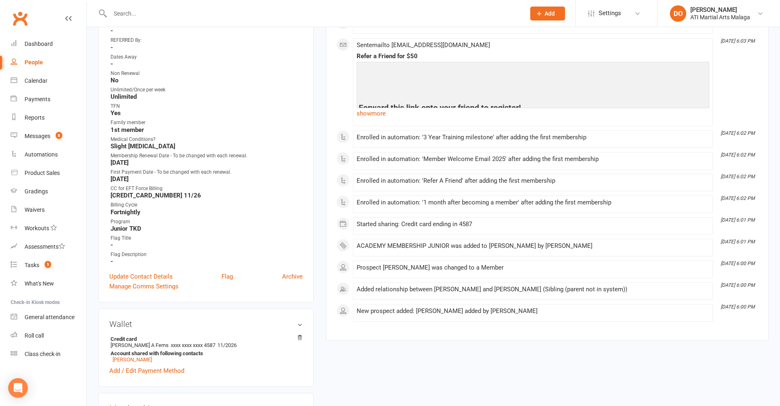
scroll to position [327, 0]
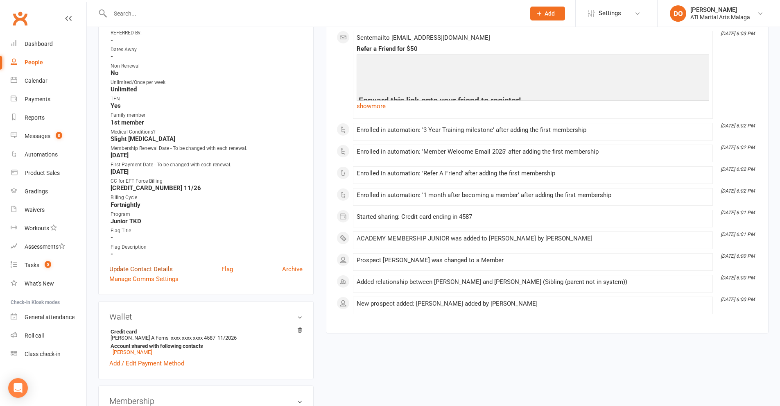
click at [149, 272] on link "Update Contact Details" at bounding box center [140, 269] width 63 height 10
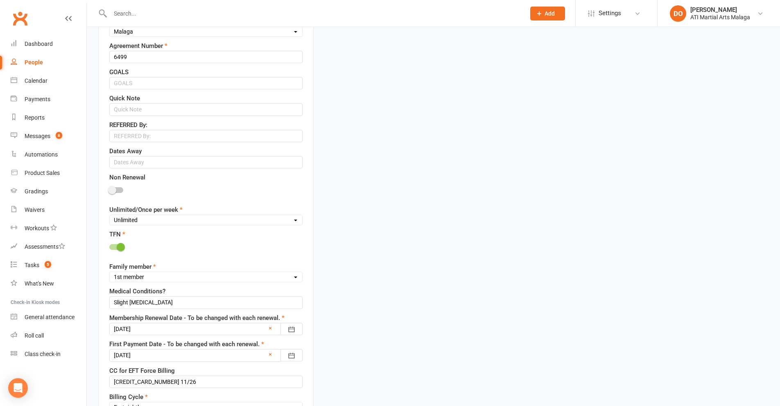
scroll to position [489, 0]
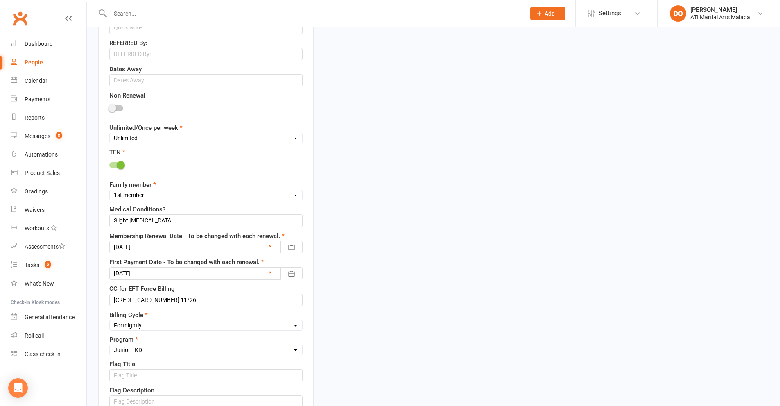
click at [156, 193] on select "Select 1st member 2nd member 3rd member 4th member 5th member 6th member 7th me…" at bounding box center [206, 194] width 192 height 9
select select "2nd member"
click at [110, 192] on select "Select 1st member 2nd member 3rd member 4th member 5th member 6th member 7th me…" at bounding box center [206, 194] width 192 height 9
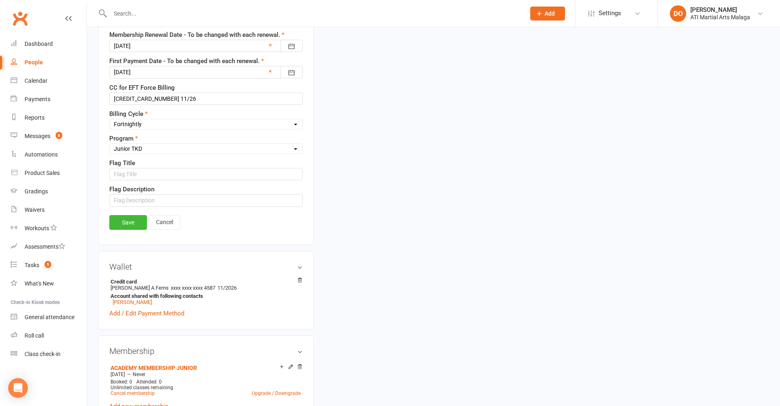
scroll to position [693, 0]
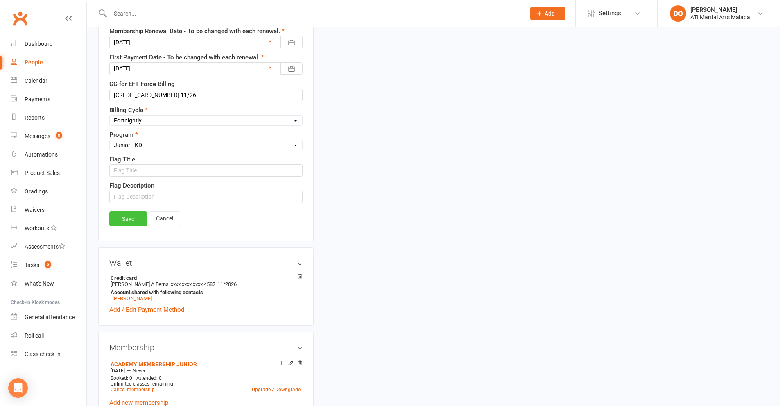
click at [133, 220] on link "Save" at bounding box center [128, 218] width 38 height 15
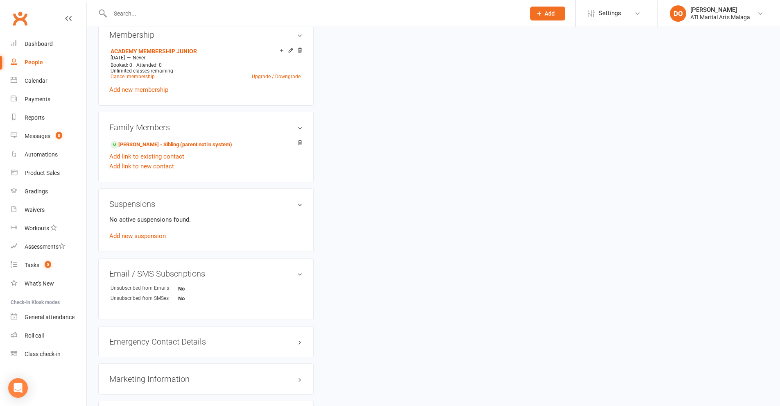
click at [229, 14] on input "text" at bounding box center [314, 13] width 412 height 11
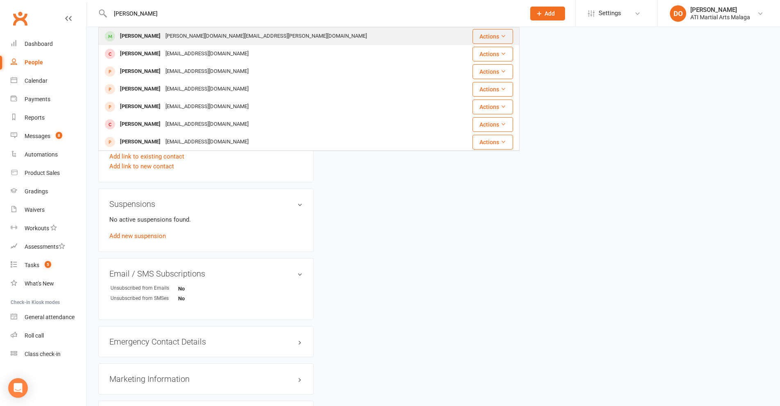
type input "chelsea truong"
click at [183, 37] on div "tuyet.ngoc.do@hotmail.com" at bounding box center [266, 36] width 206 height 12
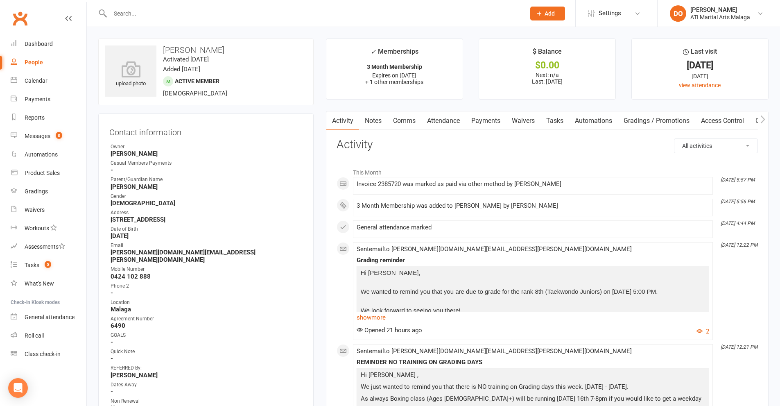
click at [492, 122] on link "Payments" at bounding box center [485, 120] width 41 height 19
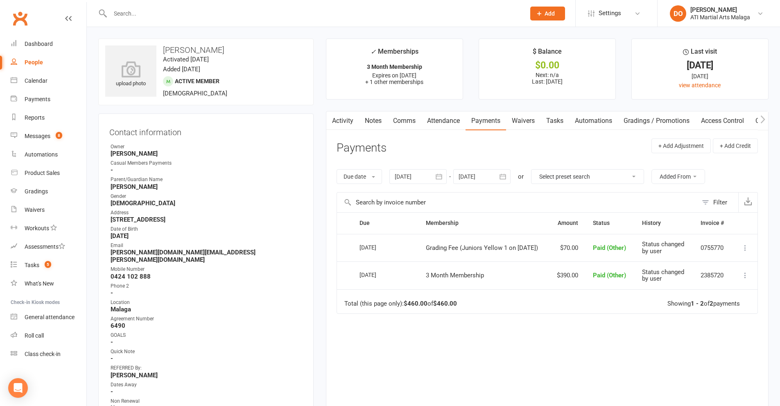
click at [301, 15] on input "text" at bounding box center [314, 13] width 412 height 11
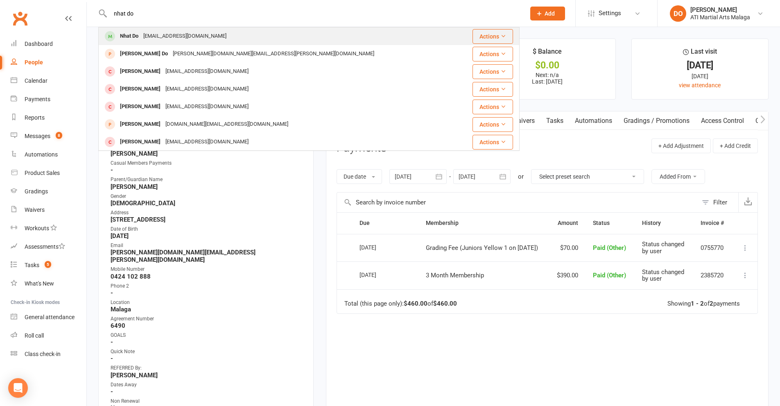
type input "nhat do"
click at [160, 34] on div "vietdungdo2011@yahoo.com.au" at bounding box center [185, 36] width 88 height 12
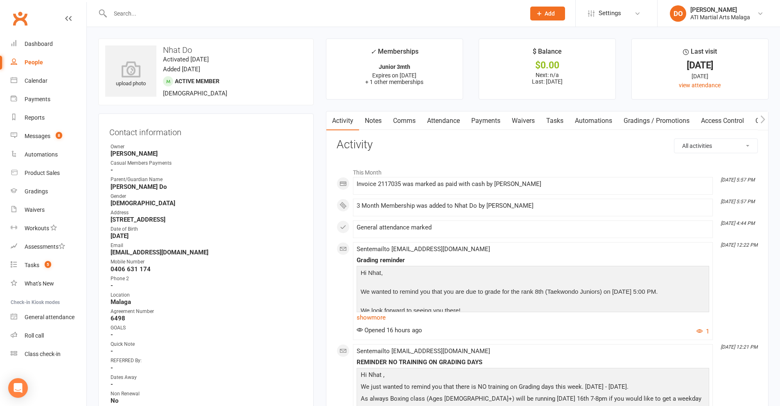
click at [491, 122] on link "Payments" at bounding box center [485, 120] width 41 height 19
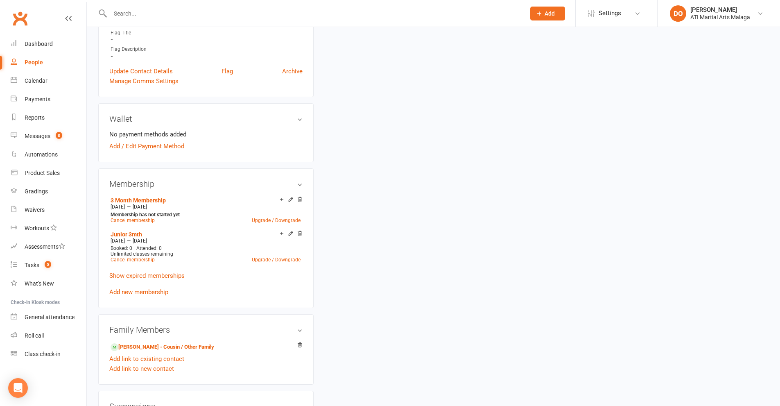
scroll to position [573, 0]
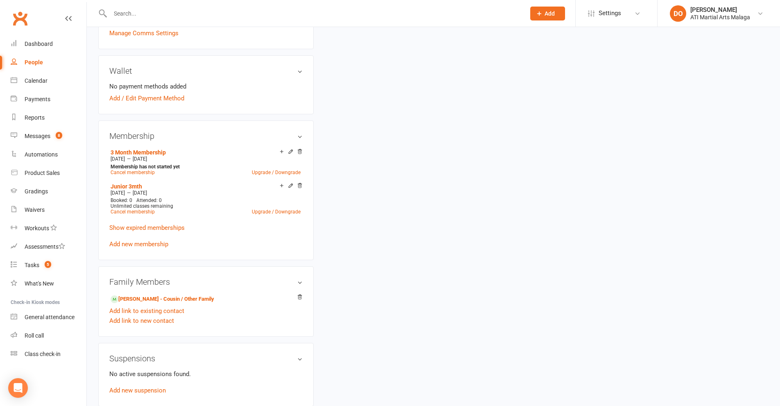
click at [133, 13] on input "text" at bounding box center [314, 13] width 412 height 11
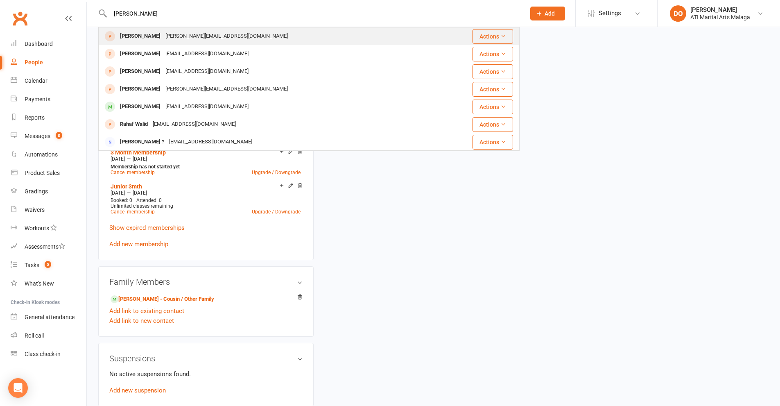
type input "raheel"
click at [163, 34] on div "rohina.a@hotmail.com" at bounding box center [226, 36] width 127 height 12
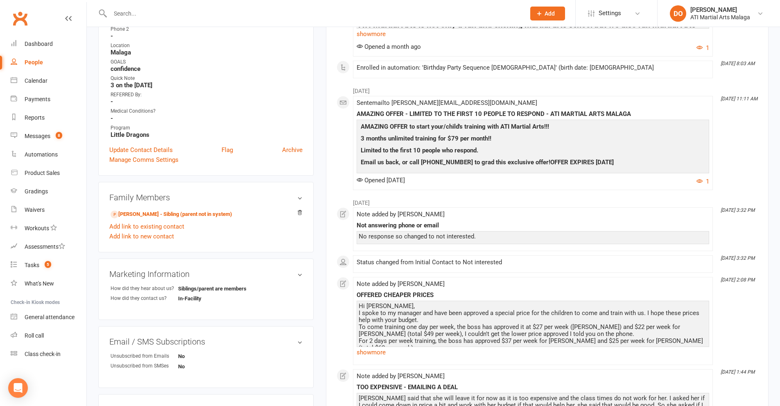
scroll to position [246, 0]
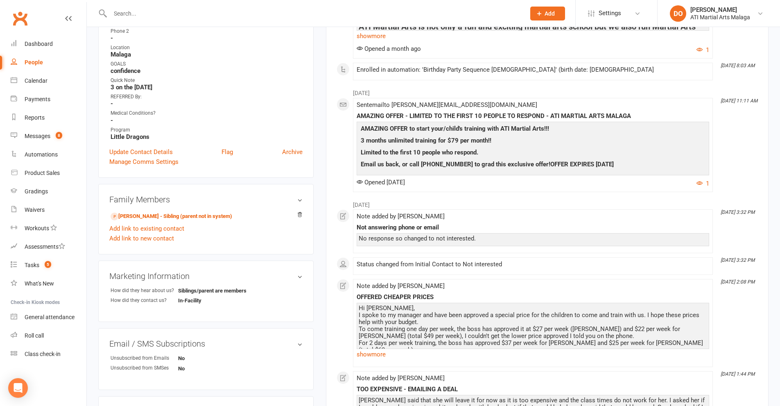
click at [262, 16] on input "text" at bounding box center [314, 13] width 412 height 11
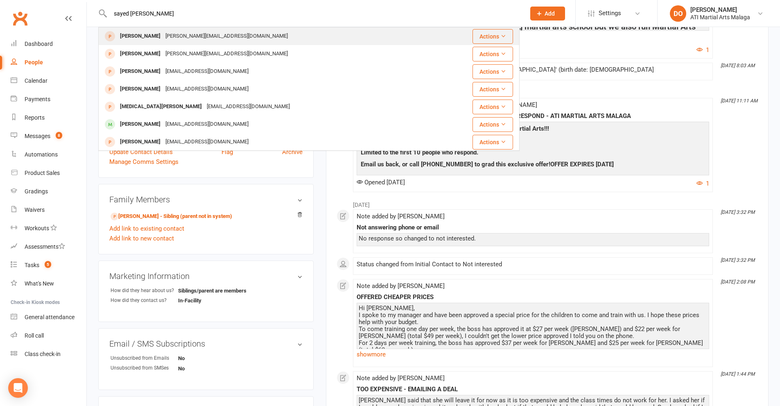
type input "sayed amir hekmat"
click at [210, 36] on div "rohina.a@hotmail.com" at bounding box center [226, 36] width 127 height 12
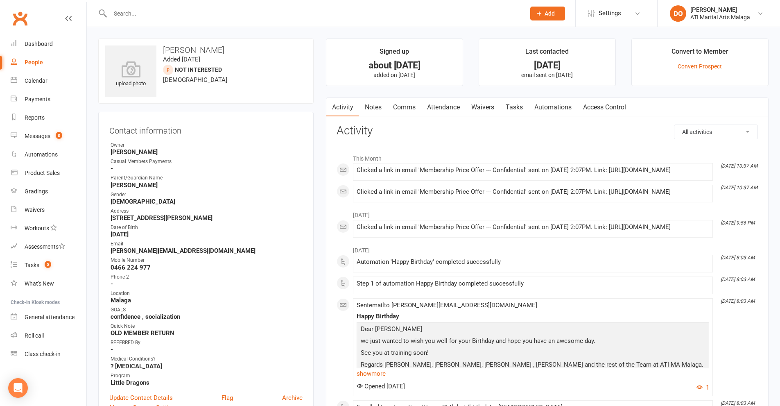
click at [379, 107] on link "Notes" at bounding box center [373, 107] width 28 height 19
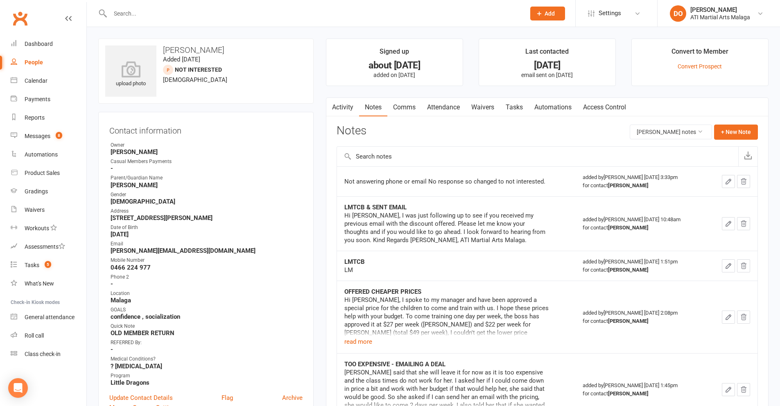
drag, startPoint x: 345, startPoint y: 106, endPoint x: 371, endPoint y: 117, distance: 28.4
click at [345, 106] on link "Activity" at bounding box center [342, 107] width 33 height 19
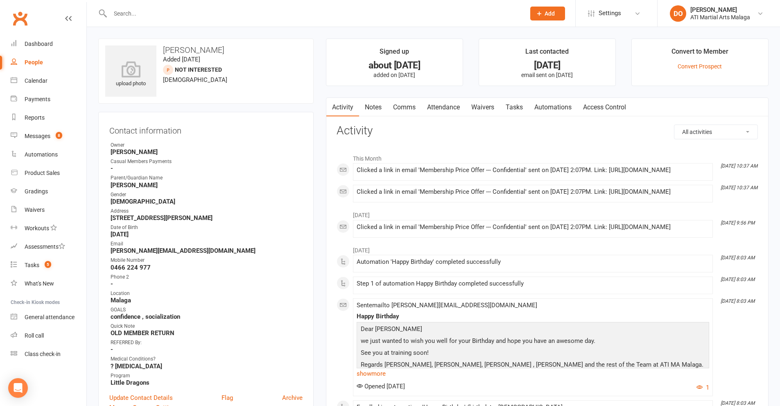
click at [380, 113] on link "Notes" at bounding box center [373, 107] width 28 height 19
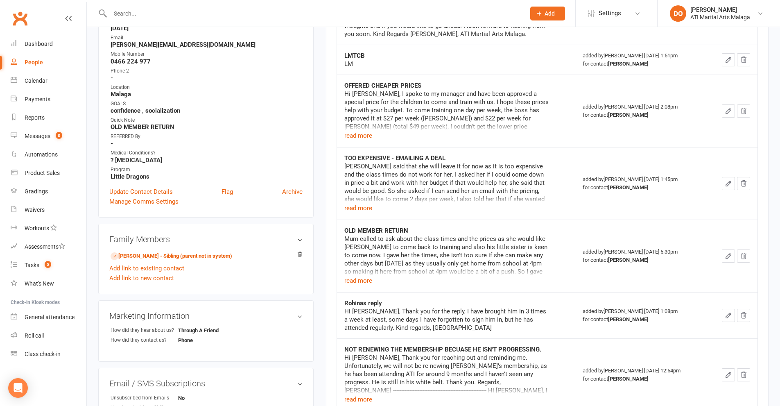
scroll to position [246, 0]
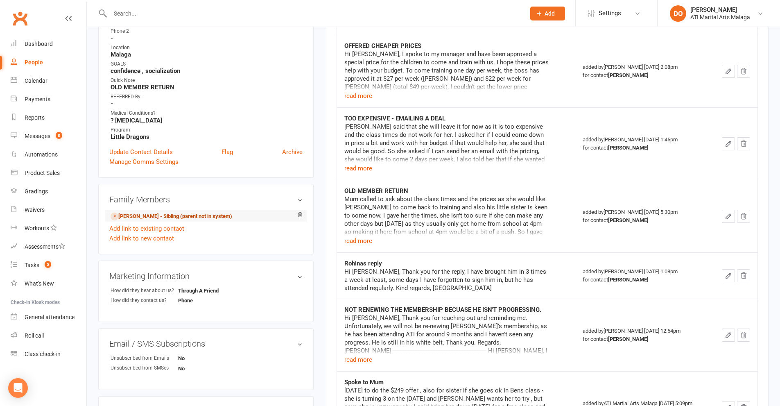
click at [179, 216] on link "Raheel Hekmat - Sibling (parent not in system)" at bounding box center [171, 216] width 122 height 9
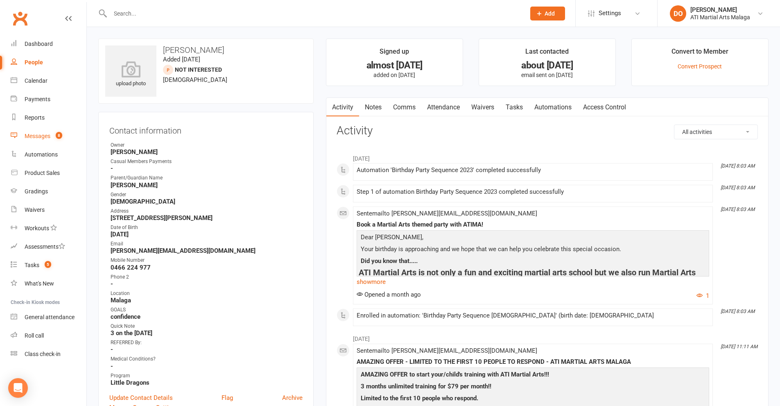
click at [38, 138] on div "Messages" at bounding box center [38, 136] width 26 height 7
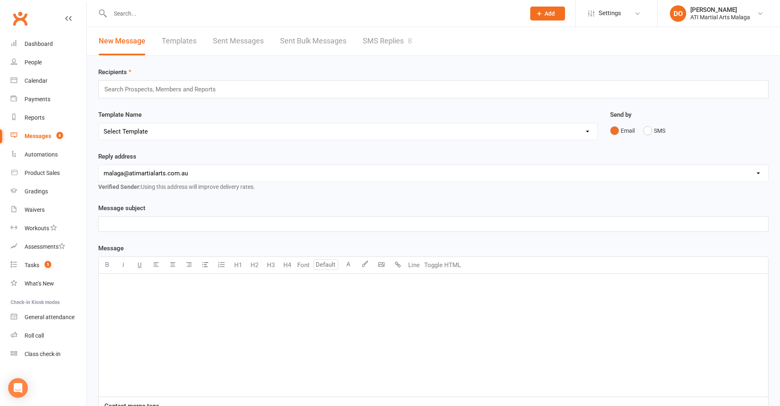
click at [381, 41] on link "SMS Replies 8" at bounding box center [387, 41] width 49 height 28
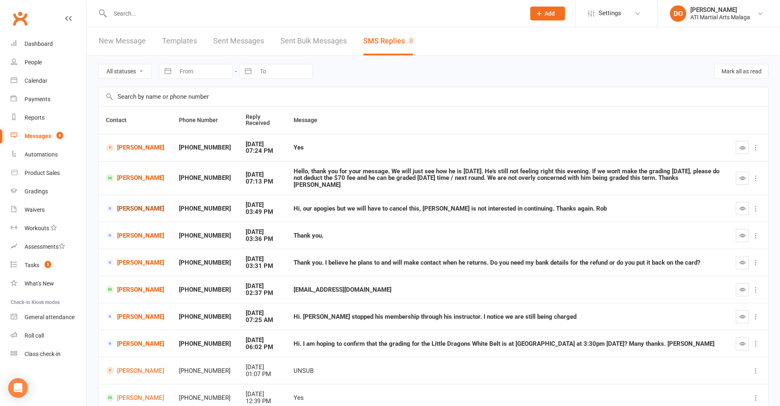
click at [128, 204] on link "Lucas Wiltshire" at bounding box center [135, 208] width 58 height 8
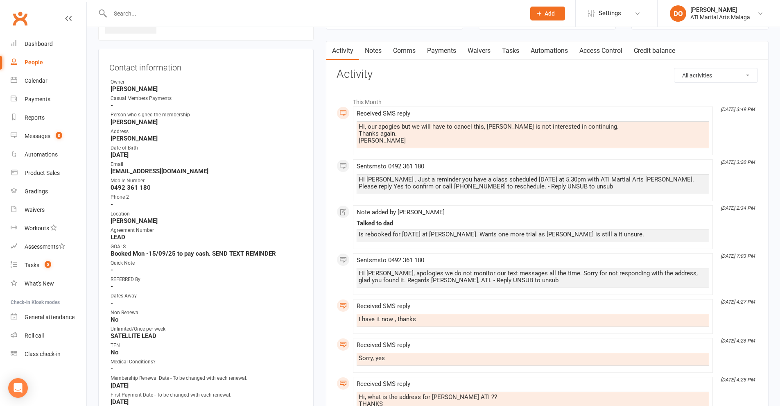
scroll to position [41, 0]
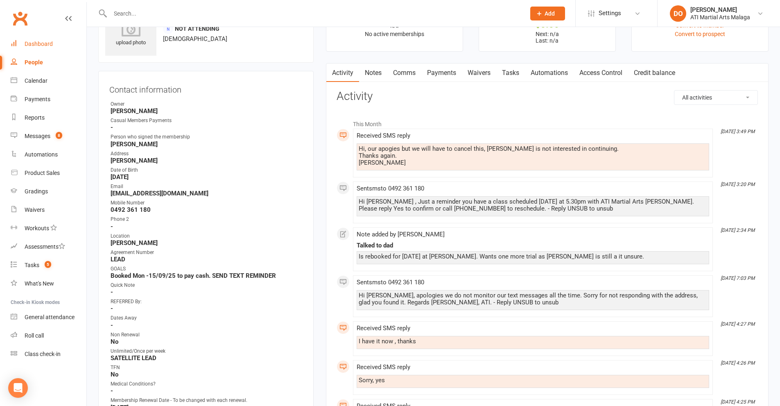
click at [39, 40] on link "Dashboard" at bounding box center [49, 44] width 76 height 18
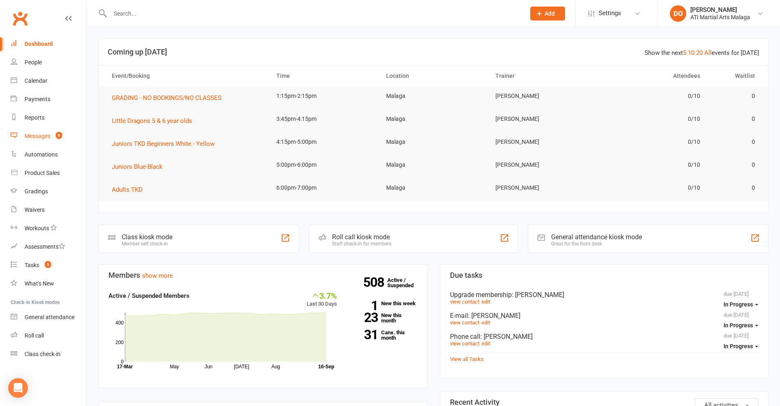
click at [44, 137] on div "Messages" at bounding box center [38, 136] width 26 height 7
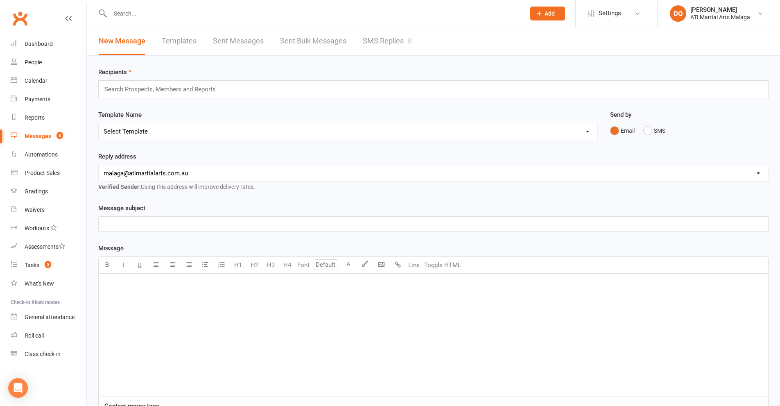
click at [381, 40] on link "SMS Replies 8" at bounding box center [387, 41] width 49 height 28
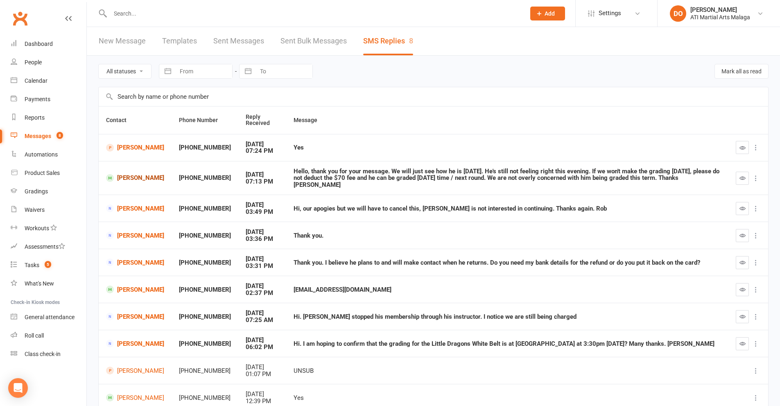
click at [124, 178] on link "Charlie Starling" at bounding box center [135, 178] width 58 height 8
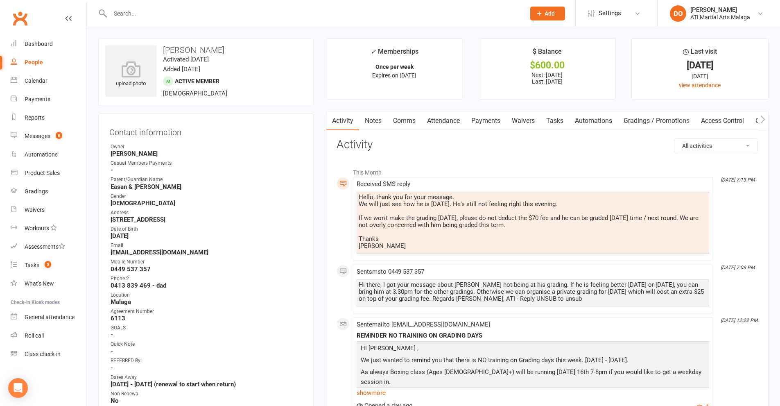
click at [490, 122] on link "Payments" at bounding box center [485, 120] width 41 height 19
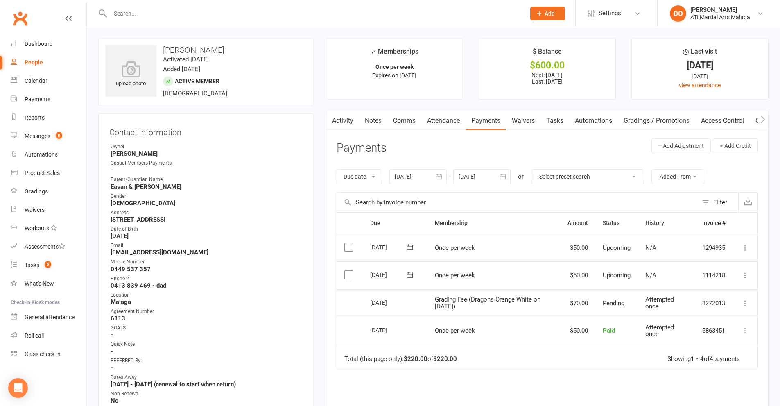
click at [367, 122] on link "Notes" at bounding box center [373, 120] width 28 height 19
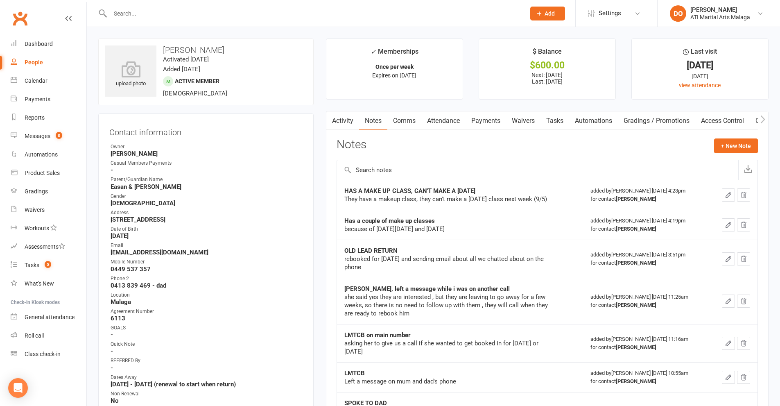
click at [350, 124] on link "Activity" at bounding box center [342, 120] width 33 height 19
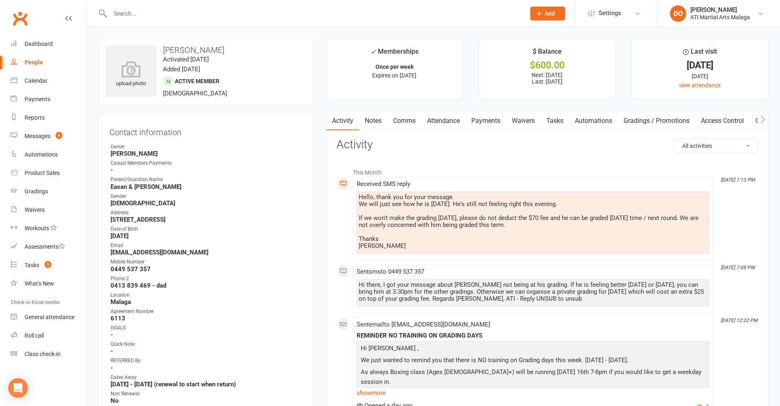
click at [367, 123] on link "Notes" at bounding box center [373, 120] width 28 height 19
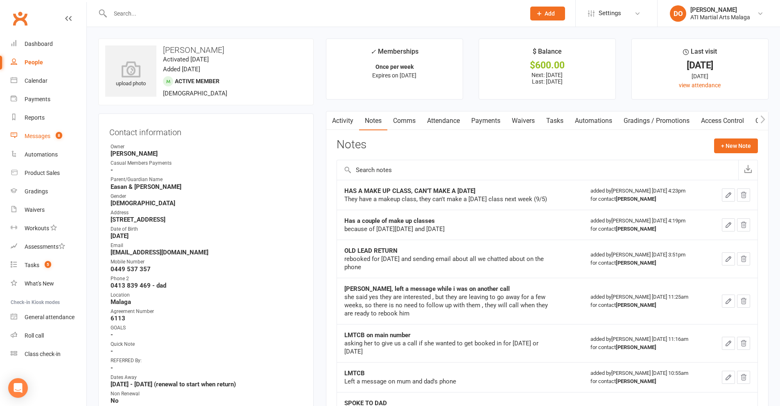
click at [49, 140] on link "Messages 8" at bounding box center [49, 136] width 76 height 18
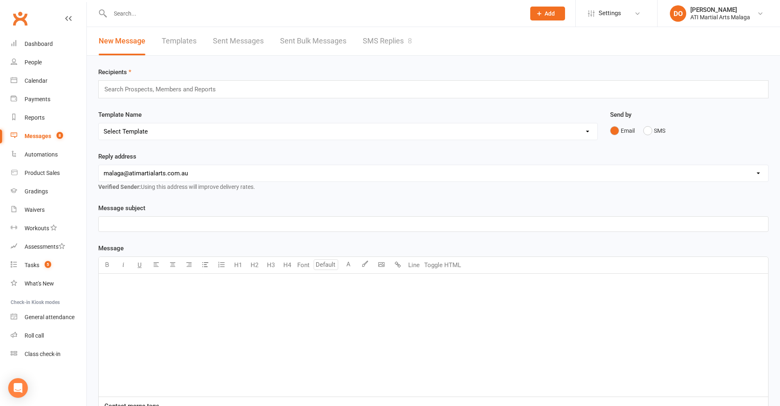
click at [399, 47] on link "SMS Replies 8" at bounding box center [387, 41] width 49 height 28
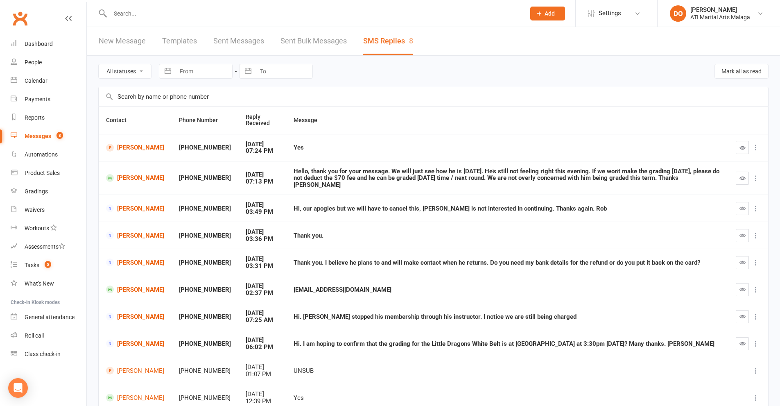
click at [145, 16] on input "text" at bounding box center [314, 13] width 412 height 11
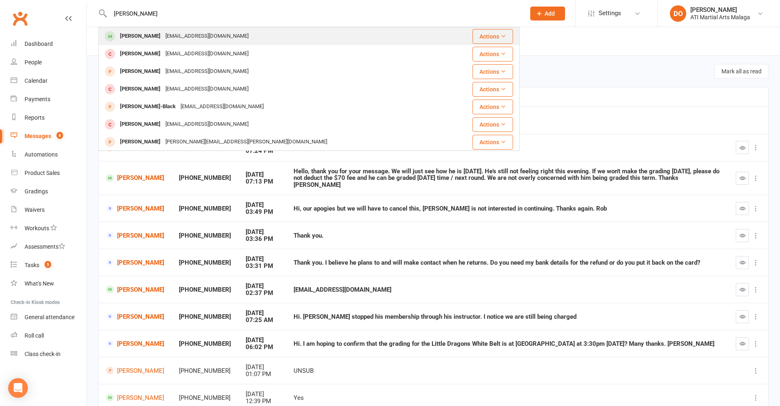
type input "evie haddon"
click at [139, 36] on div "[PERSON_NAME]" at bounding box center [139, 36] width 45 height 12
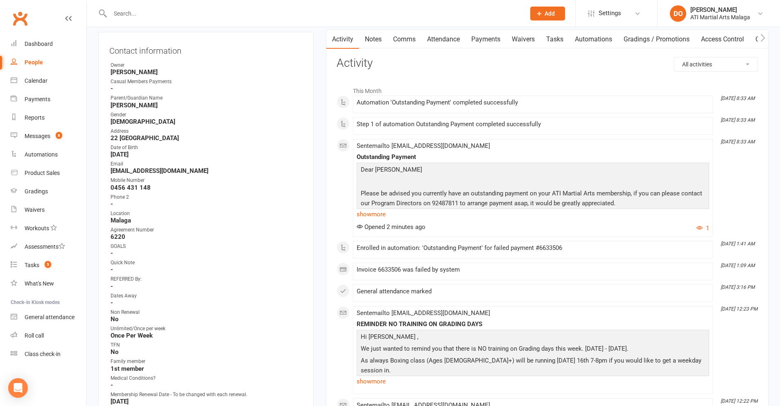
scroll to position [82, 0]
click at [483, 37] on link "Payments" at bounding box center [485, 38] width 41 height 19
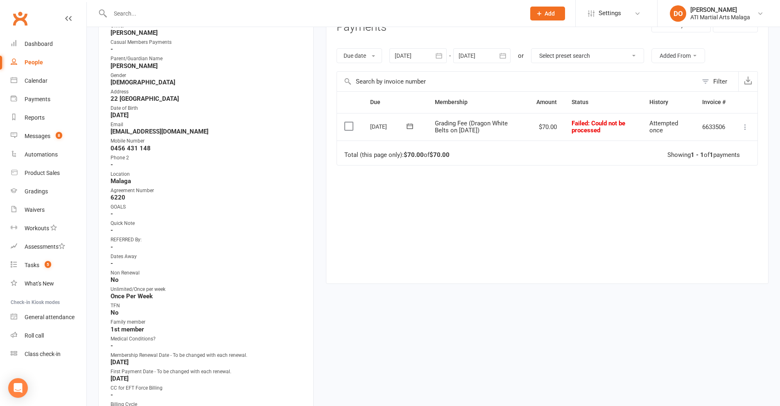
scroll to position [41, 0]
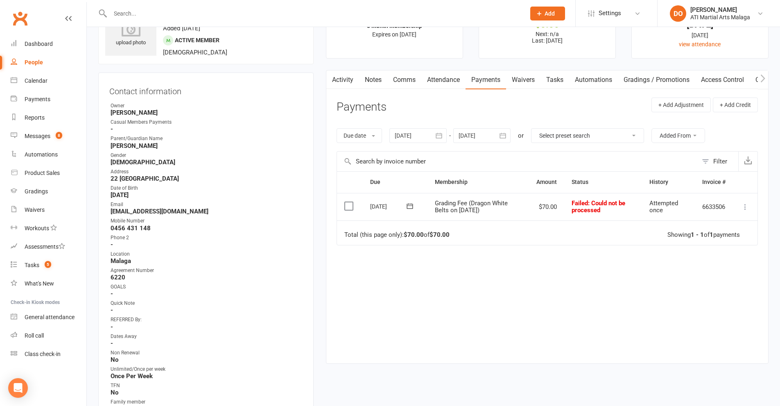
click at [744, 205] on icon at bounding box center [745, 207] width 8 height 8
click at [703, 257] on link "Mark as Paid (Other)" at bounding box center [708, 255] width 81 height 16
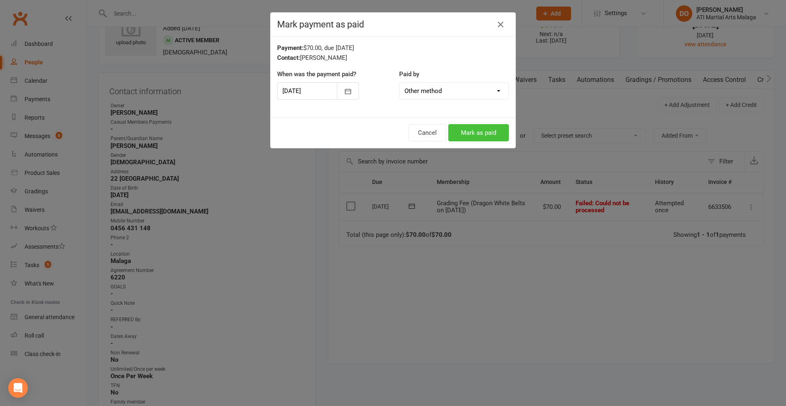
click at [472, 131] on button "Mark as paid" at bounding box center [478, 132] width 61 height 17
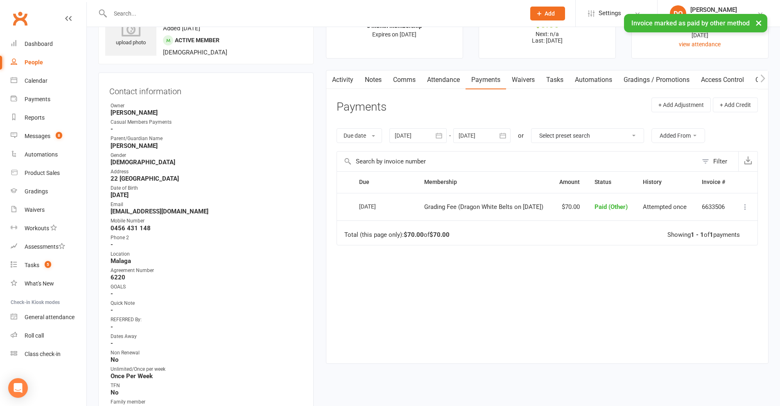
click at [372, 77] on link "Notes" at bounding box center [373, 79] width 28 height 19
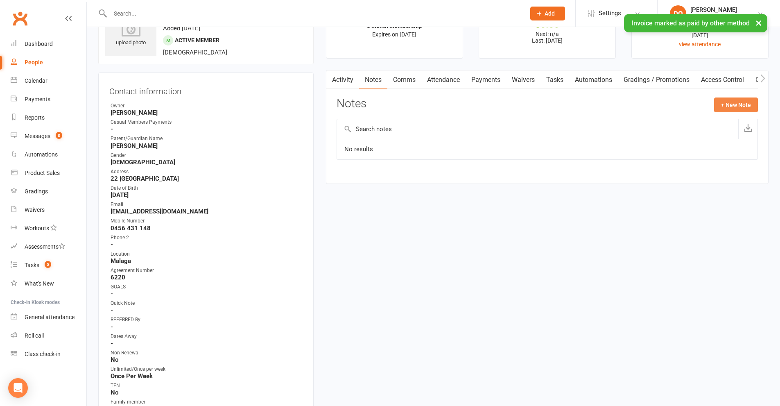
click at [731, 104] on button "+ New Note" at bounding box center [736, 104] width 44 height 15
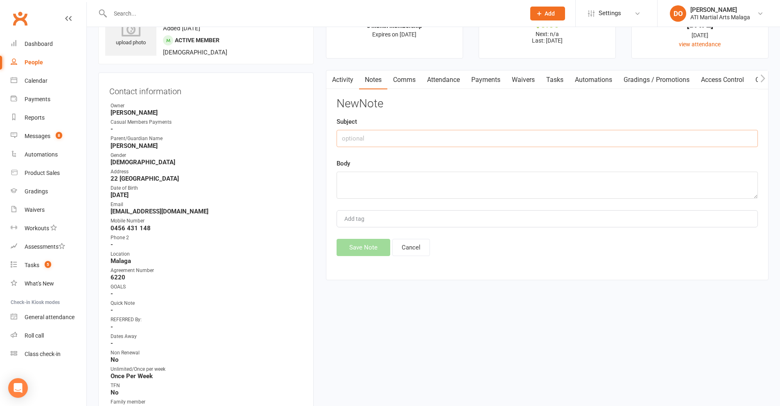
click at [390, 147] on input "text" at bounding box center [546, 138] width 421 height 17
type input "Grading fee paid over phone"
click at [371, 179] on textarea at bounding box center [546, 184] width 421 height 27
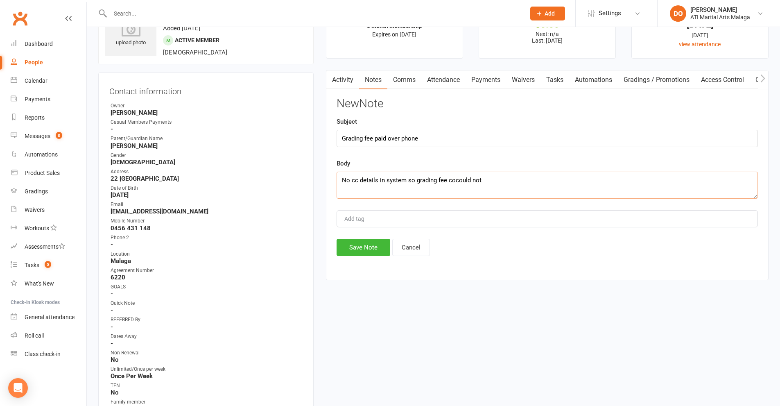
drag, startPoint x: 454, startPoint y: 179, endPoint x: 447, endPoint y: 179, distance: 7.0
click at [447, 179] on textarea "No cc details in system so grading fee cocould not" at bounding box center [546, 184] width 421 height 27
click at [478, 180] on textarea "No cc details in system so grading fee could not" at bounding box center [546, 184] width 421 height 27
type textarea "No cc details in system so grading fee could not be processed, $71.05 paid over…"
click at [358, 250] on button "Save Note" at bounding box center [363, 247] width 54 height 17
